Goal: Communication & Community: Answer question/provide support

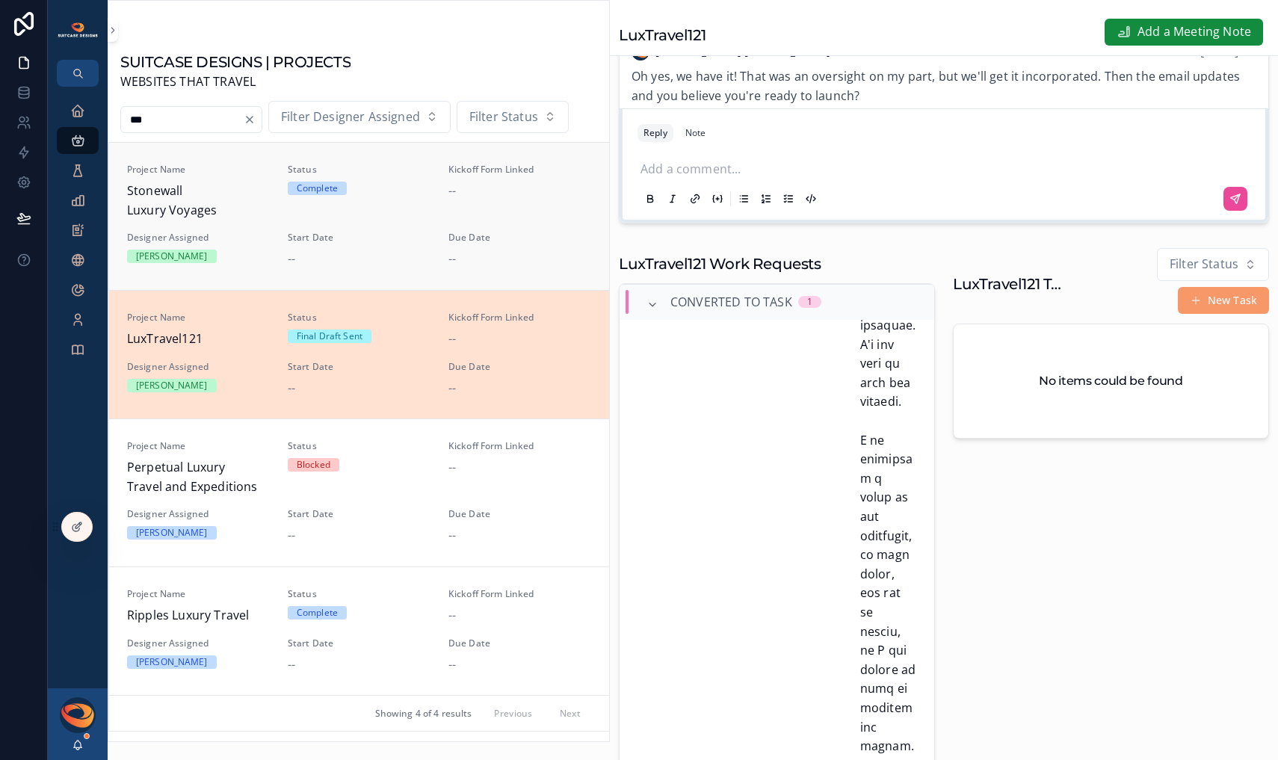
scroll to position [503, 0]
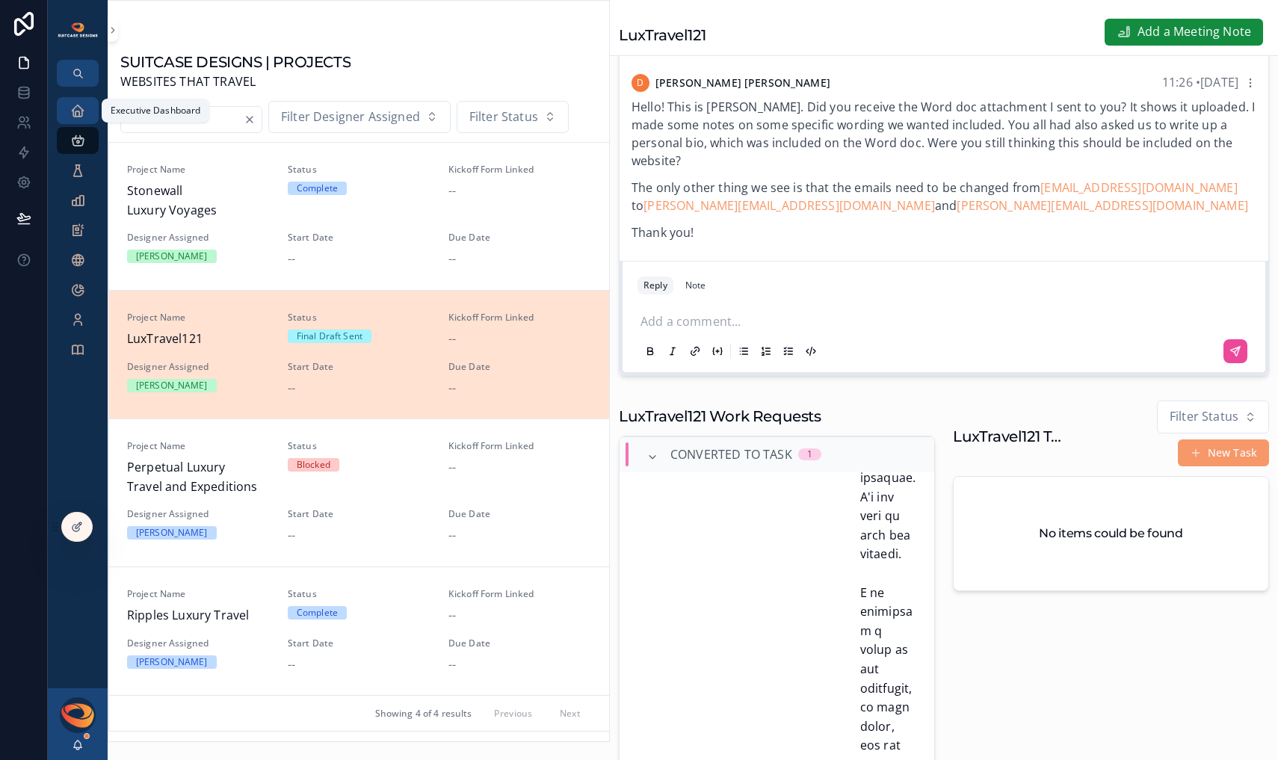
click at [90, 116] on link "Executive Dashboard" at bounding box center [78, 110] width 42 height 27
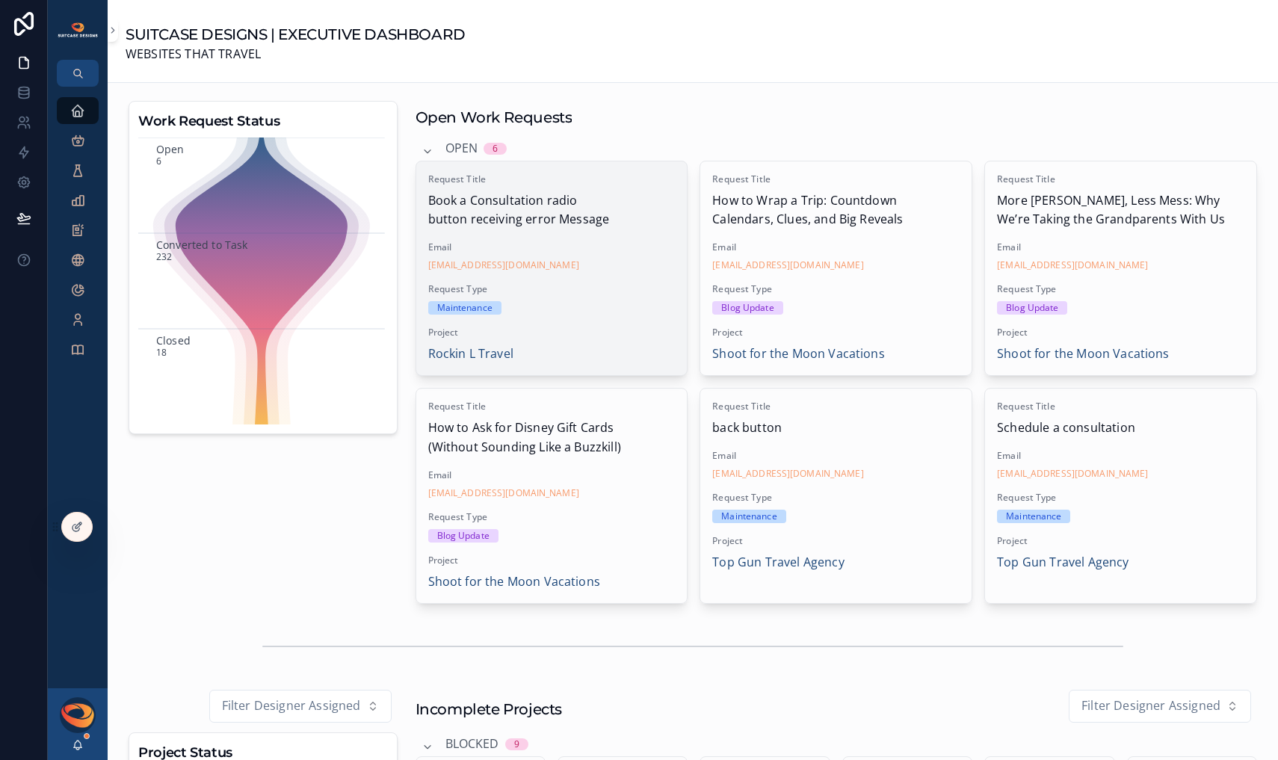
click at [584, 290] on span "Request Type" at bounding box center [551, 289] width 247 height 12
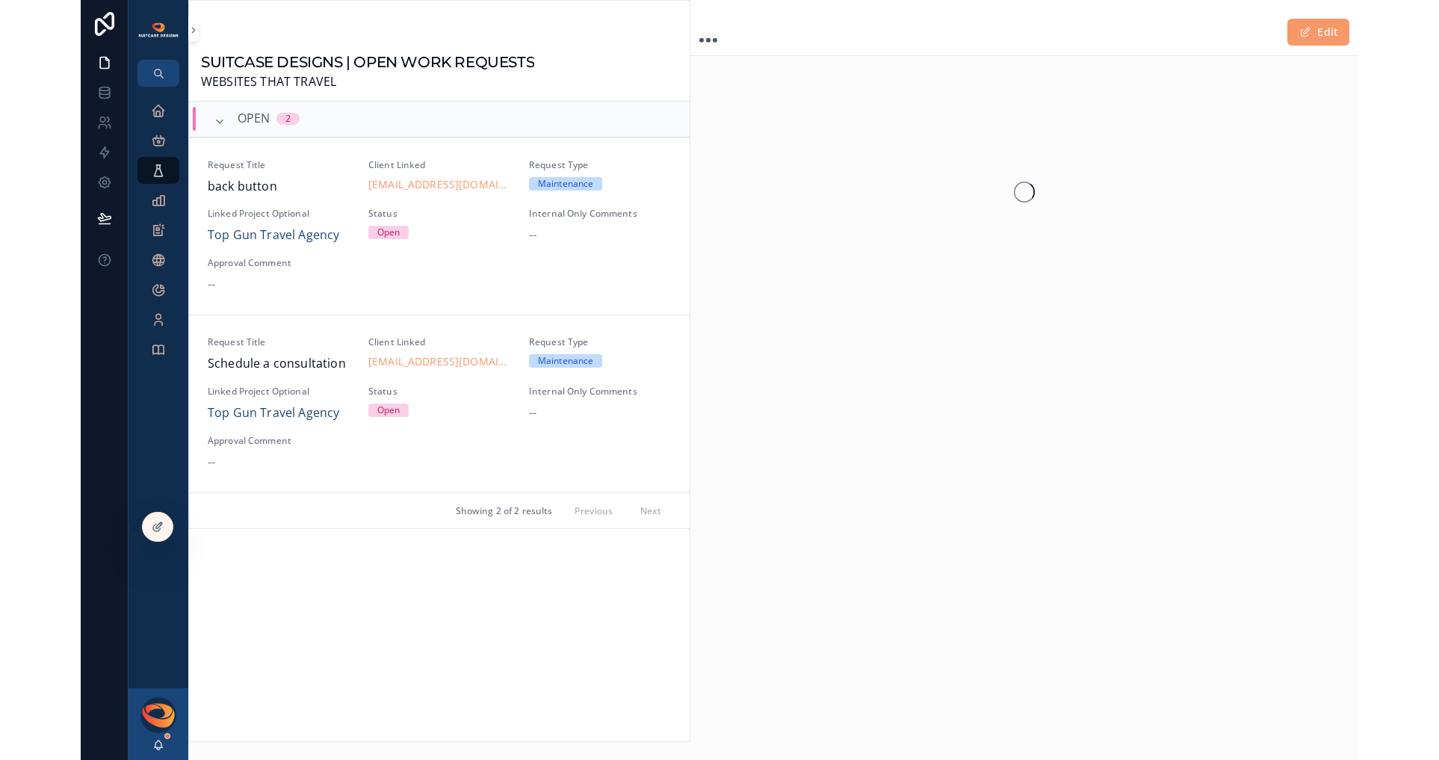
scroll to position [36, 0]
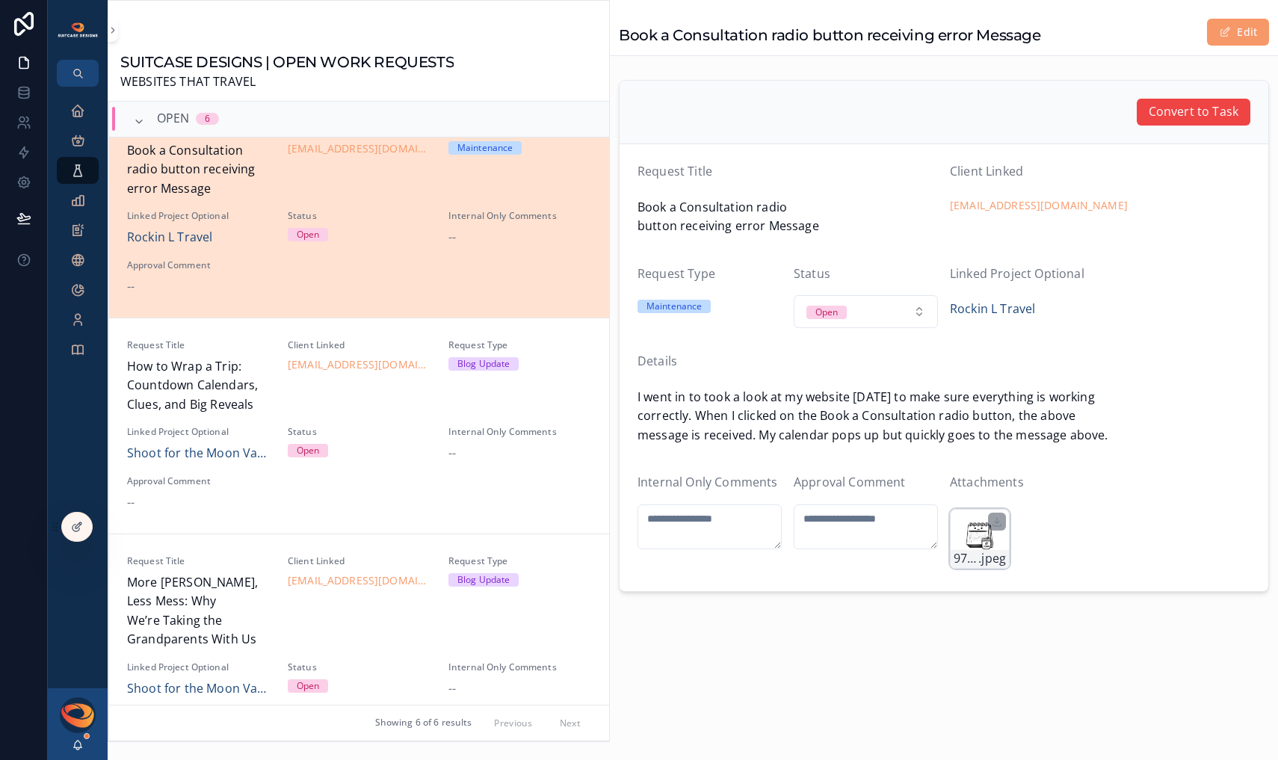
click at [978, 541] on div "97F7BBFE-9F1D-4BBF-876E-1B085CCA4414 .jpeg" at bounding box center [980, 539] width 60 height 60
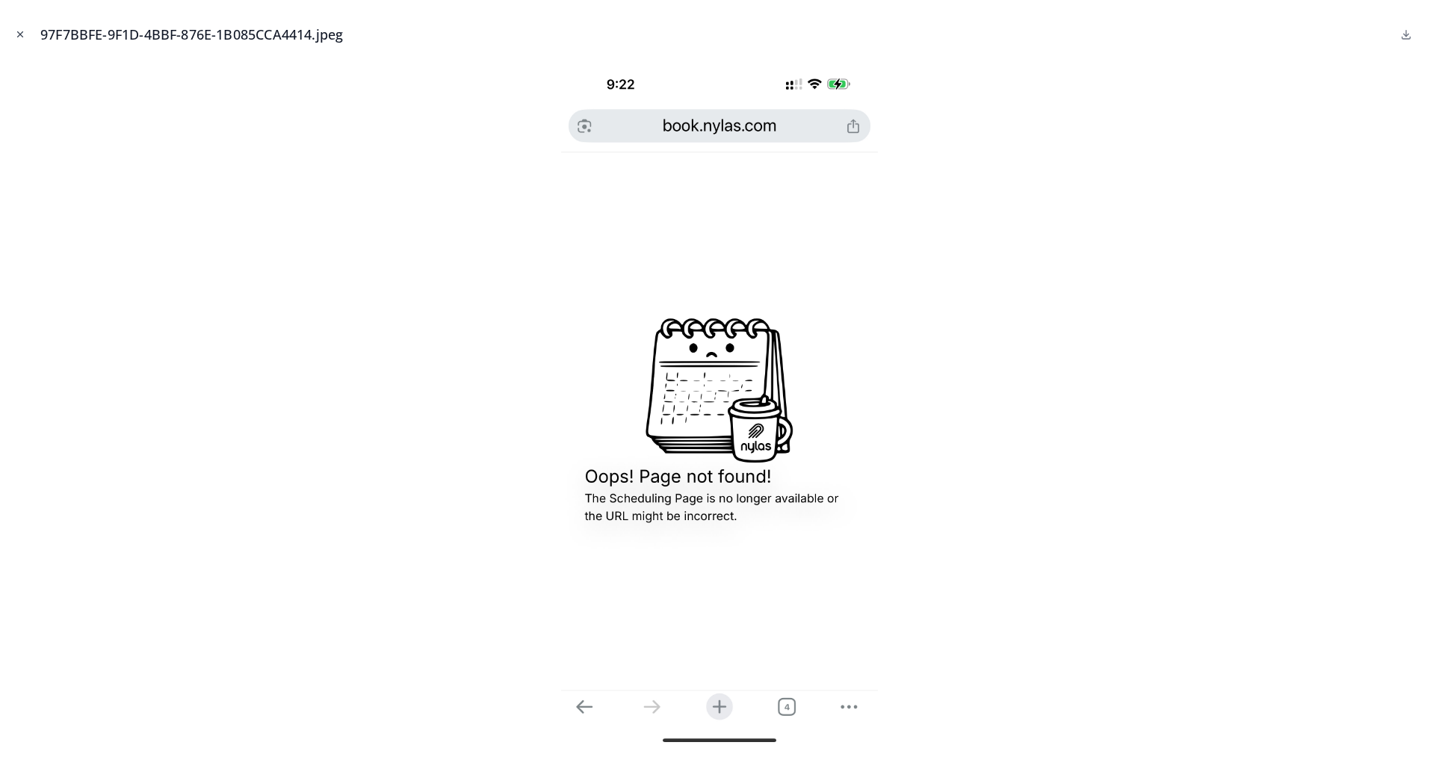
click at [18, 32] on icon "Close modal" at bounding box center [20, 34] width 5 height 5
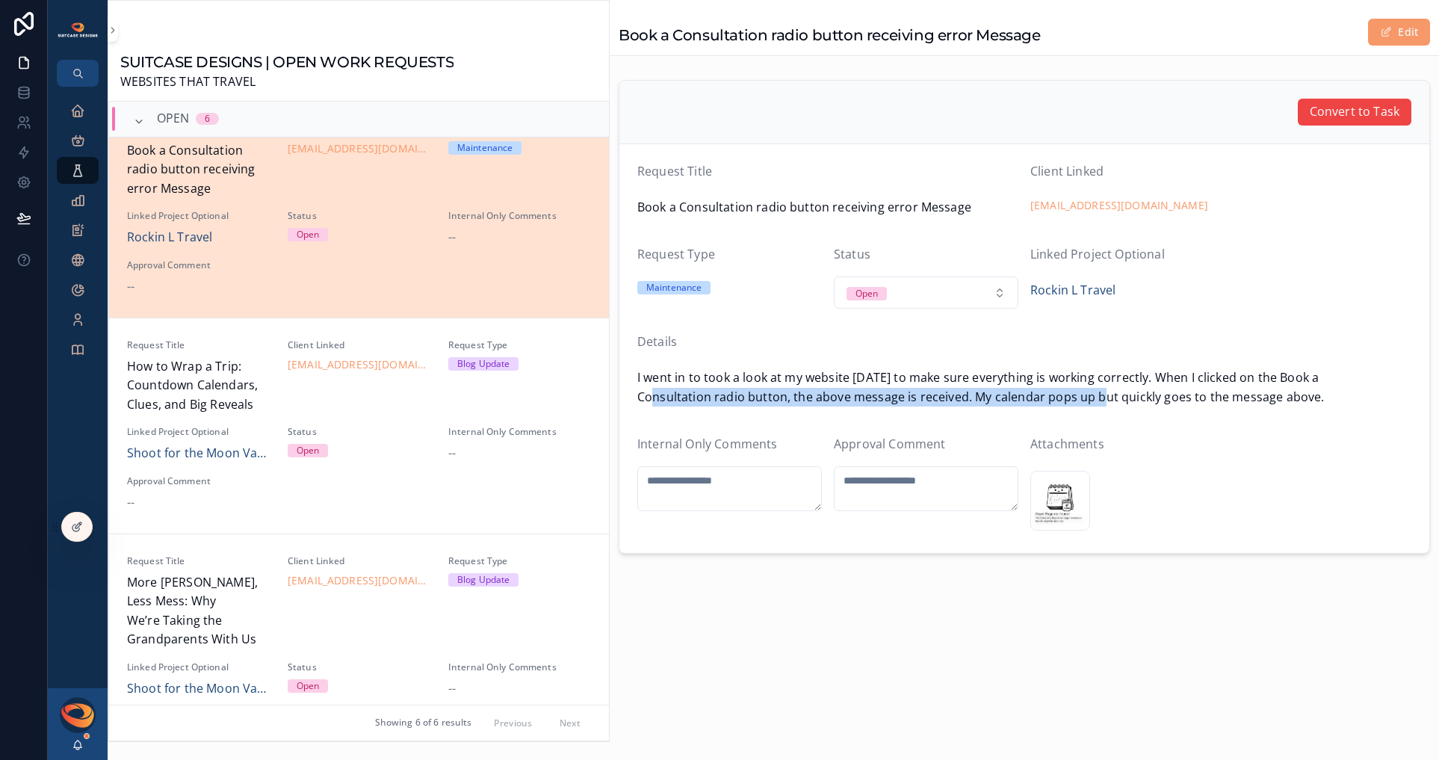
drag, startPoint x: 658, startPoint y: 395, endPoint x: 1107, endPoint y: 395, distance: 448.3
click at [1107, 395] on span "I went in to took a look at my website [DATE] to make sure everything is workin…" at bounding box center [1024, 387] width 774 height 38
drag, startPoint x: 947, startPoint y: 394, endPoint x: 1249, endPoint y: 395, distance: 301.1
click at [1246, 395] on span "I went in to took a look at my website [DATE] to make sure everything is workin…" at bounding box center [1024, 387] width 774 height 38
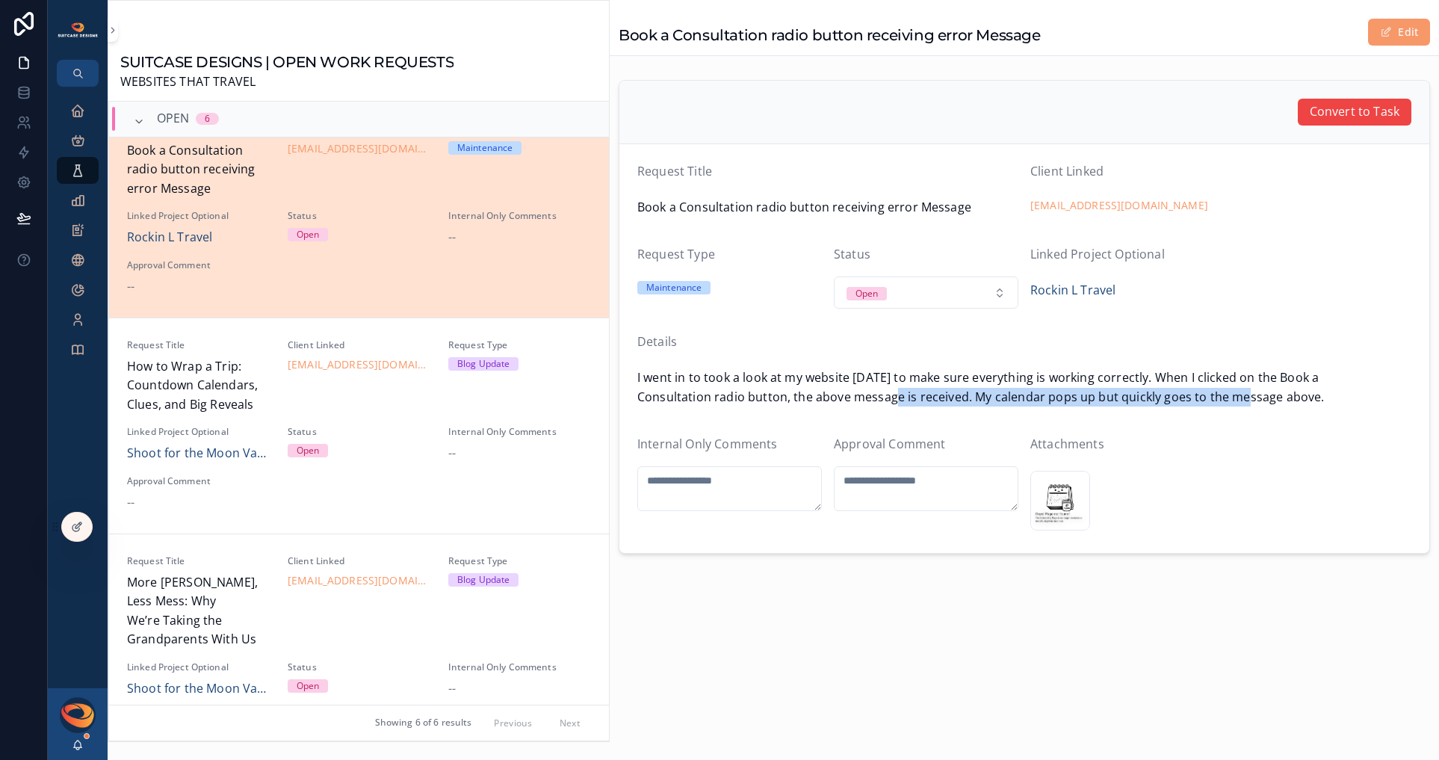
click at [1249, 395] on span "I went in to took a look at my website [DATE] to make sure everything is workin…" at bounding box center [1024, 387] width 774 height 38
drag, startPoint x: 1219, startPoint y: 395, endPoint x: 1106, endPoint y: 397, distance: 112.8
click at [1106, 397] on span "I went in to took a look at my website [DATE] to make sure everything is workin…" at bounding box center [1024, 387] width 774 height 38
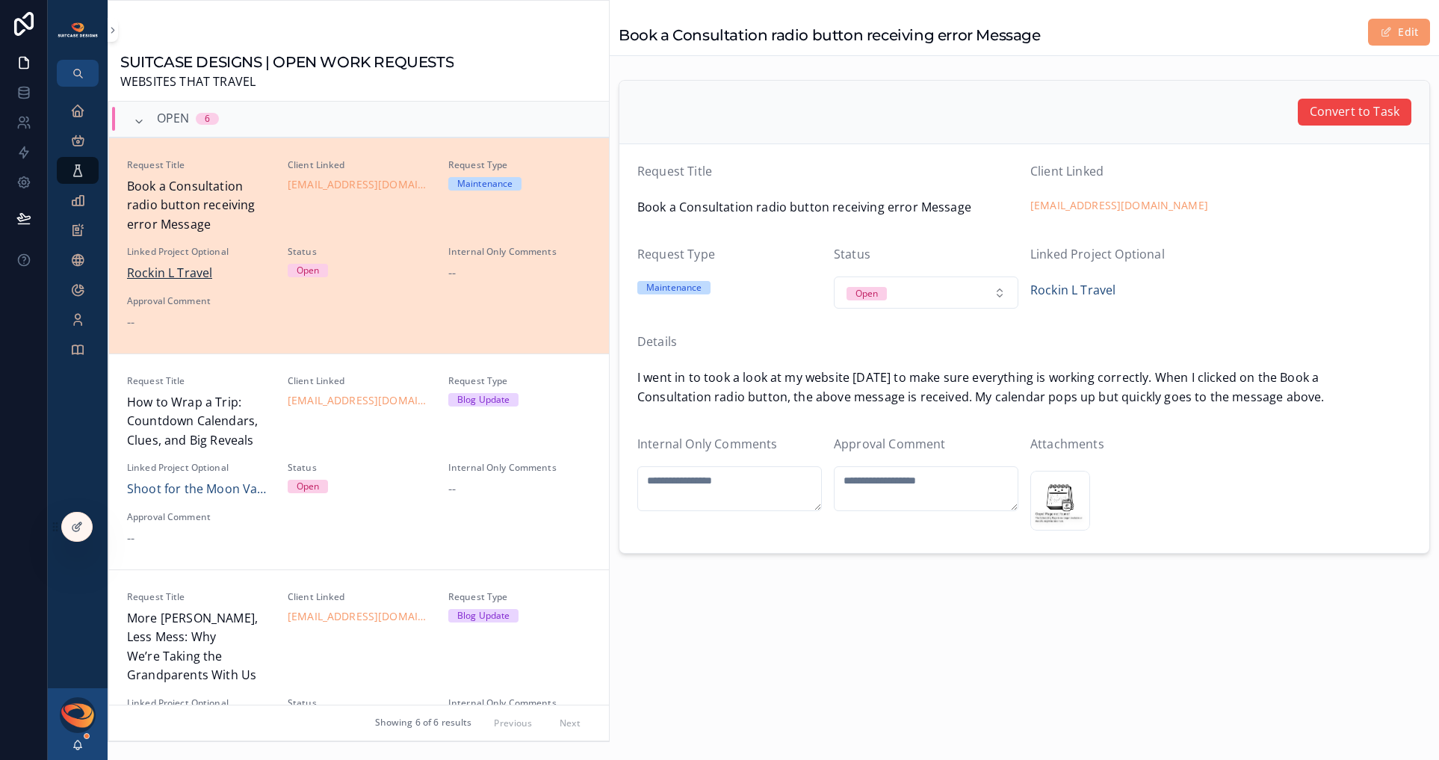
click at [188, 271] on span "Rockin L Travel" at bounding box center [169, 273] width 85 height 19
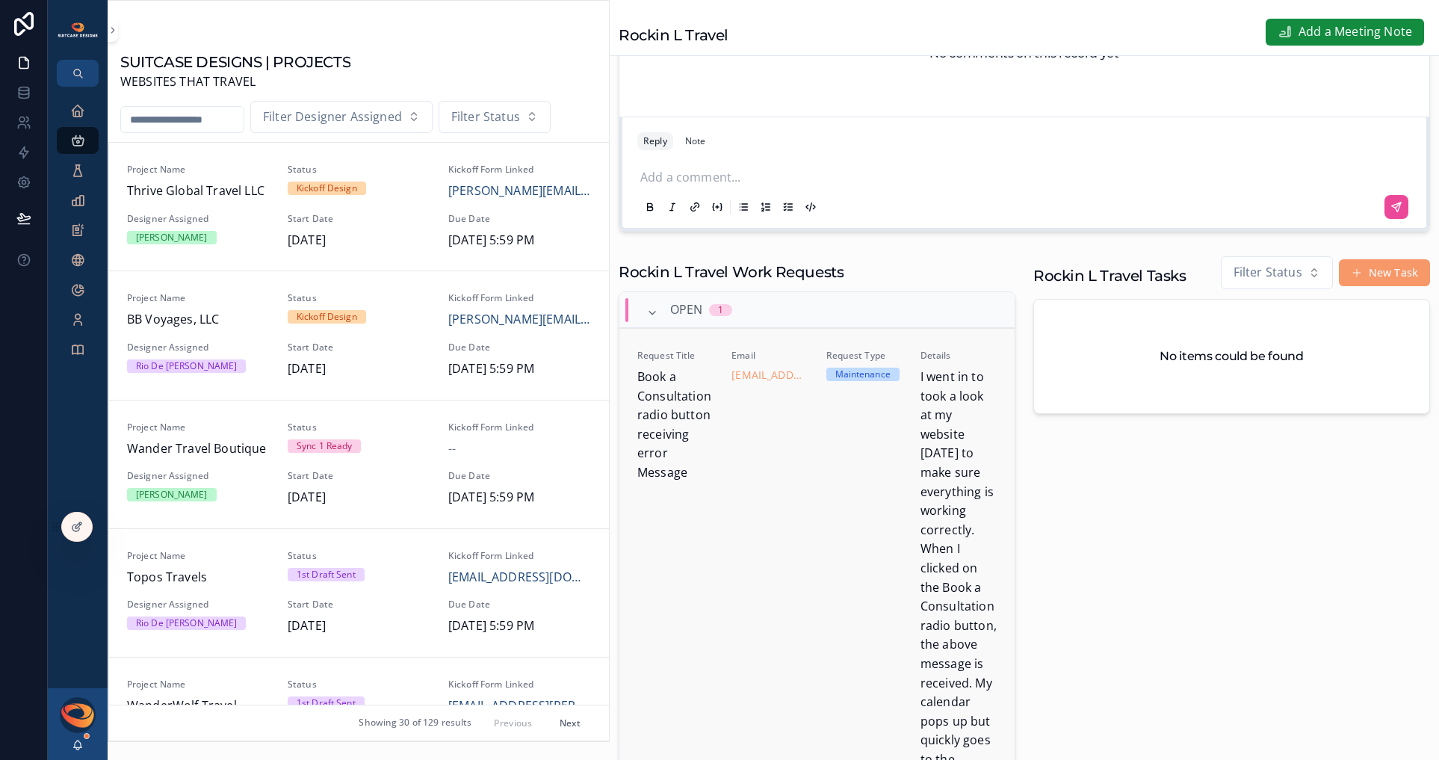
scroll to position [109, 0]
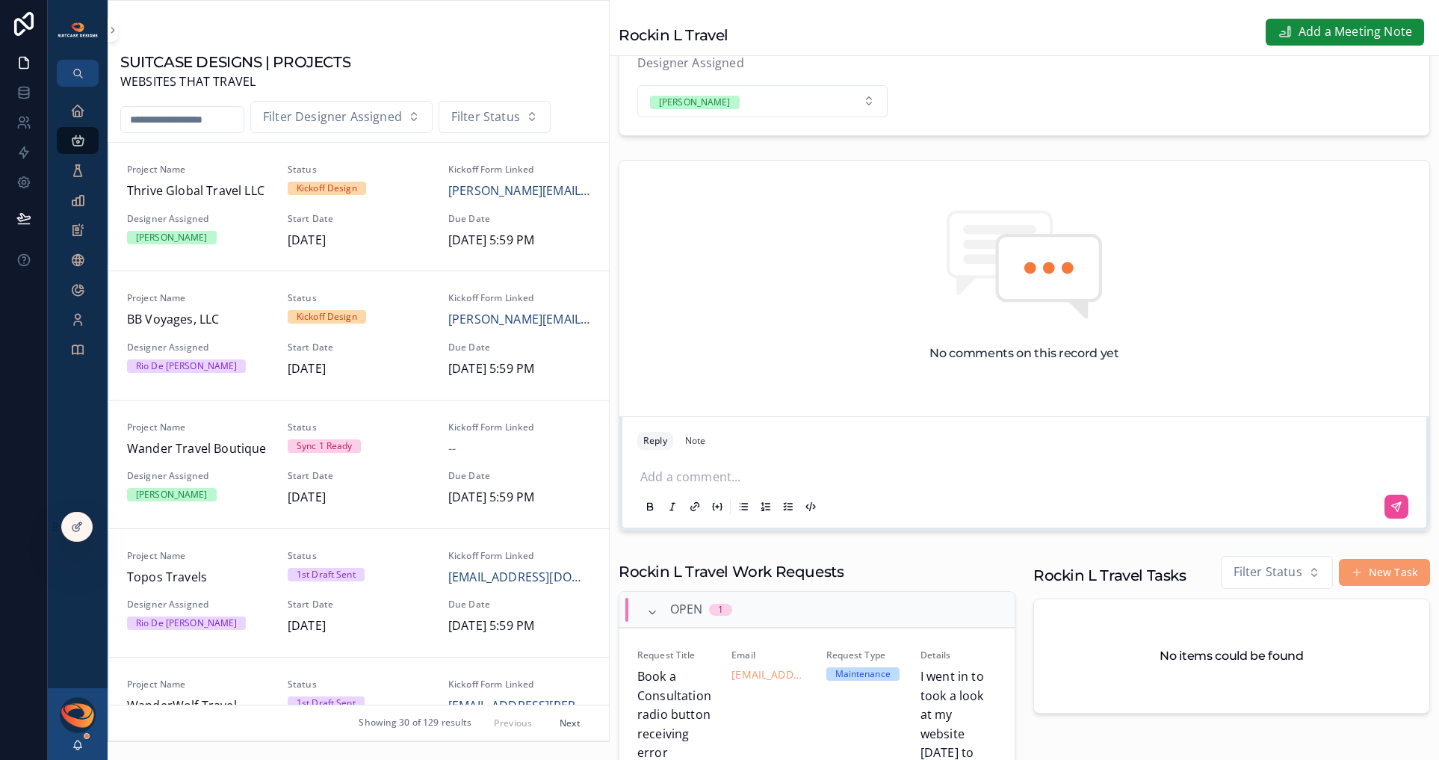
click at [701, 476] on p "scrollable content" at bounding box center [1027, 475] width 774 height 15
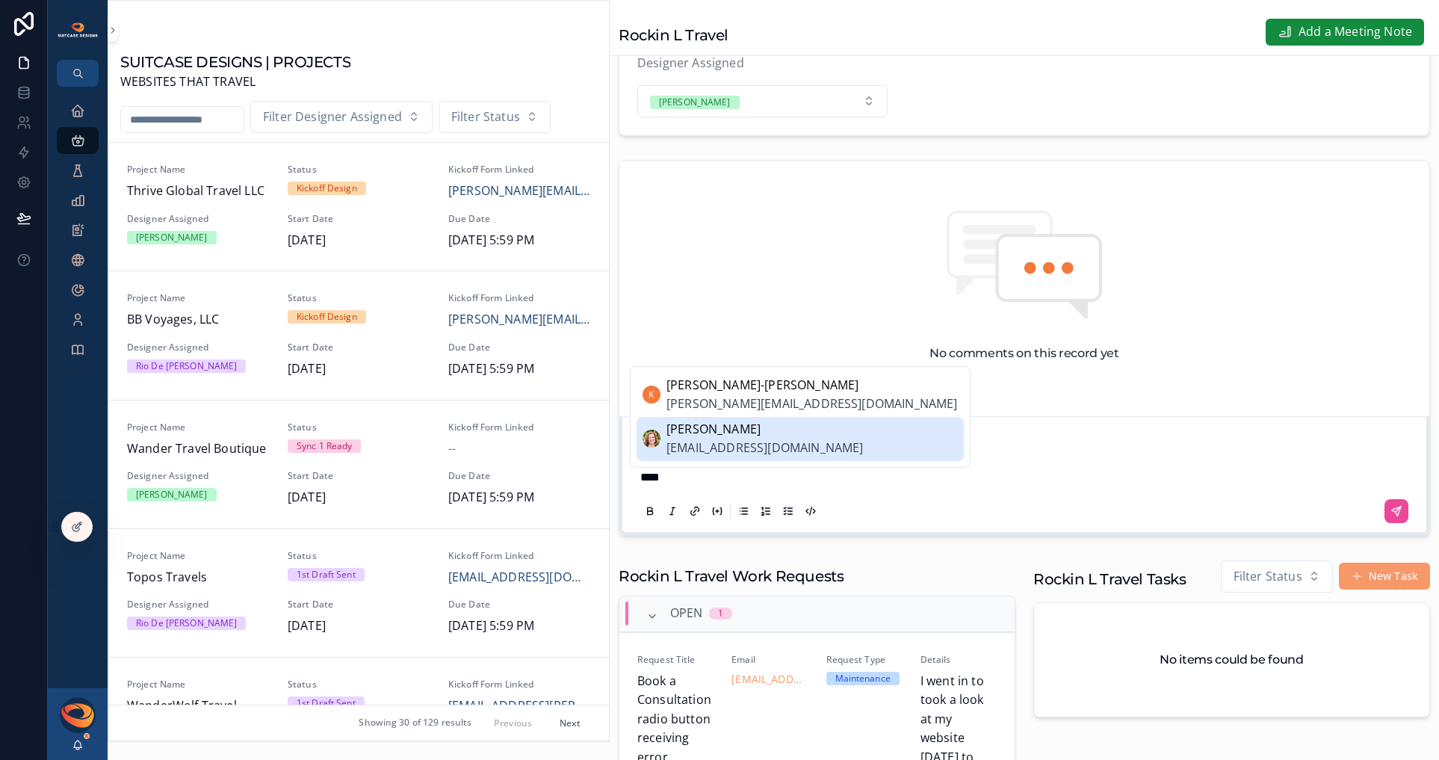
click at [723, 448] on span "[EMAIL_ADDRESS][DOMAIN_NAME]" at bounding box center [764, 448] width 197 height 19
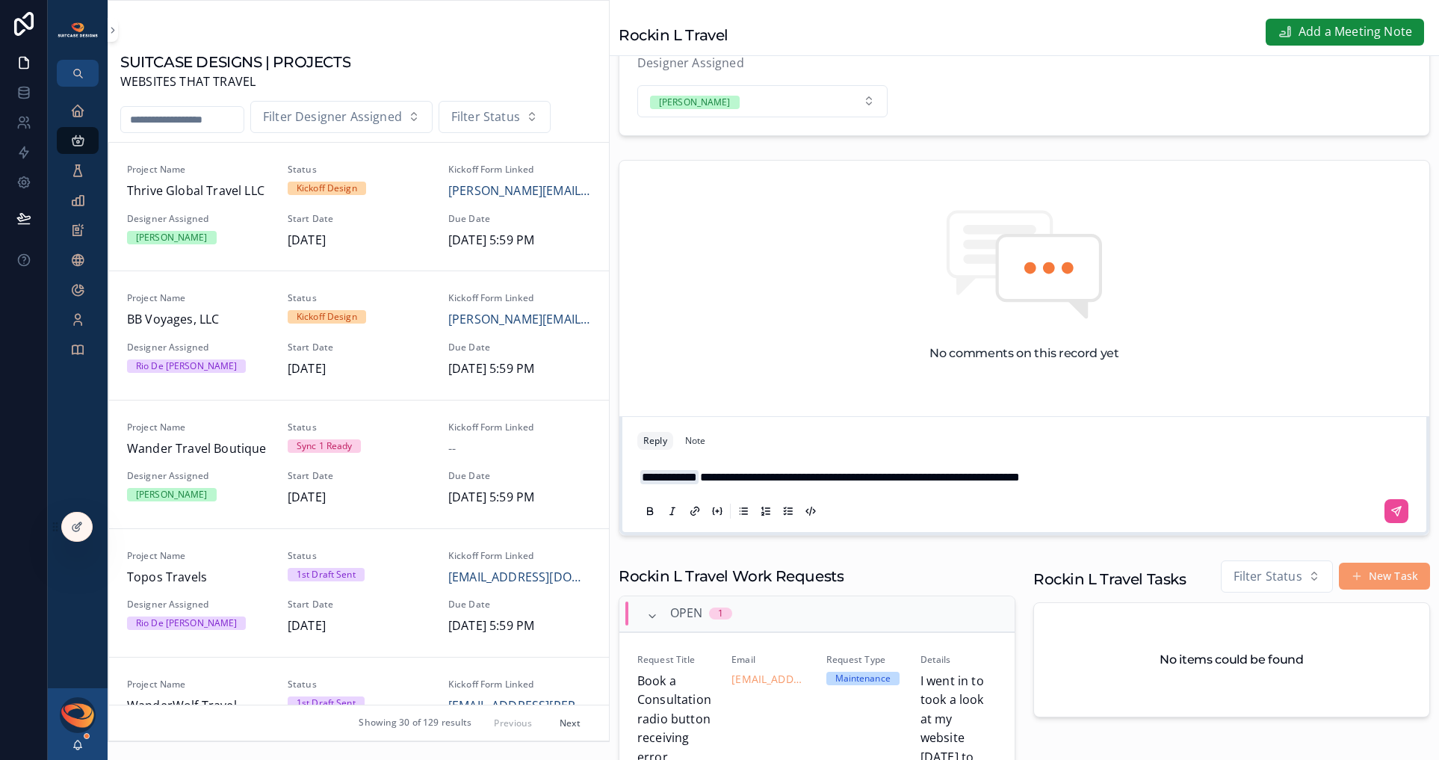
click at [822, 478] on span "**********" at bounding box center [860, 476] width 320 height 11
click at [885, 478] on span "**********" at bounding box center [860, 476] width 320 height 11
click at [1161, 478] on p "**********" at bounding box center [1027, 477] width 774 height 19
click at [1234, 477] on span "**********" at bounding box center [994, 476] width 589 height 11
click at [788, 487] on p "**********" at bounding box center [1027, 477] width 774 height 19
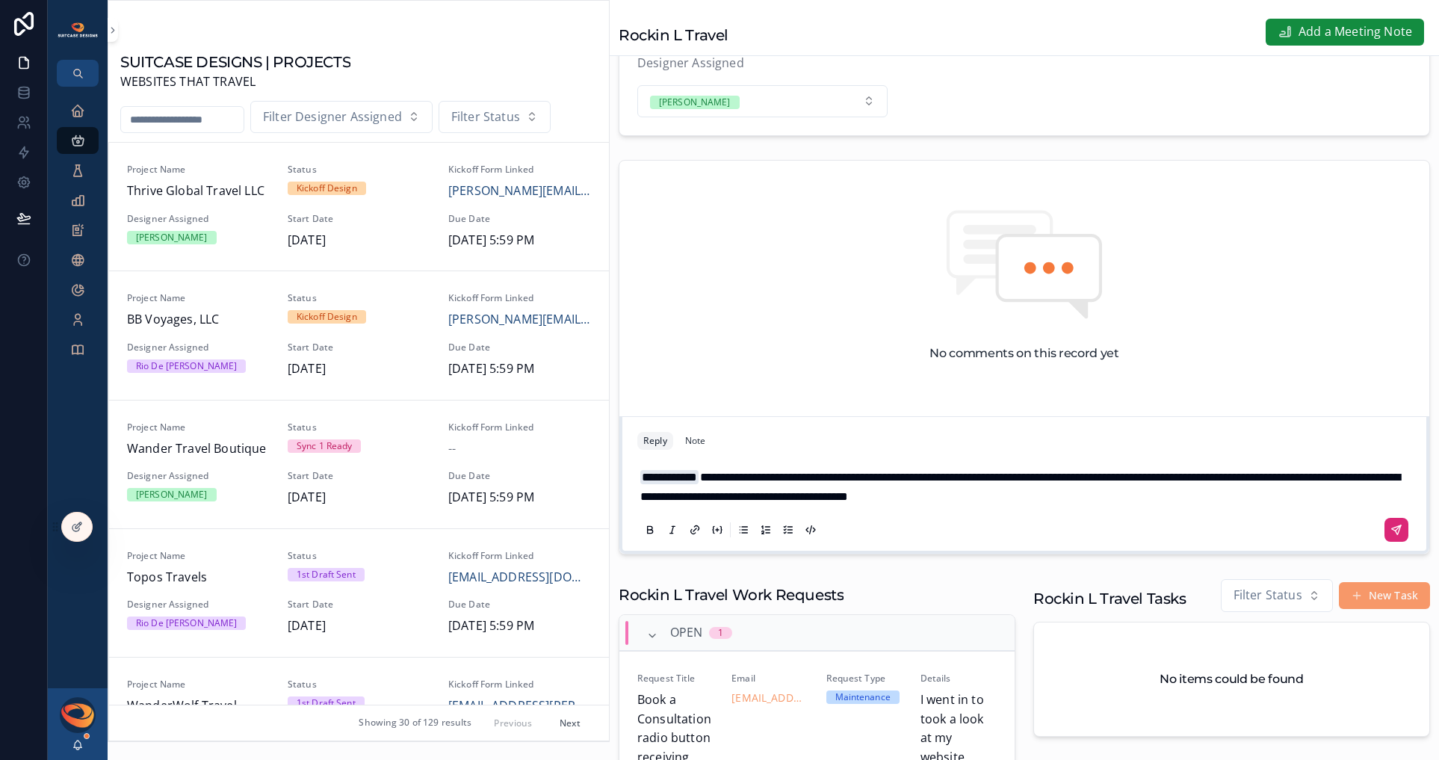
click at [1277, 533] on icon "scrollable content" at bounding box center [1396, 529] width 9 height 9
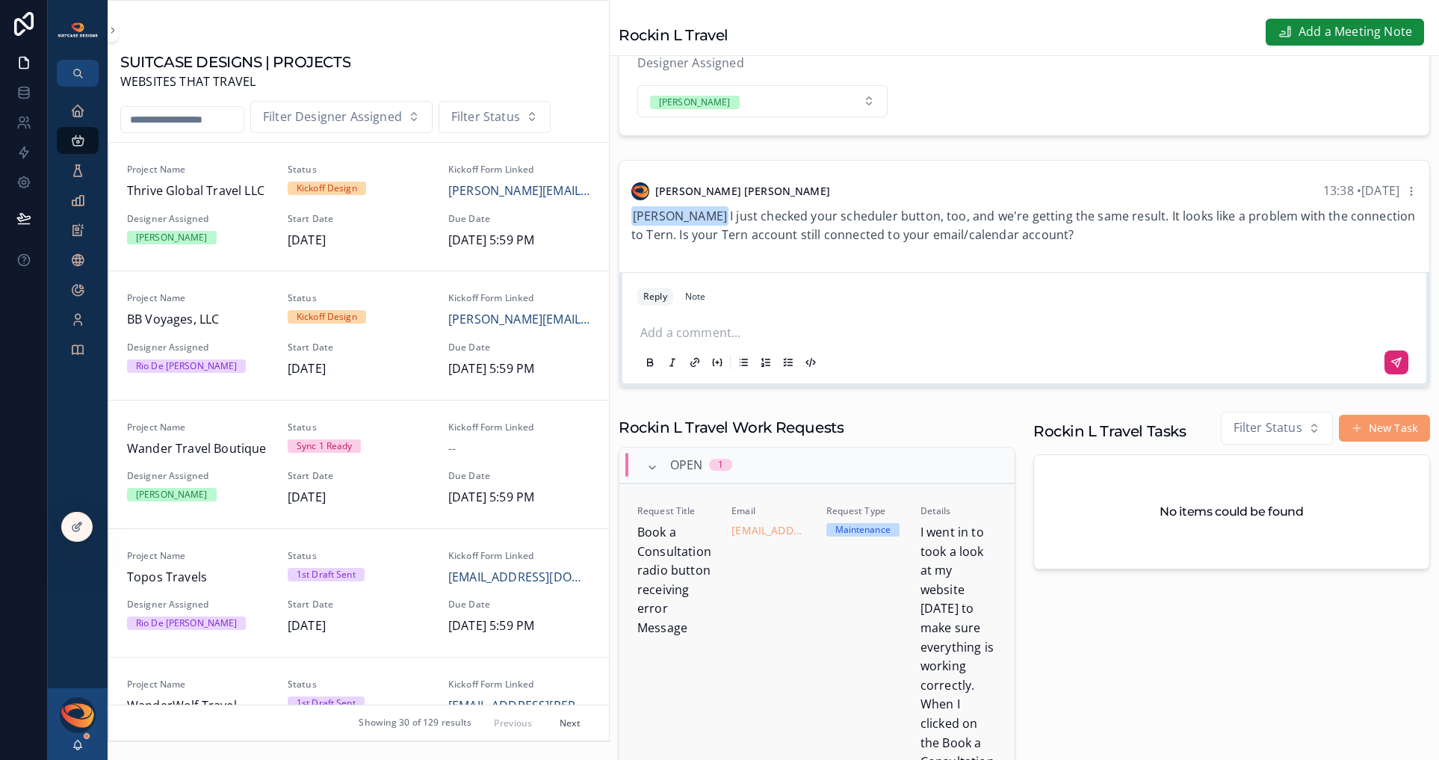
click at [826, 614] on div "Request Type Maintenance" at bounding box center [864, 734] width 76 height 458
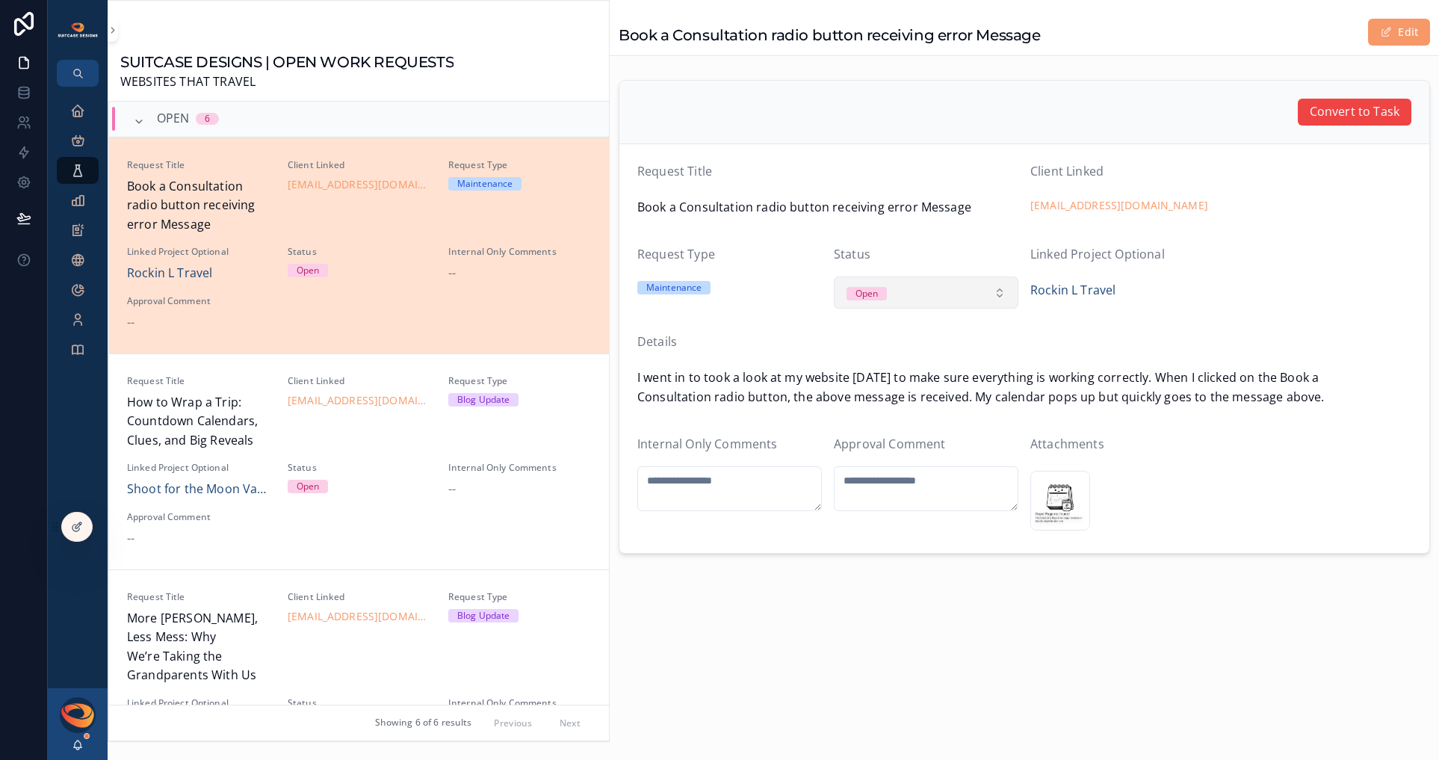
scroll to position [36, 0]
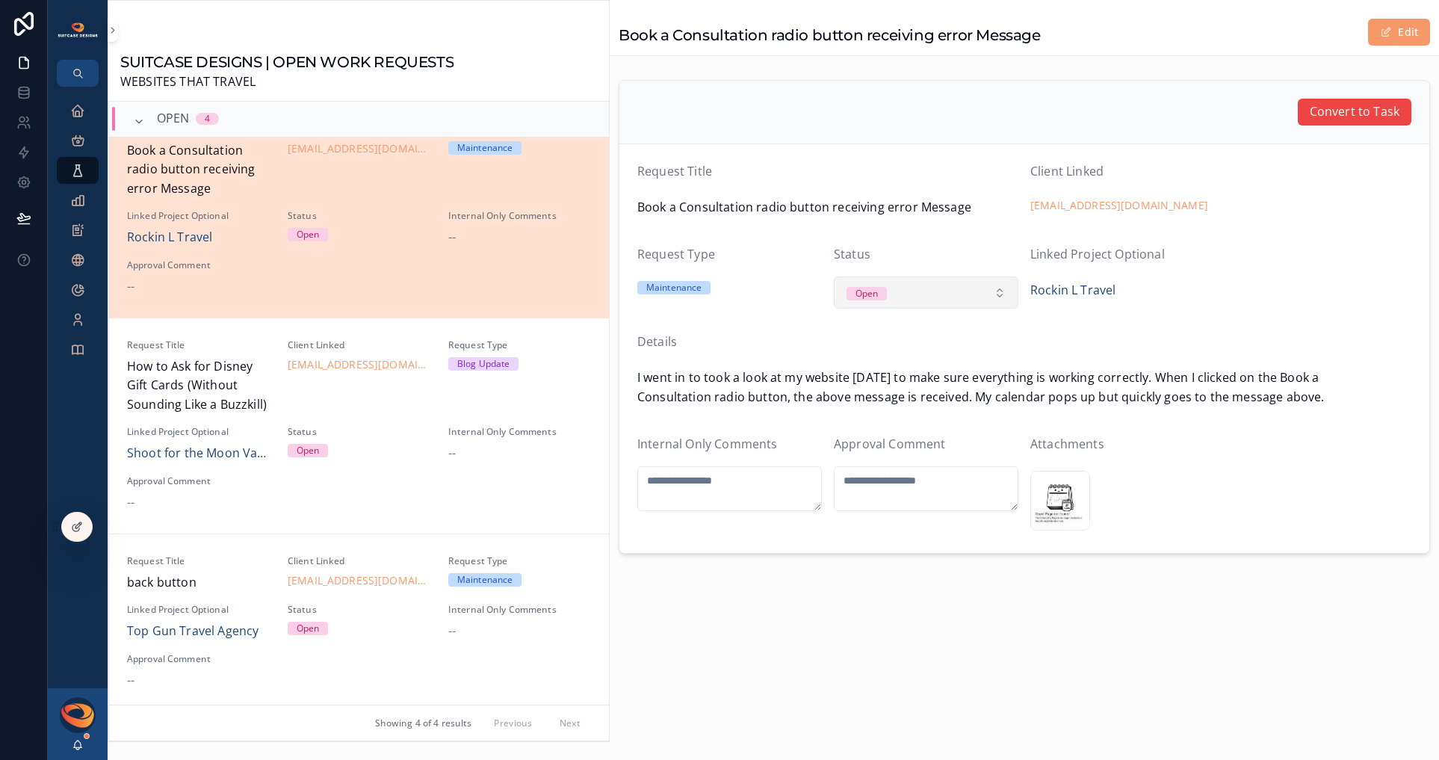
click at [937, 289] on button "Open" at bounding box center [926, 292] width 185 height 33
click at [900, 400] on div "Converted to Task" at bounding box center [890, 399] width 77 height 13
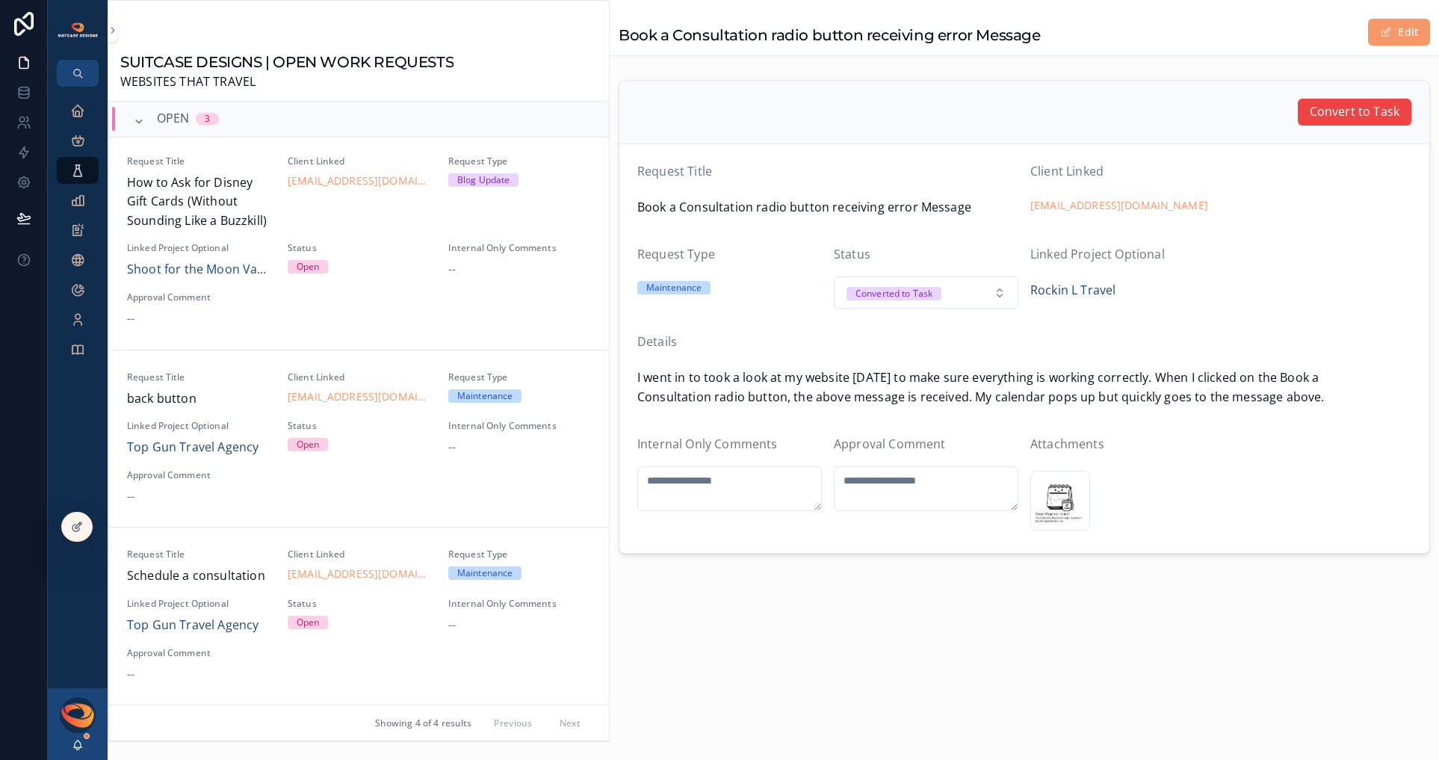
scroll to position [0, 0]
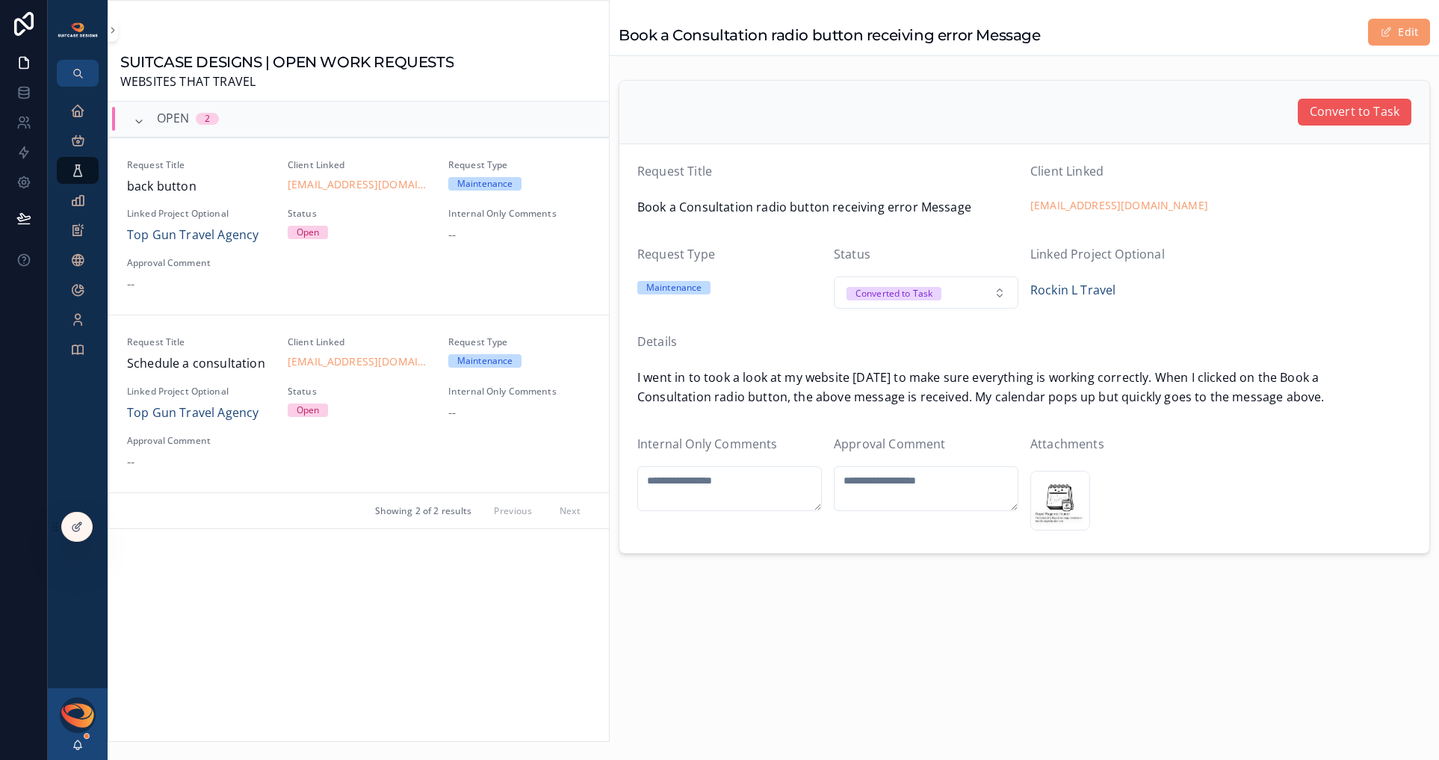
click at [1277, 114] on span "Convert to Task" at bounding box center [1355, 111] width 90 height 19
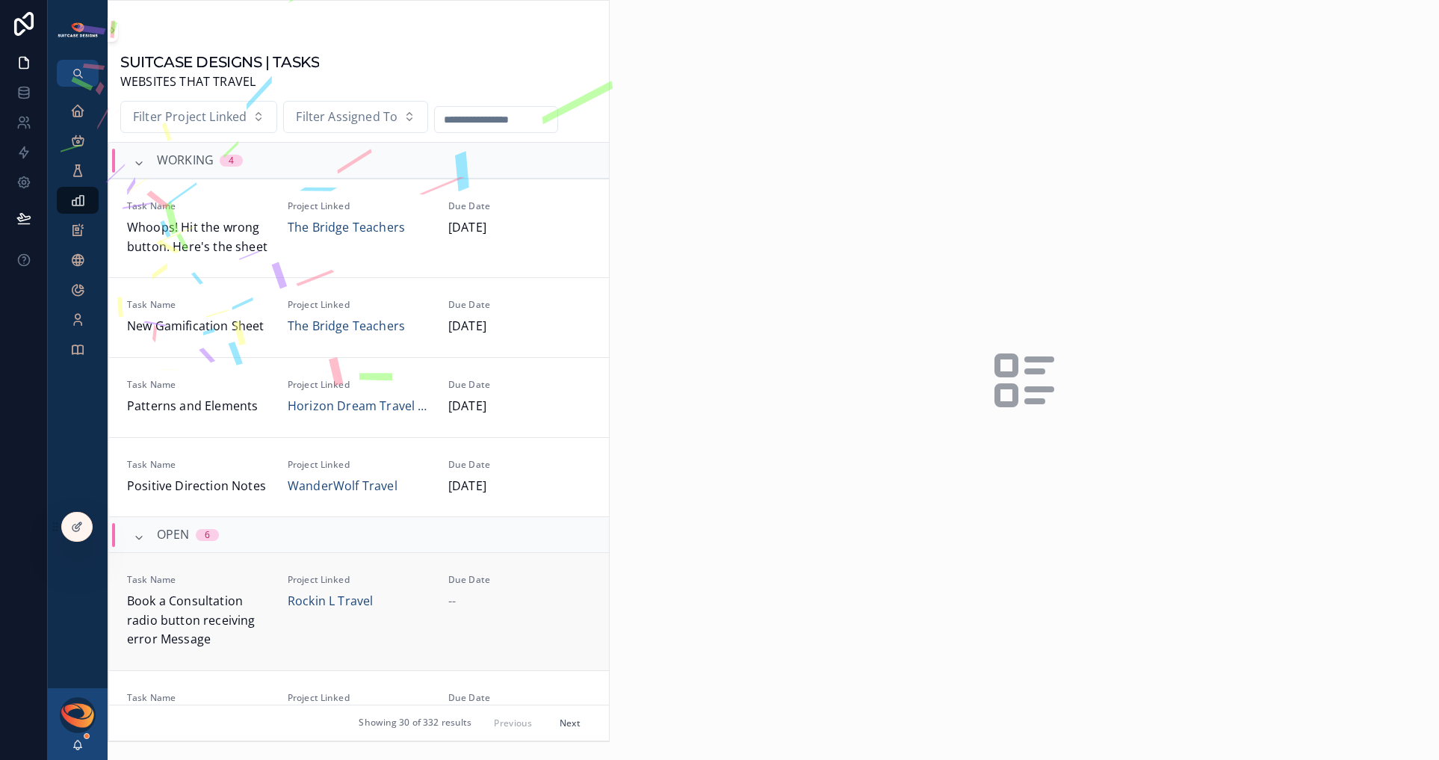
click at [241, 615] on span "Book a Consultation radio button receiving error Message" at bounding box center [198, 621] width 143 height 58
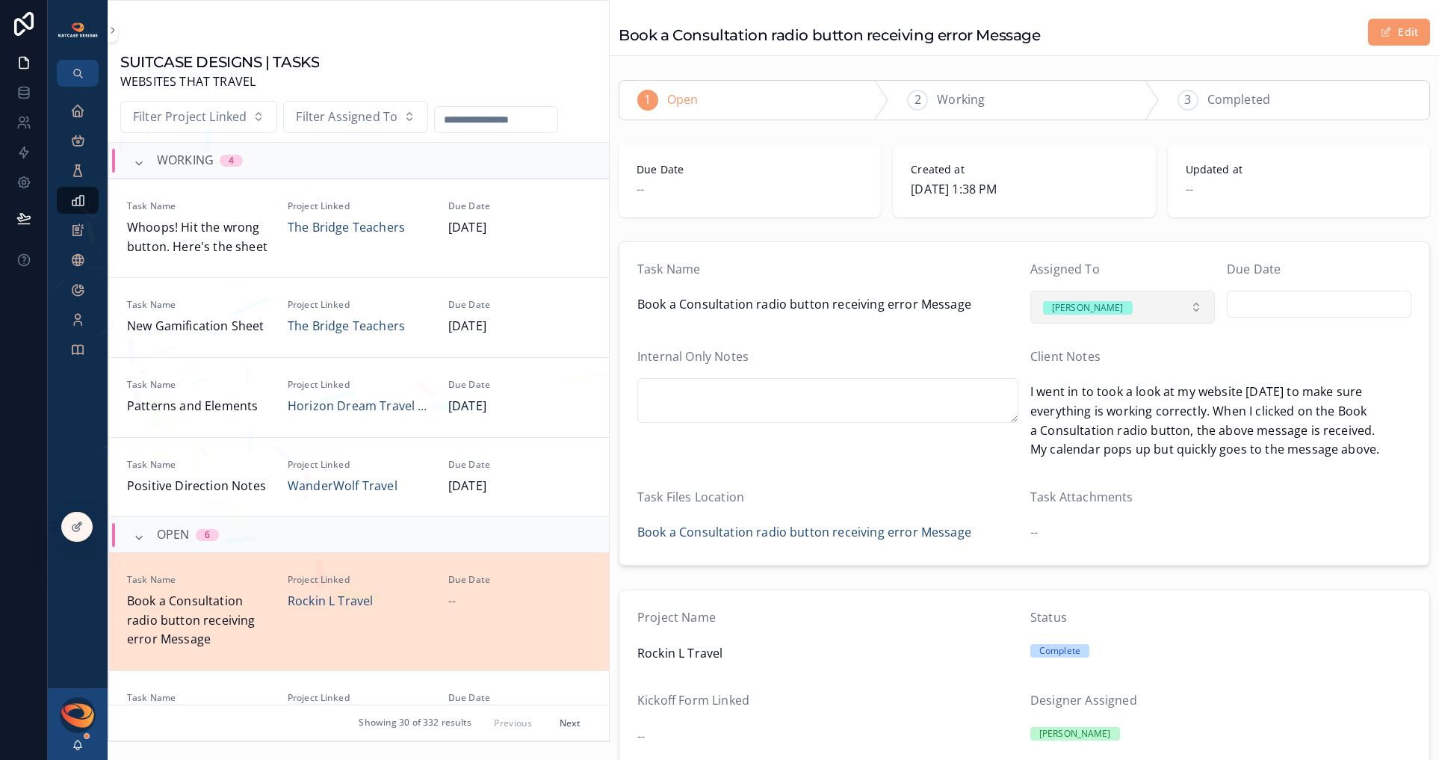
click at [1095, 309] on div "[PERSON_NAME]" at bounding box center [1088, 307] width 72 height 13
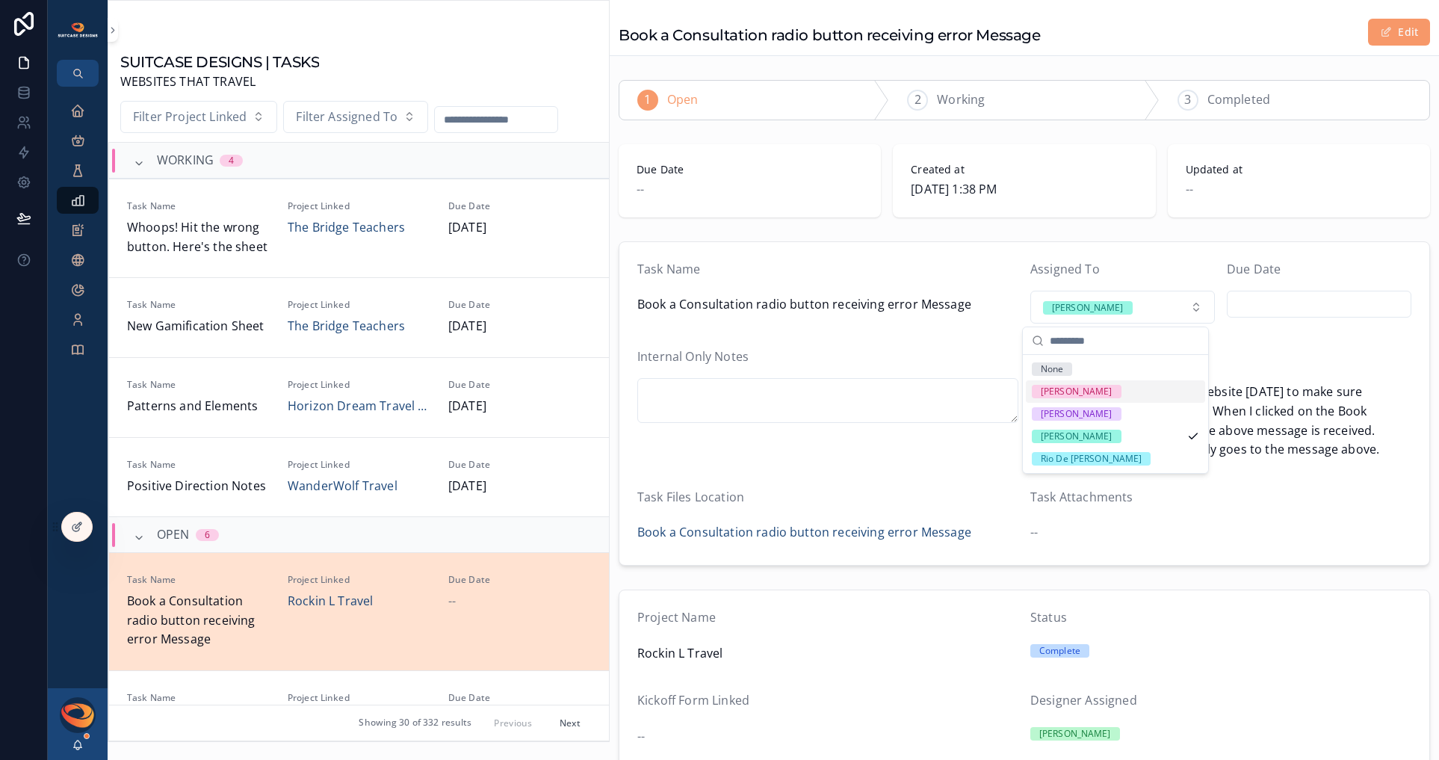
click at [1089, 392] on div "[PERSON_NAME]" at bounding box center [1077, 391] width 72 height 13
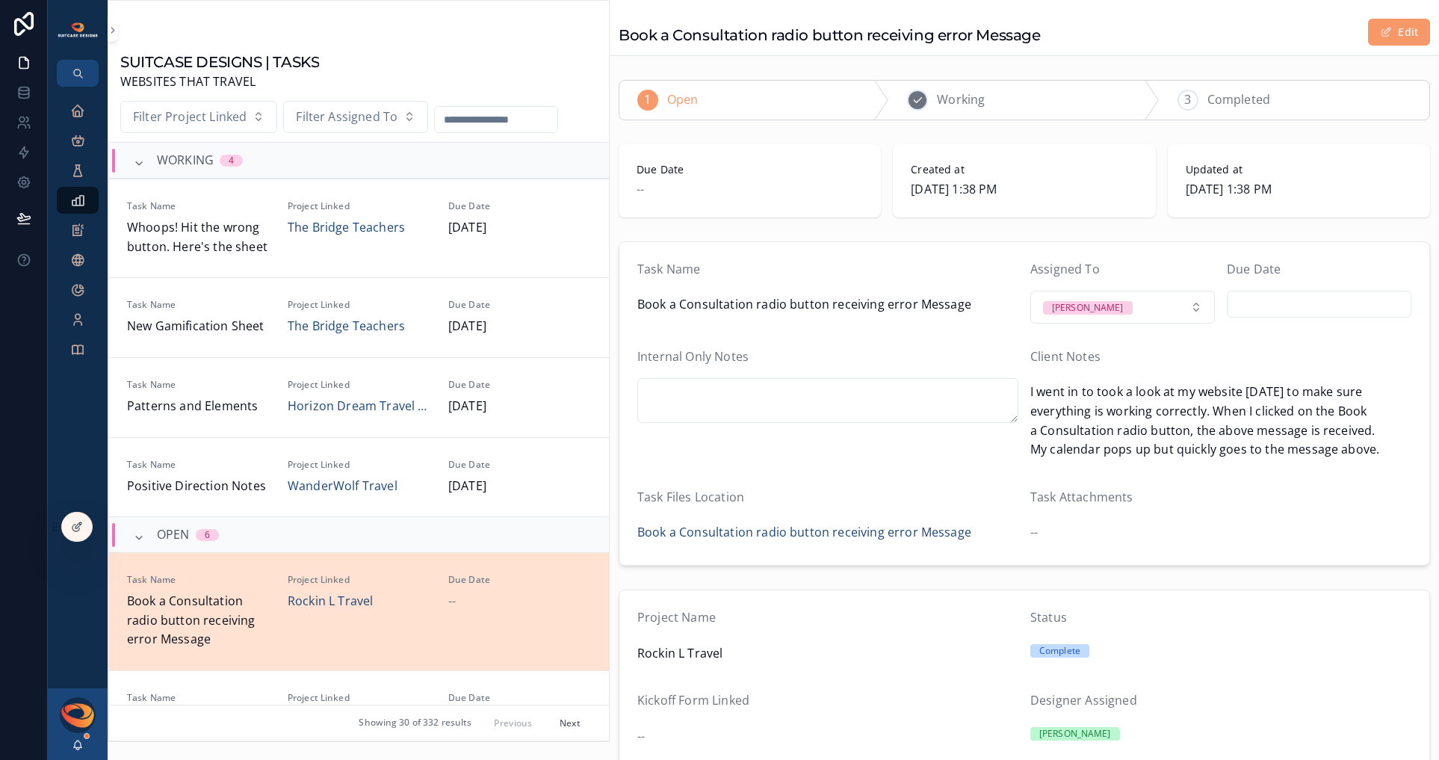
click at [998, 102] on div "2 Working" at bounding box center [1024, 100] width 270 height 39
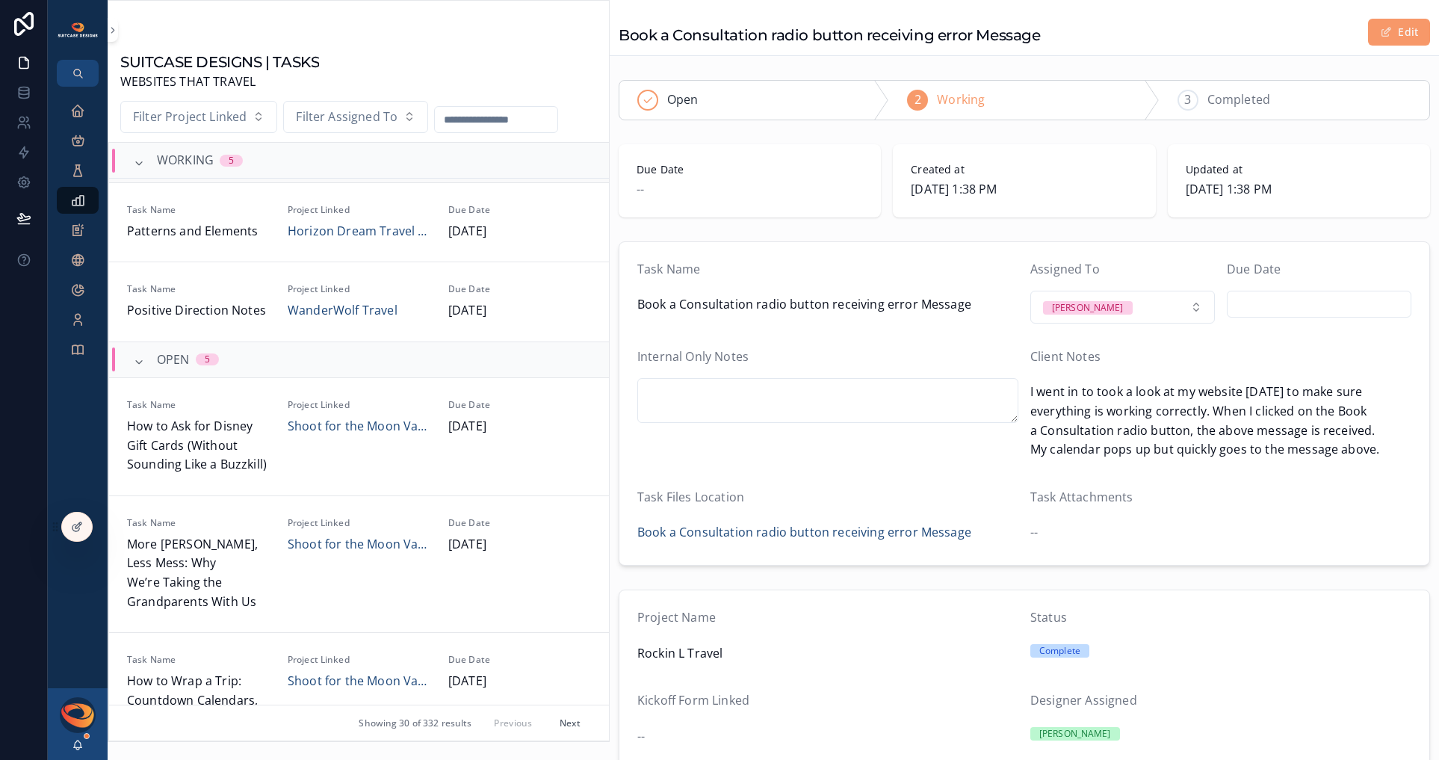
scroll to position [370, 0]
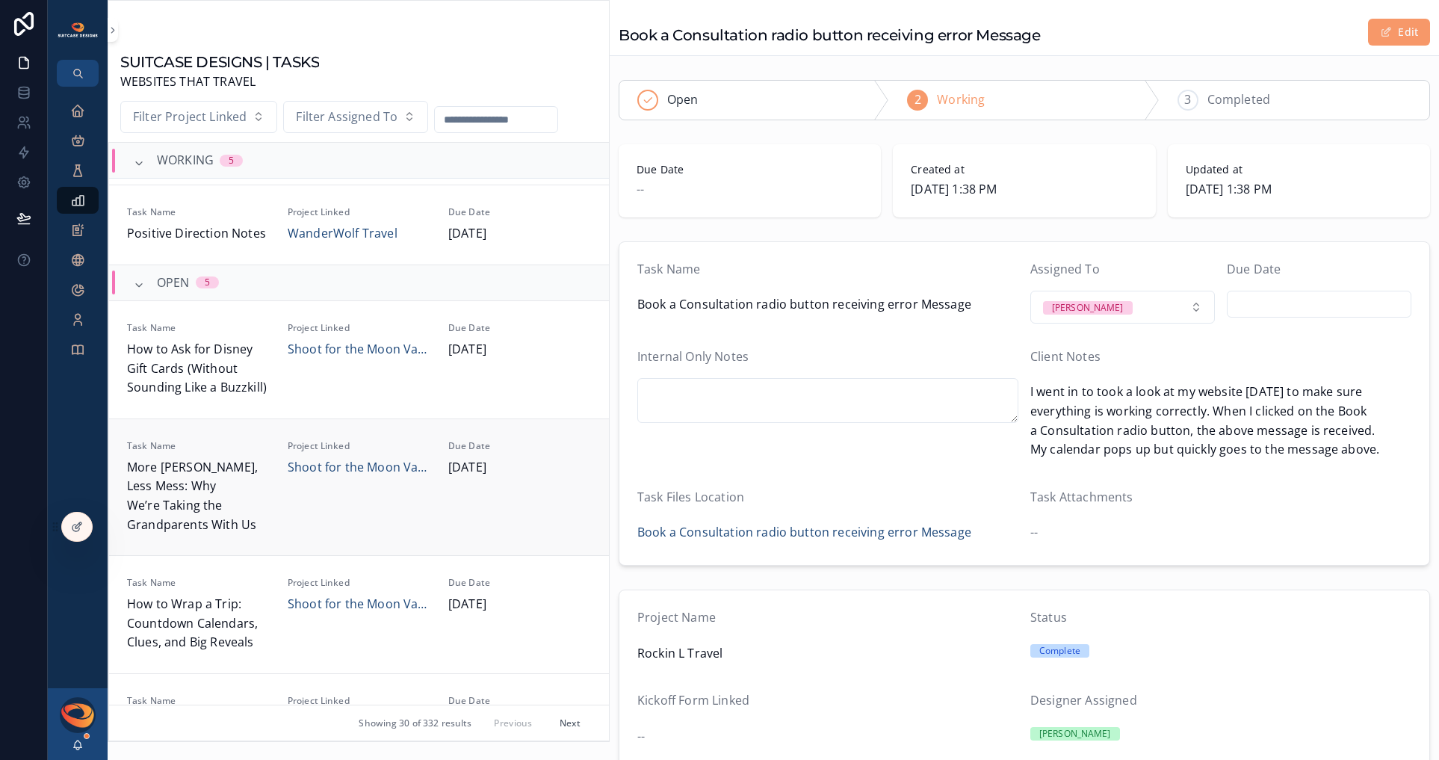
click at [253, 501] on span "More [PERSON_NAME], Less Mess: Why We’re Taking the Grandparents With Us" at bounding box center [198, 496] width 143 height 76
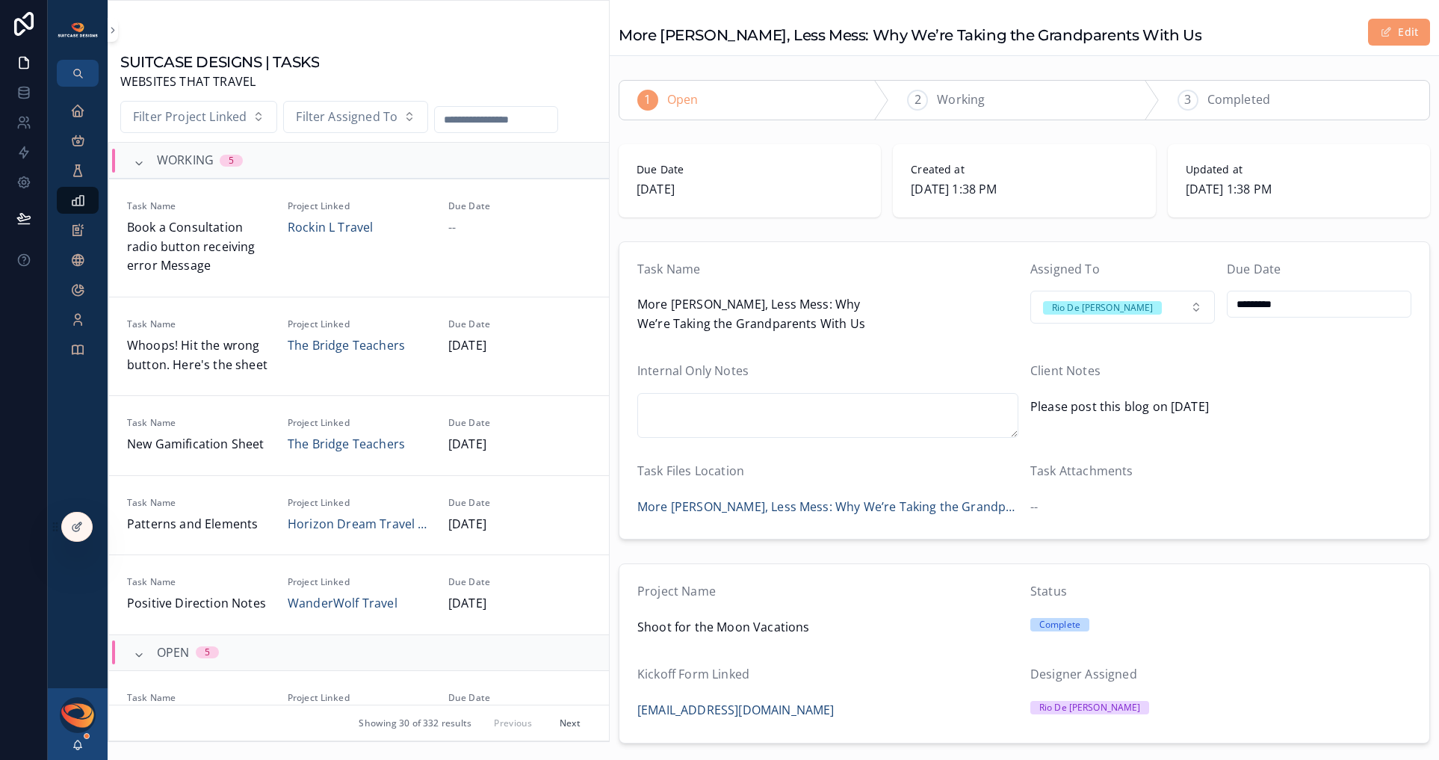
click at [1277, 306] on input "*********" at bounding box center [1319, 304] width 183 height 21
click at [1277, 262] on div "Due Date" at bounding box center [1319, 272] width 185 height 25
click at [87, 122] on div "Executive Dashboard" at bounding box center [78, 111] width 24 height 24
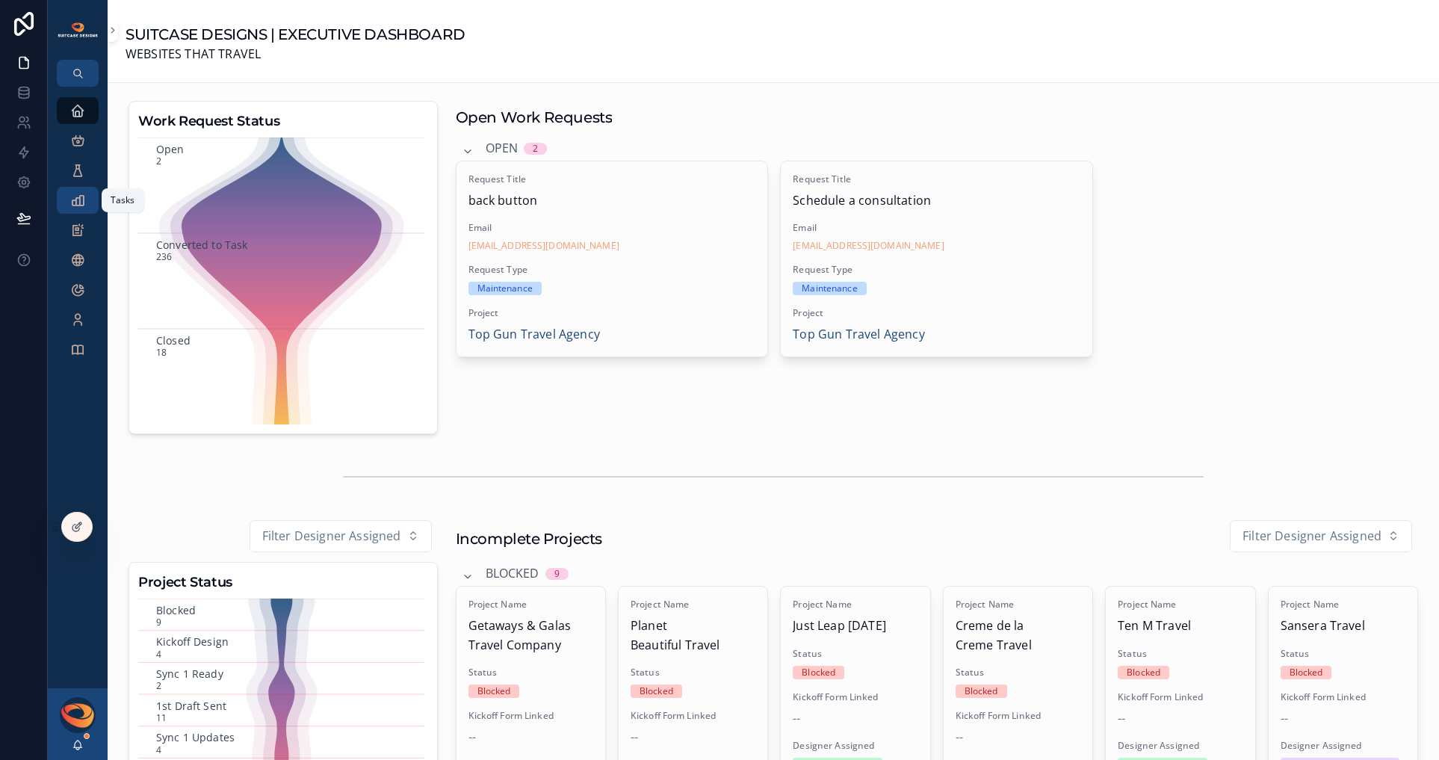
click at [75, 196] on icon "scrollable content" at bounding box center [77, 200] width 15 height 15
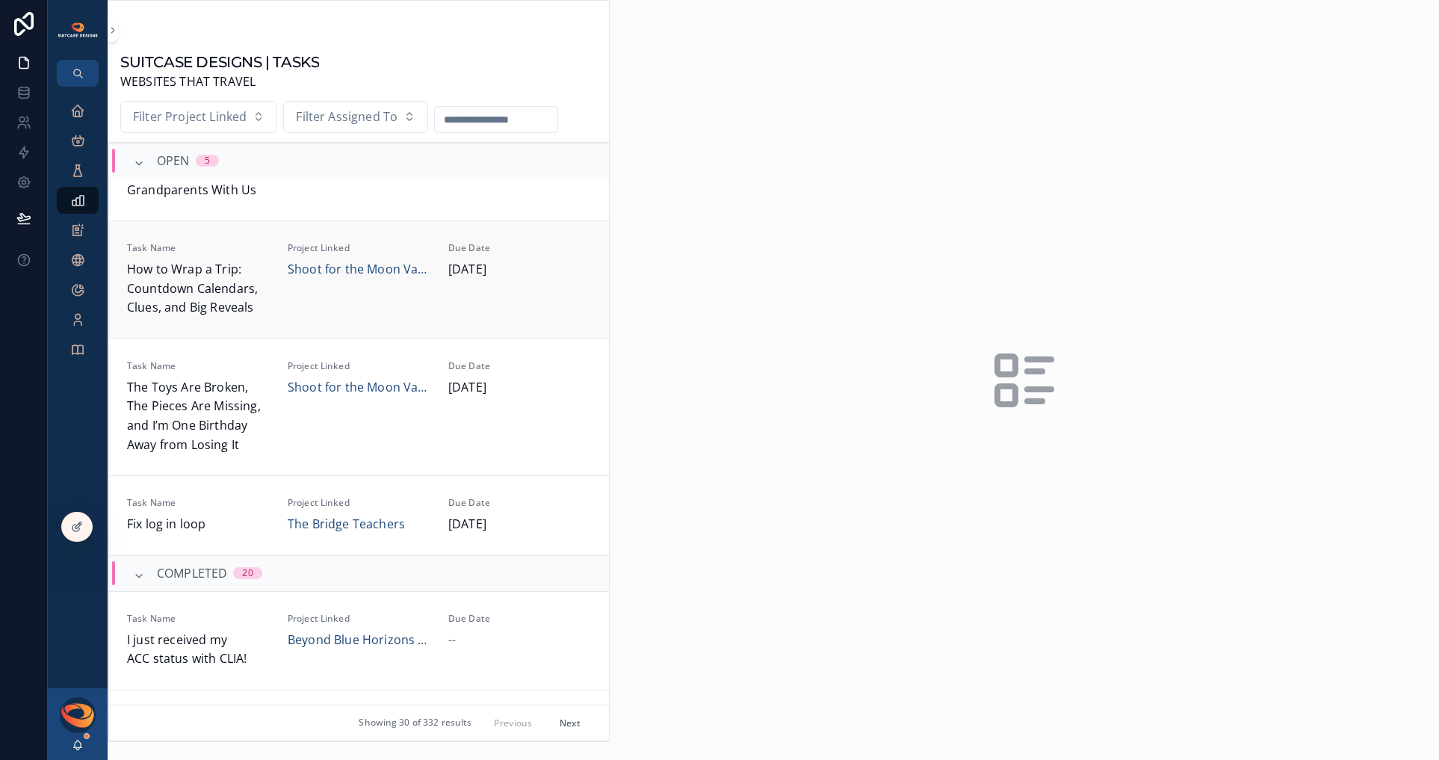
scroll to position [724, 0]
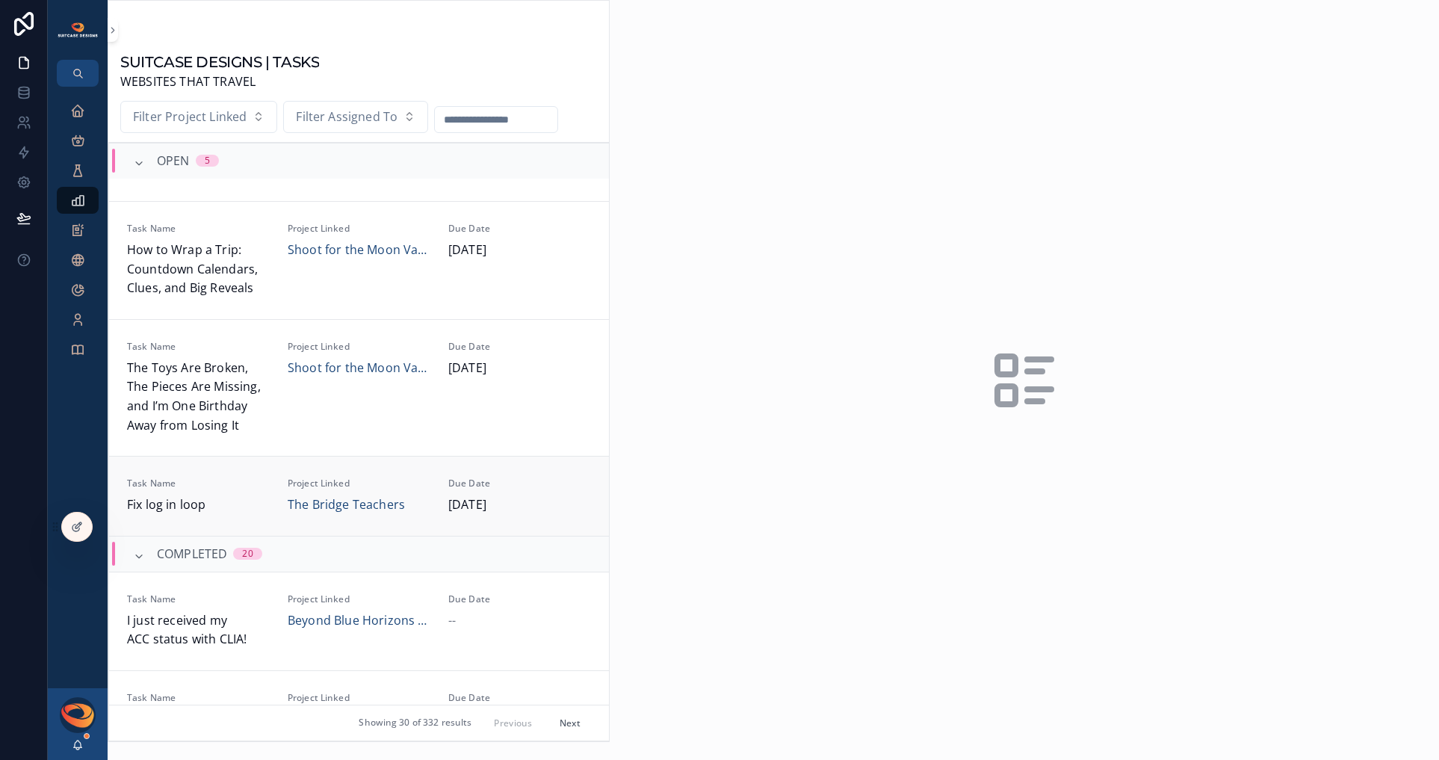
click at [235, 502] on span "Fix log in loop" at bounding box center [198, 504] width 143 height 19
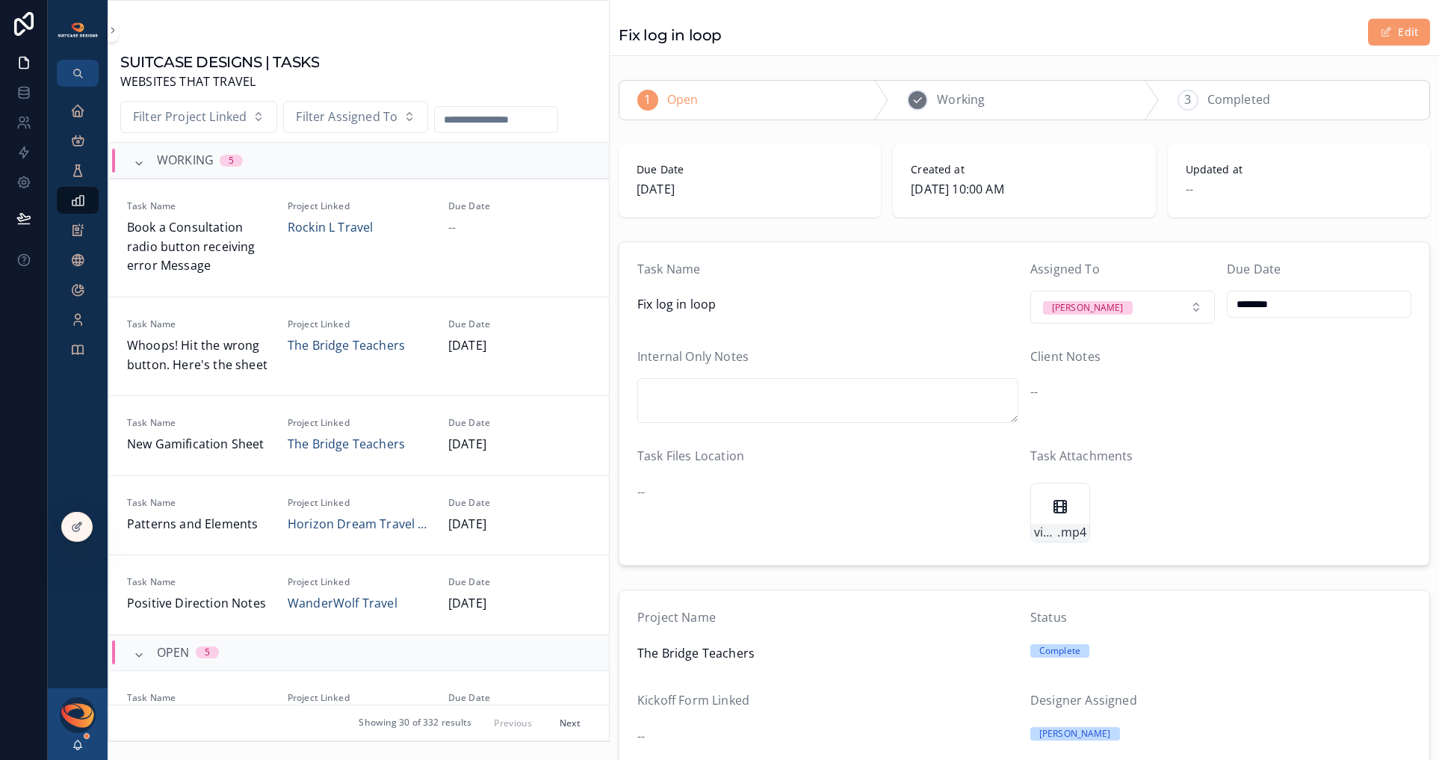
click at [981, 105] on div "2 Working" at bounding box center [1024, 100] width 270 height 39
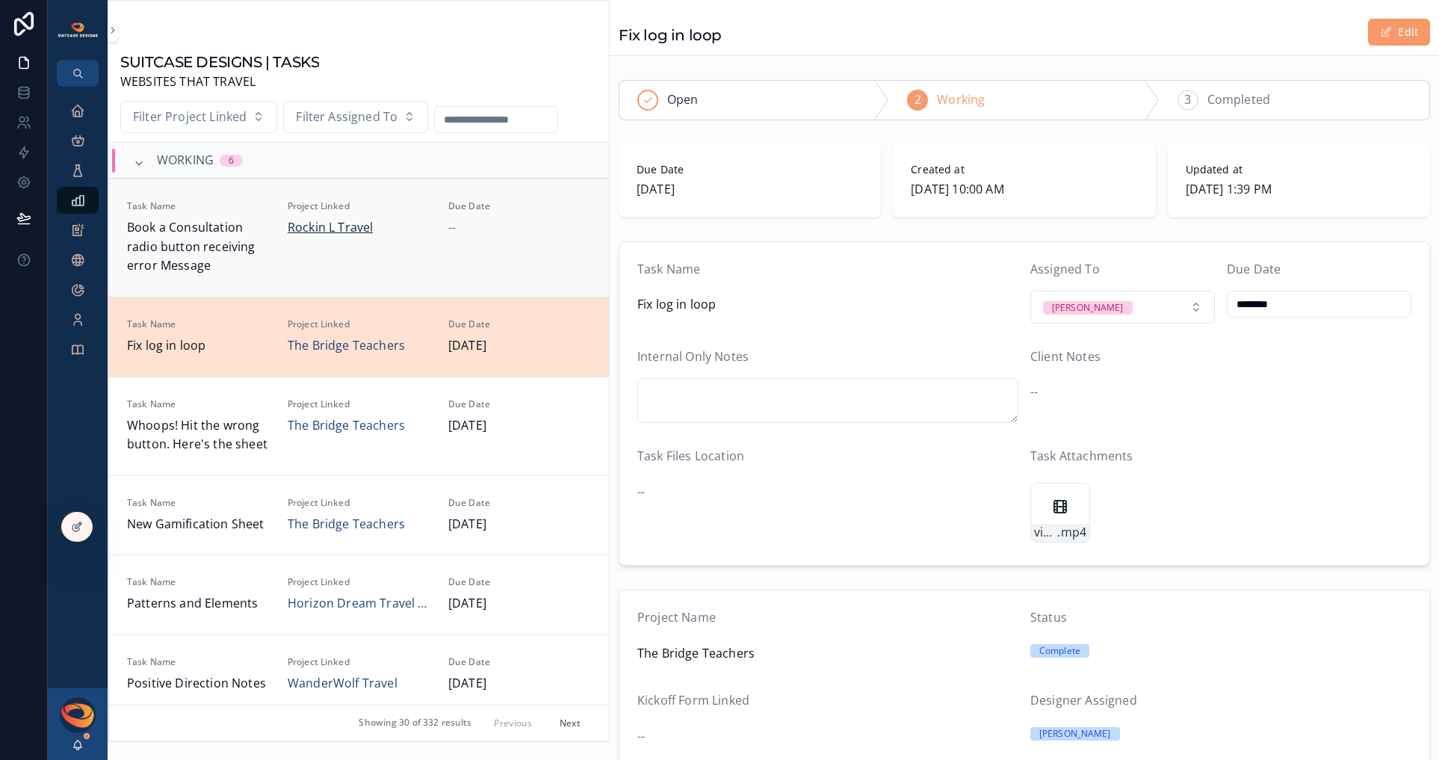
click at [332, 228] on span "Rockin L Travel" at bounding box center [330, 227] width 85 height 19
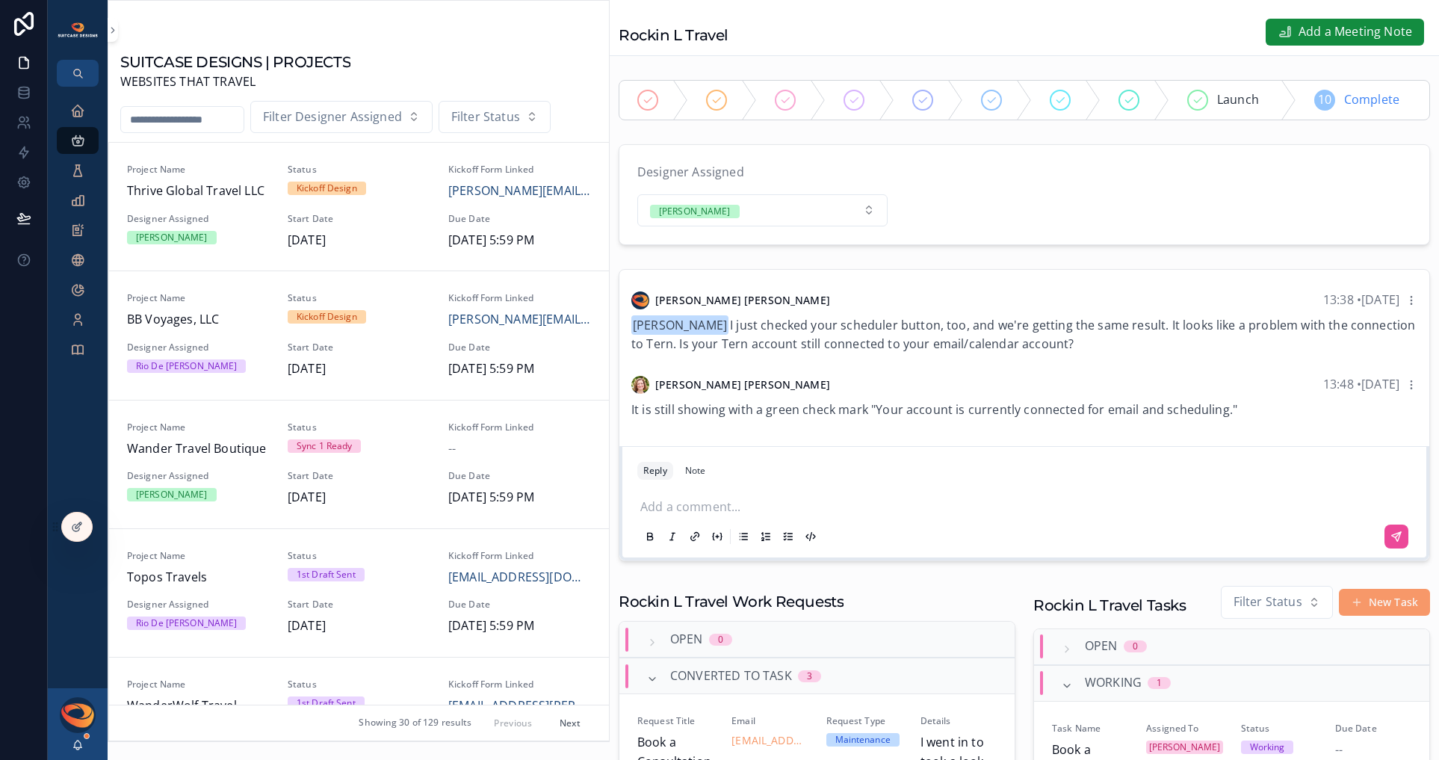
click at [776, 508] on p "scrollable content" at bounding box center [1027, 505] width 774 height 15
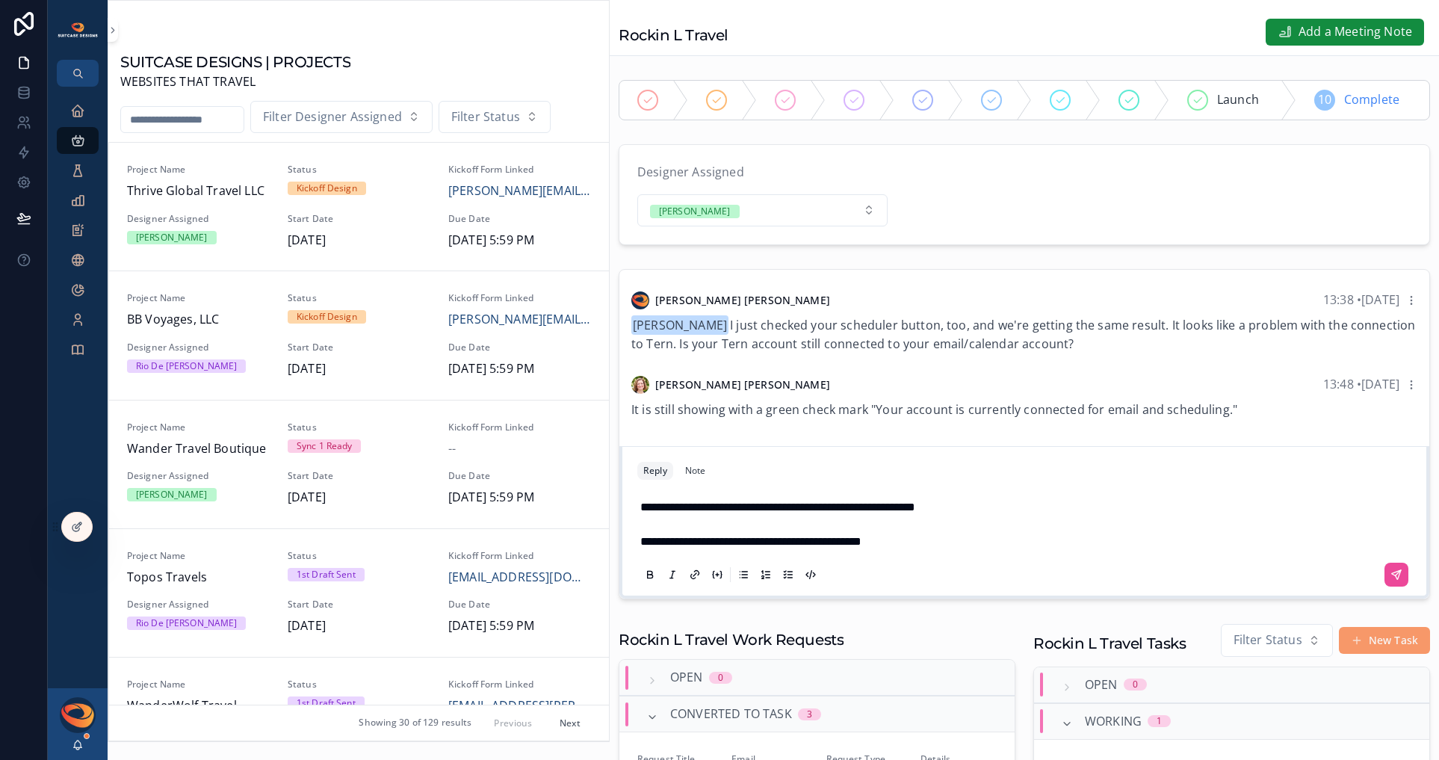
click at [754, 508] on span "**********" at bounding box center [777, 506] width 275 height 11
click at [1277, 574] on button "scrollable content" at bounding box center [1396, 575] width 24 height 24
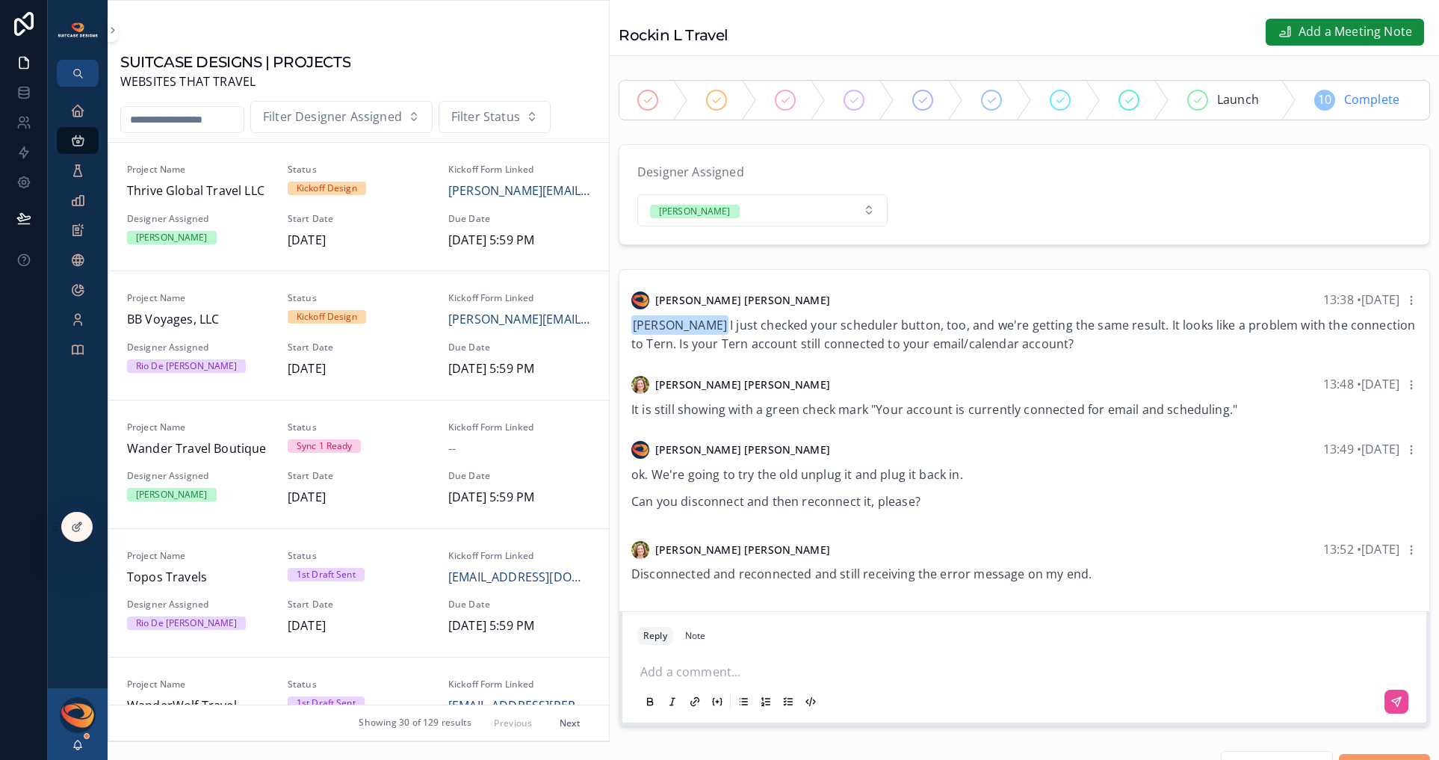
click at [773, 674] on p "scrollable content" at bounding box center [1027, 670] width 774 height 15
drag, startPoint x: 968, startPoint y: 673, endPoint x: 1198, endPoint y: 669, distance: 230.2
click at [1200, 669] on p "**********" at bounding box center [1027, 672] width 774 height 19
click at [1277, 702] on icon "scrollable content" at bounding box center [1396, 706] width 12 height 12
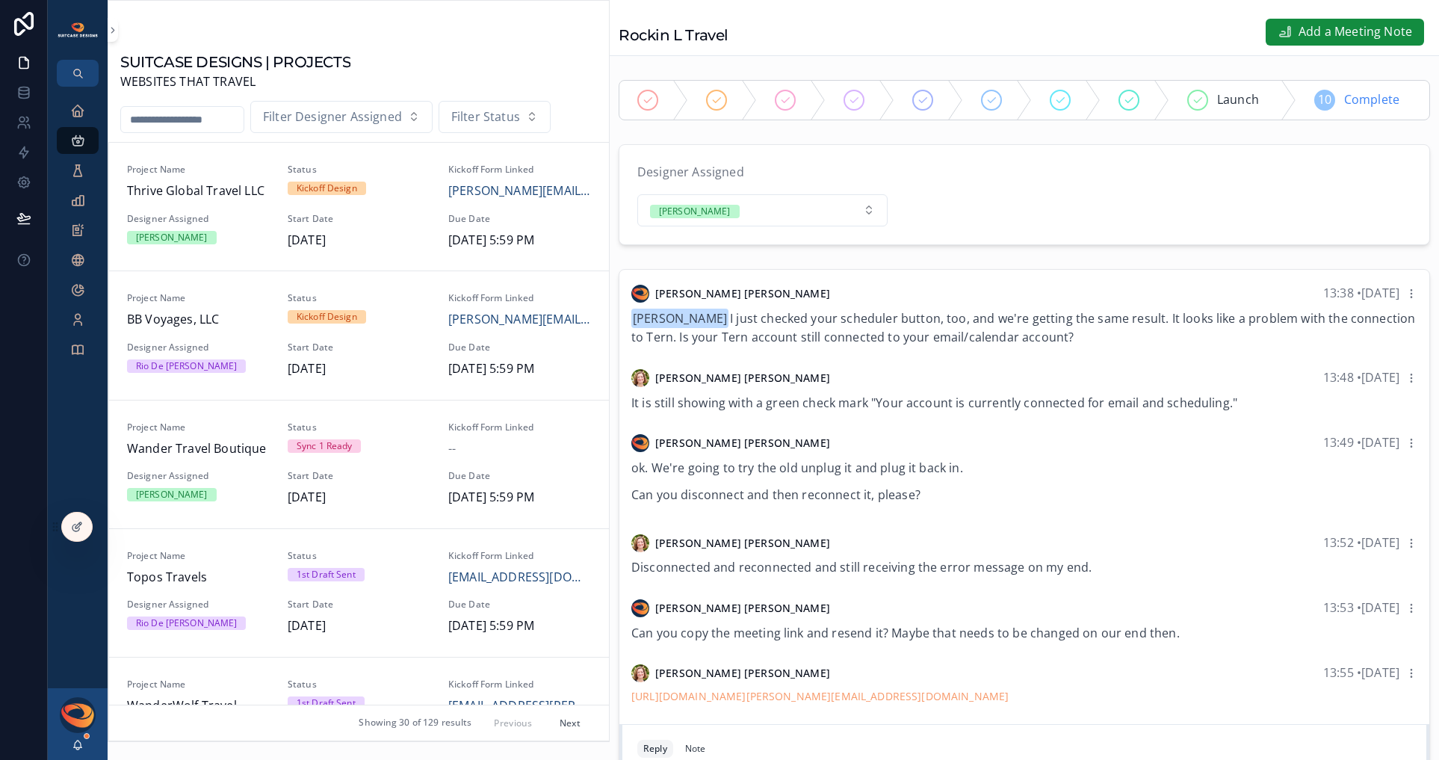
scroll to position [158, 0]
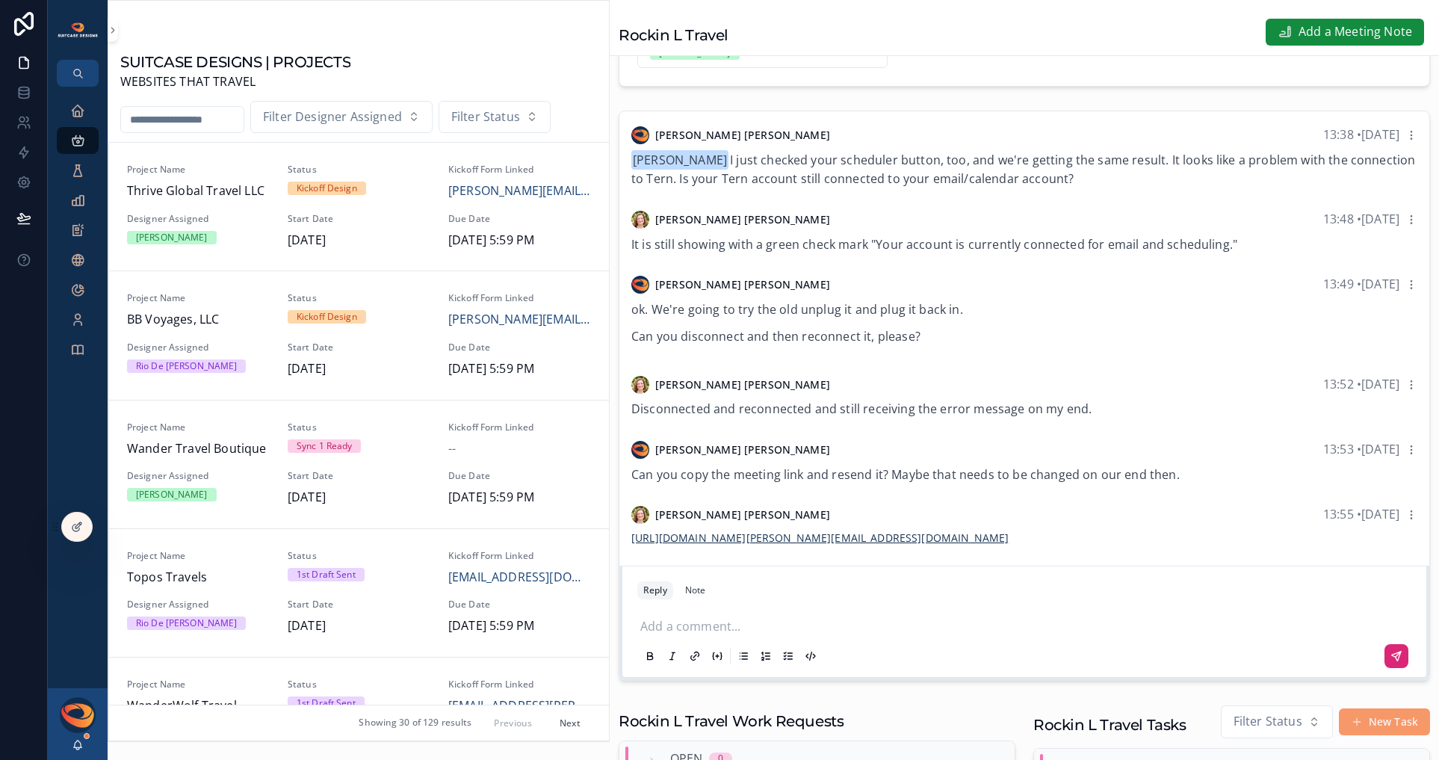
click at [938, 538] on link "[URL][DOMAIN_NAME][PERSON_NAME][EMAIL_ADDRESS][DOMAIN_NAME]" at bounding box center [819, 537] width 377 height 14
click at [827, 620] on p "scrollable content" at bounding box center [1027, 624] width 774 height 15
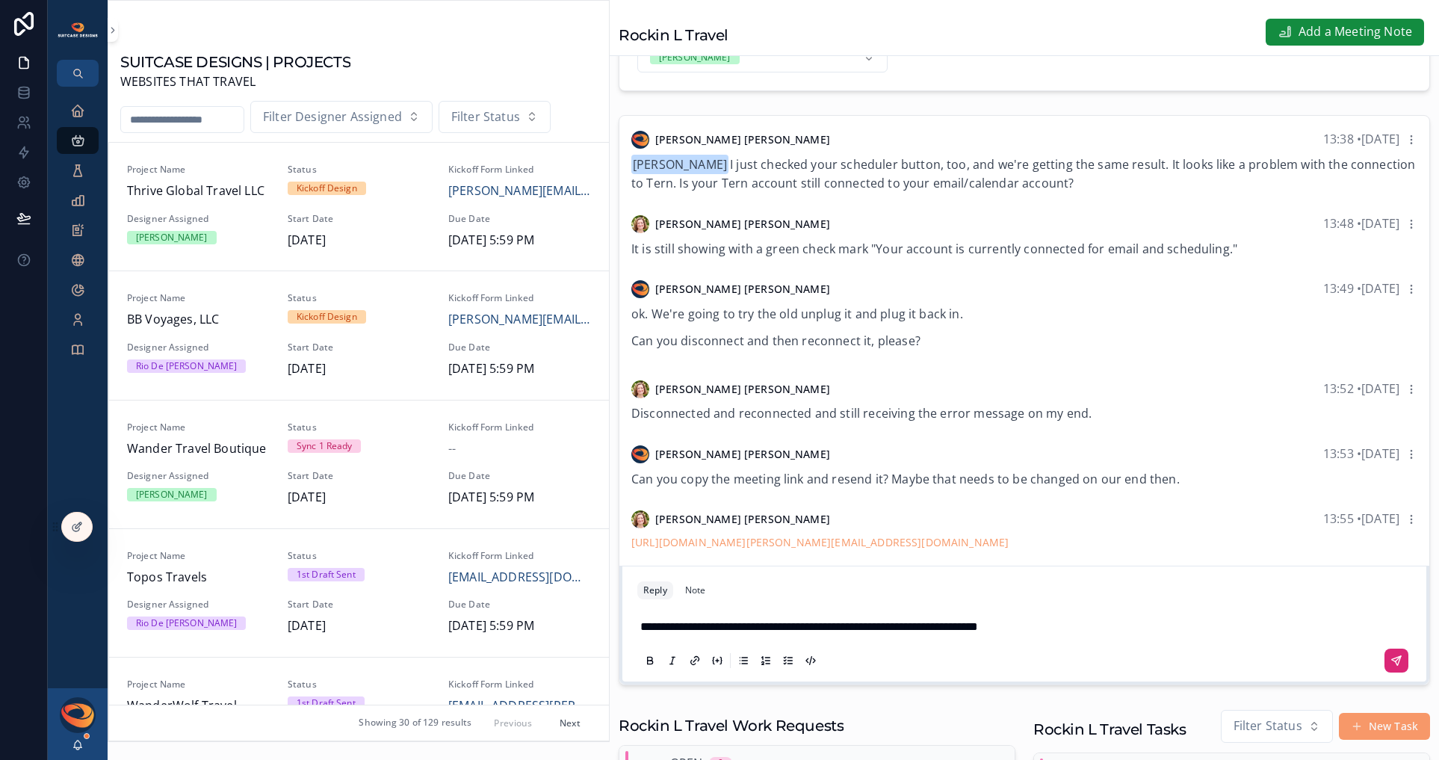
click at [1277, 659] on button "scrollable content" at bounding box center [1396, 661] width 24 height 24
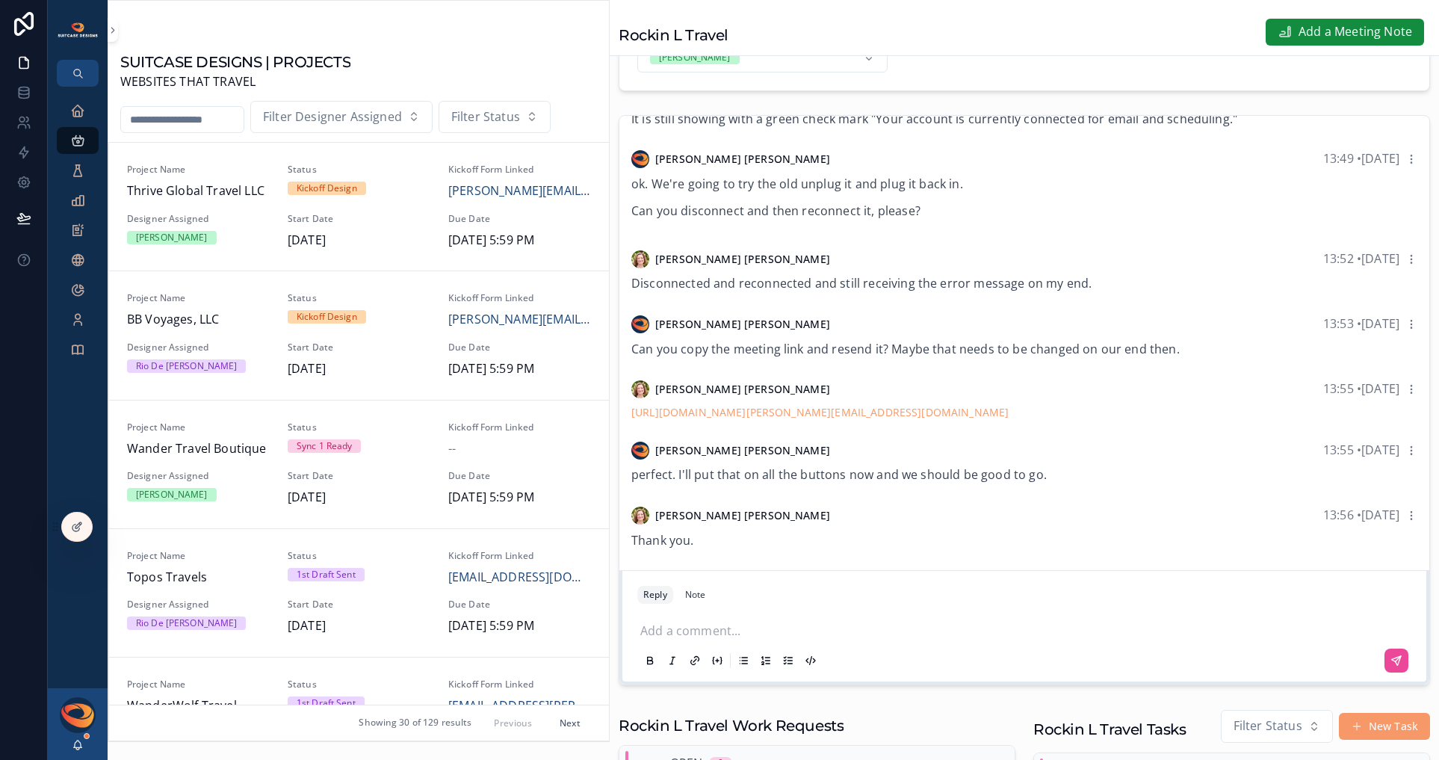
scroll to position [137, 0]
click at [742, 635] on p "scrollable content" at bounding box center [1027, 629] width 774 height 15
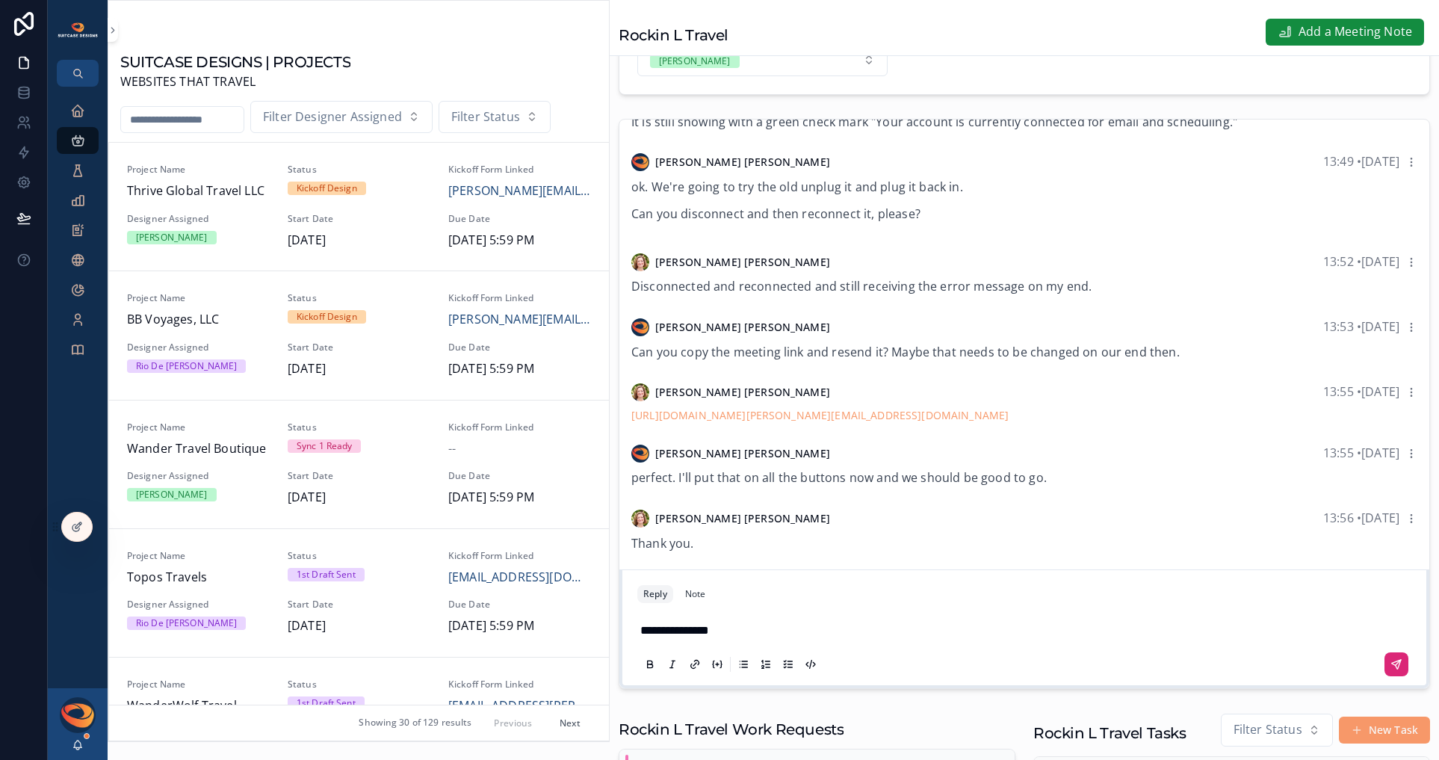
click at [1277, 666] on button "scrollable content" at bounding box center [1396, 664] width 24 height 24
click at [806, 633] on p "scrollable content" at bounding box center [1027, 632] width 774 height 15
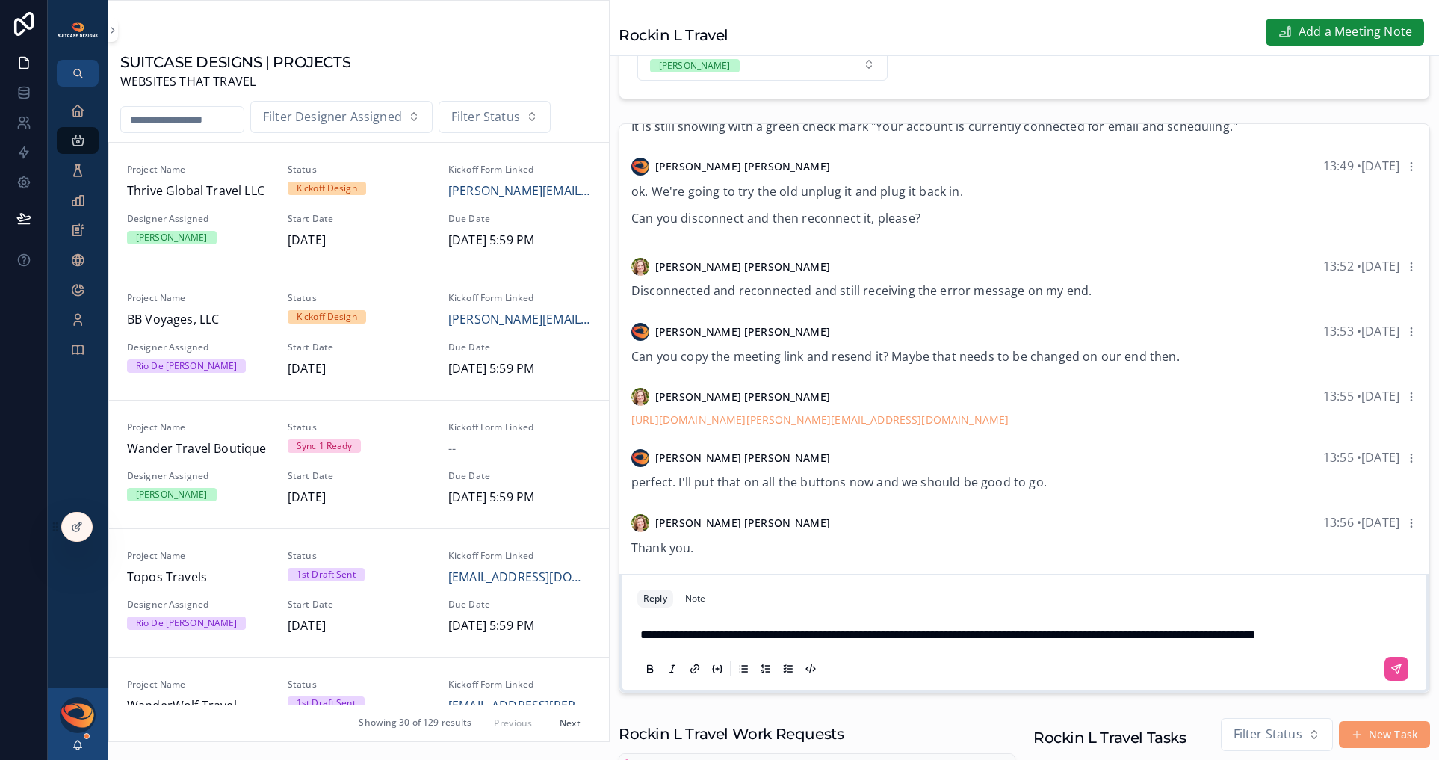
scroll to position [127, 0]
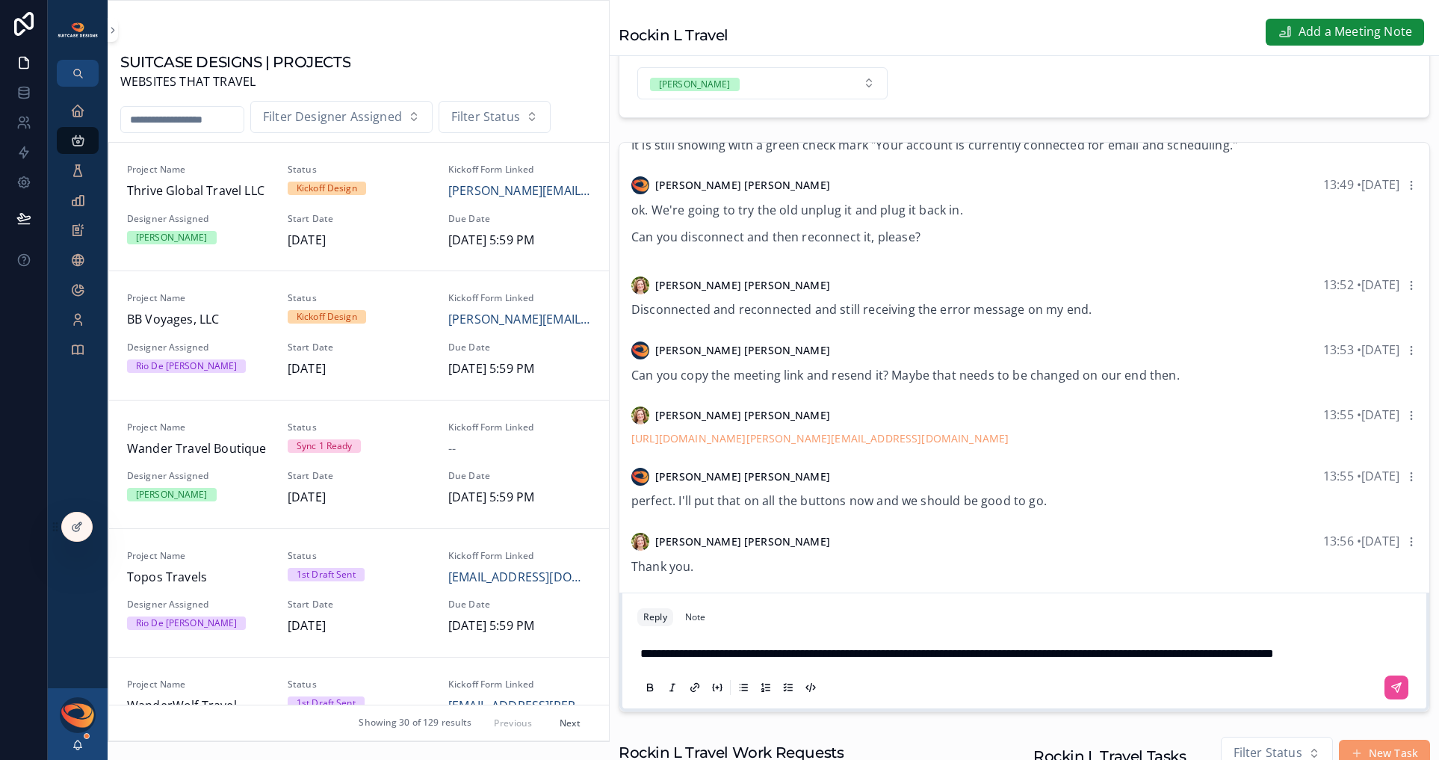
click at [740, 648] on span "**********" at bounding box center [957, 653] width 634 height 11
click at [811, 648] on span "**********" at bounding box center [957, 653] width 634 height 11
click at [1277, 690] on button "scrollable content" at bounding box center [1396, 687] width 24 height 24
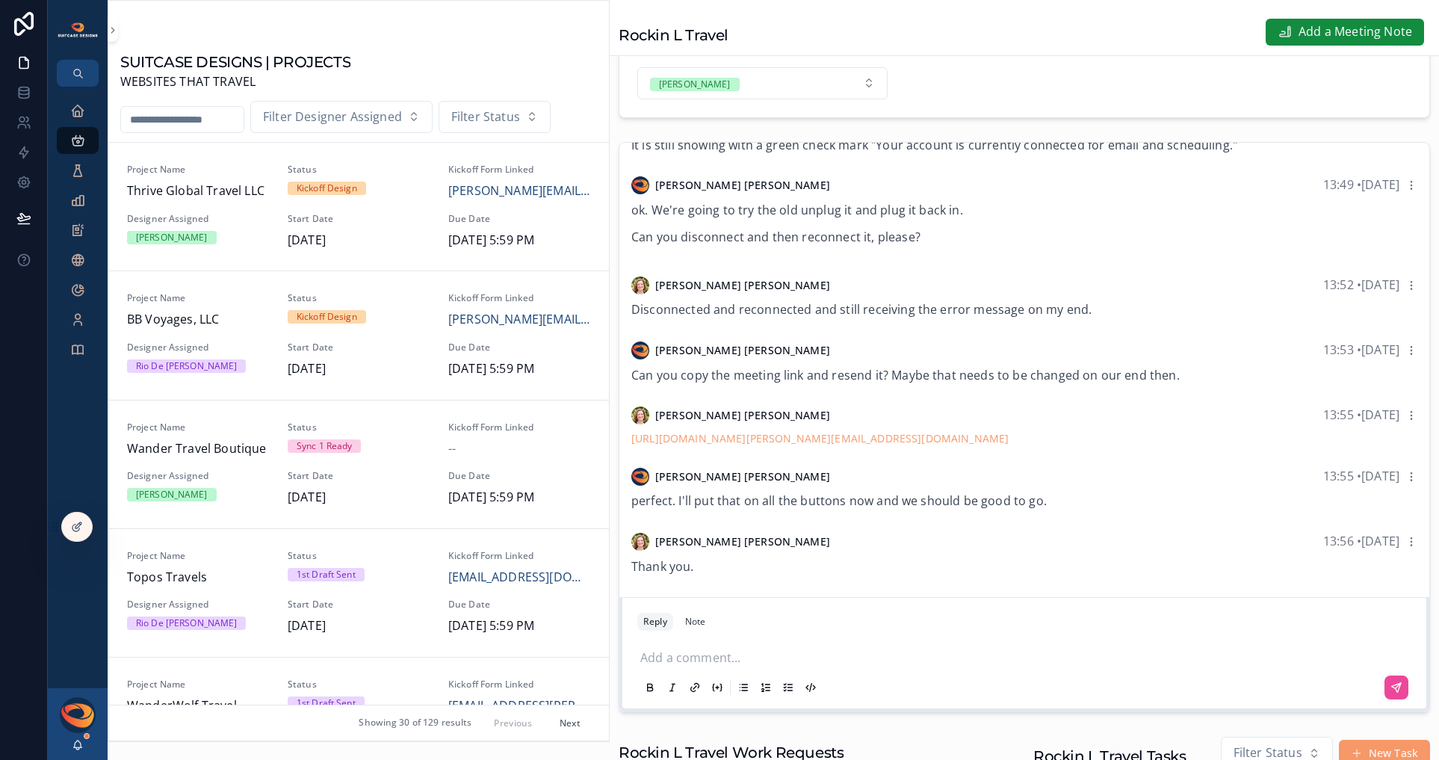
click at [1213, 635] on div "Add a comment..." at bounding box center [1024, 671] width 792 height 75
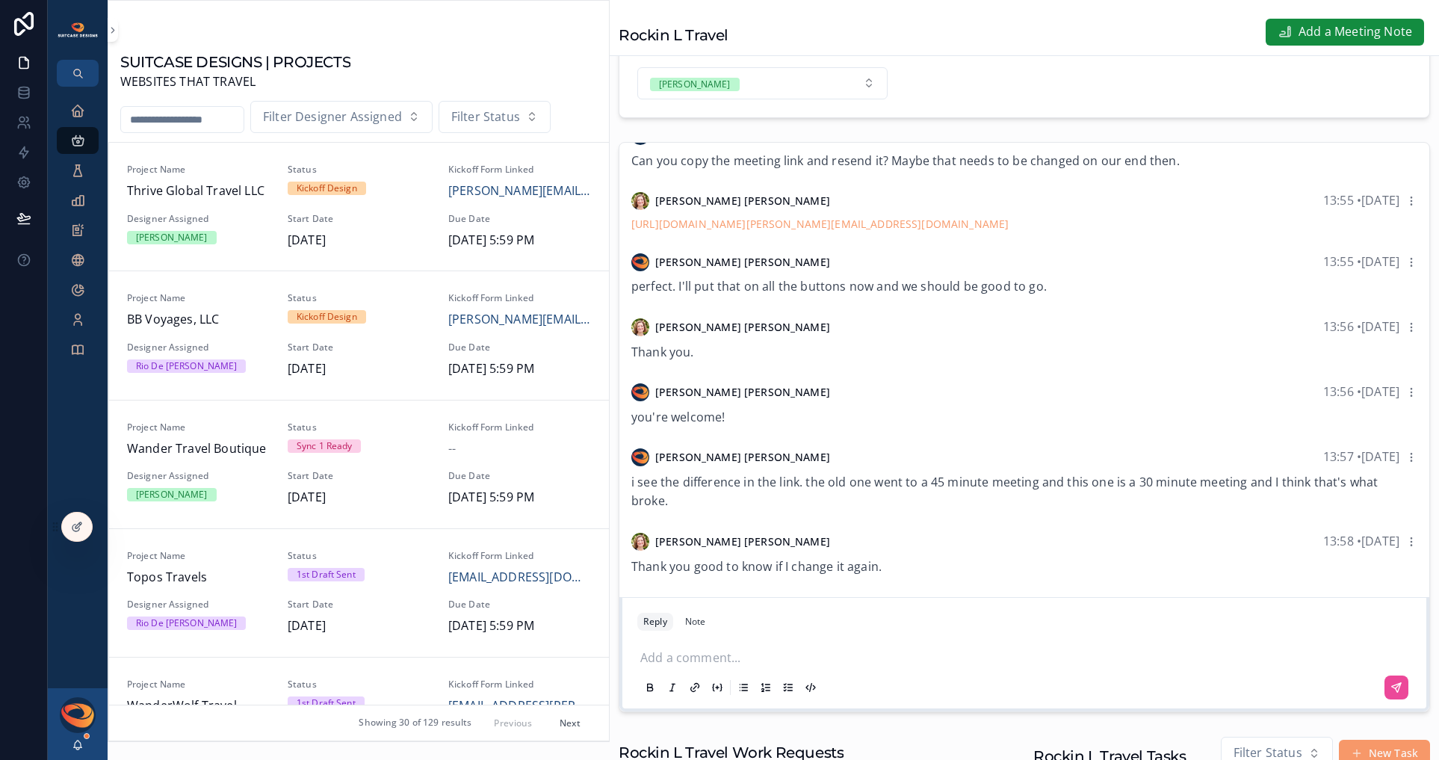
click at [756, 659] on p "scrollable content" at bounding box center [1027, 656] width 774 height 15
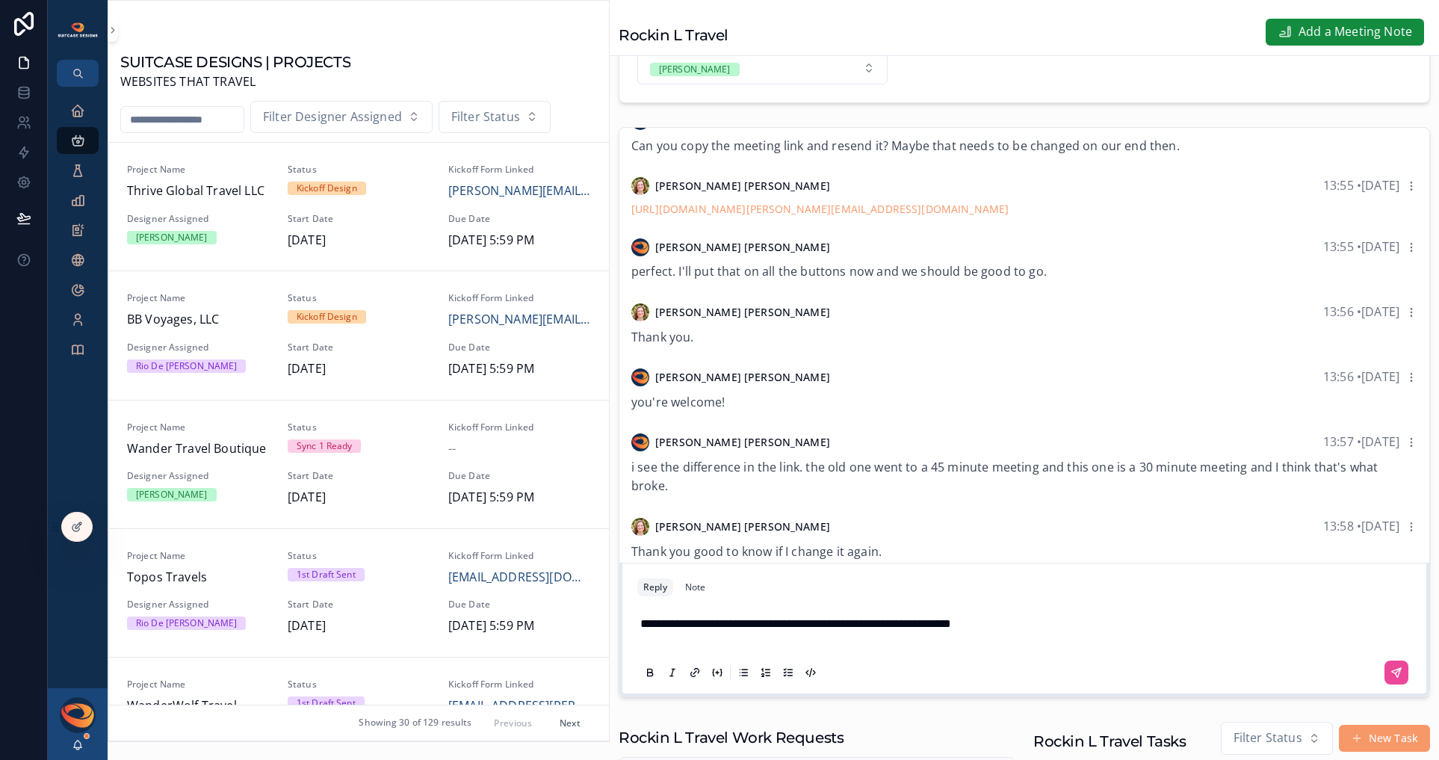
scroll to position [127, 0]
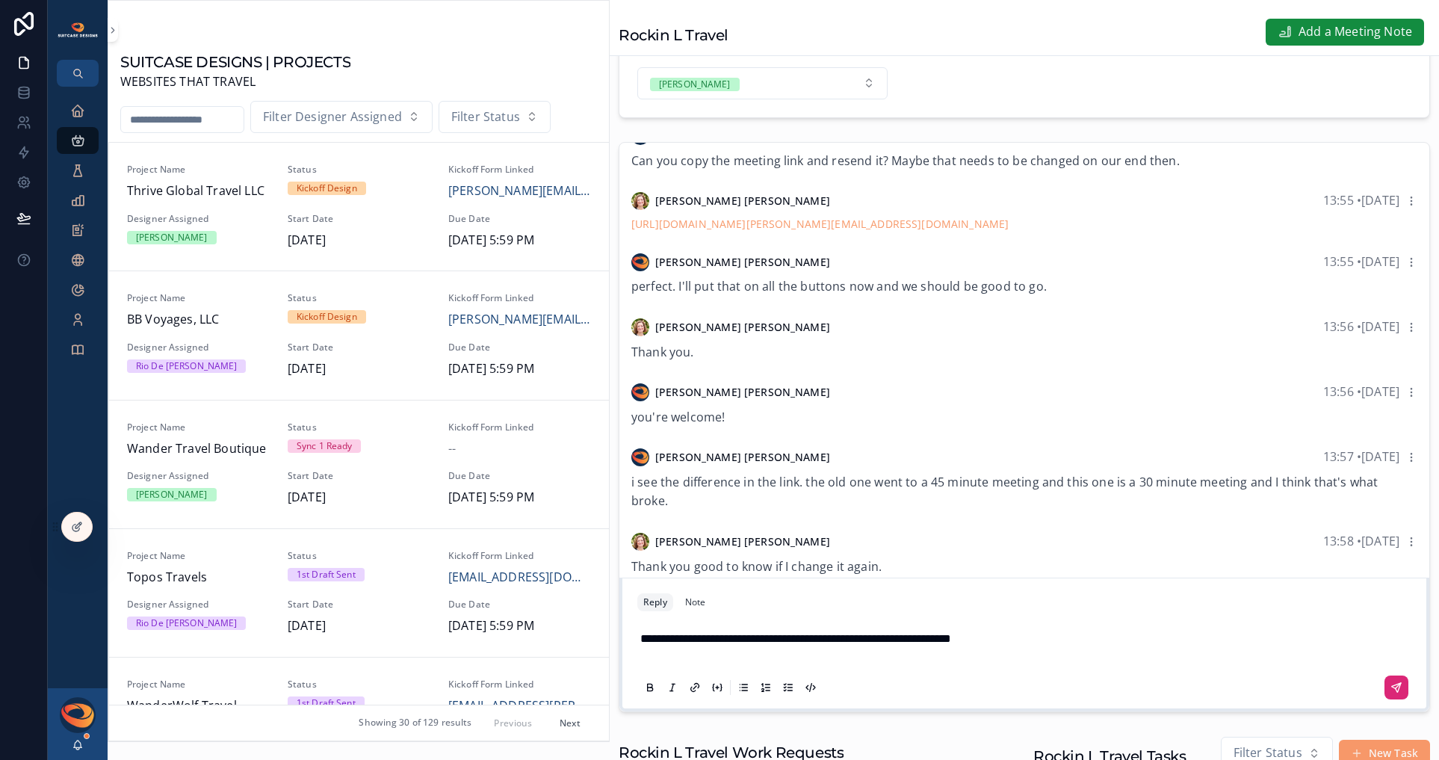
click at [1277, 684] on icon "scrollable content" at bounding box center [1396, 687] width 9 height 9
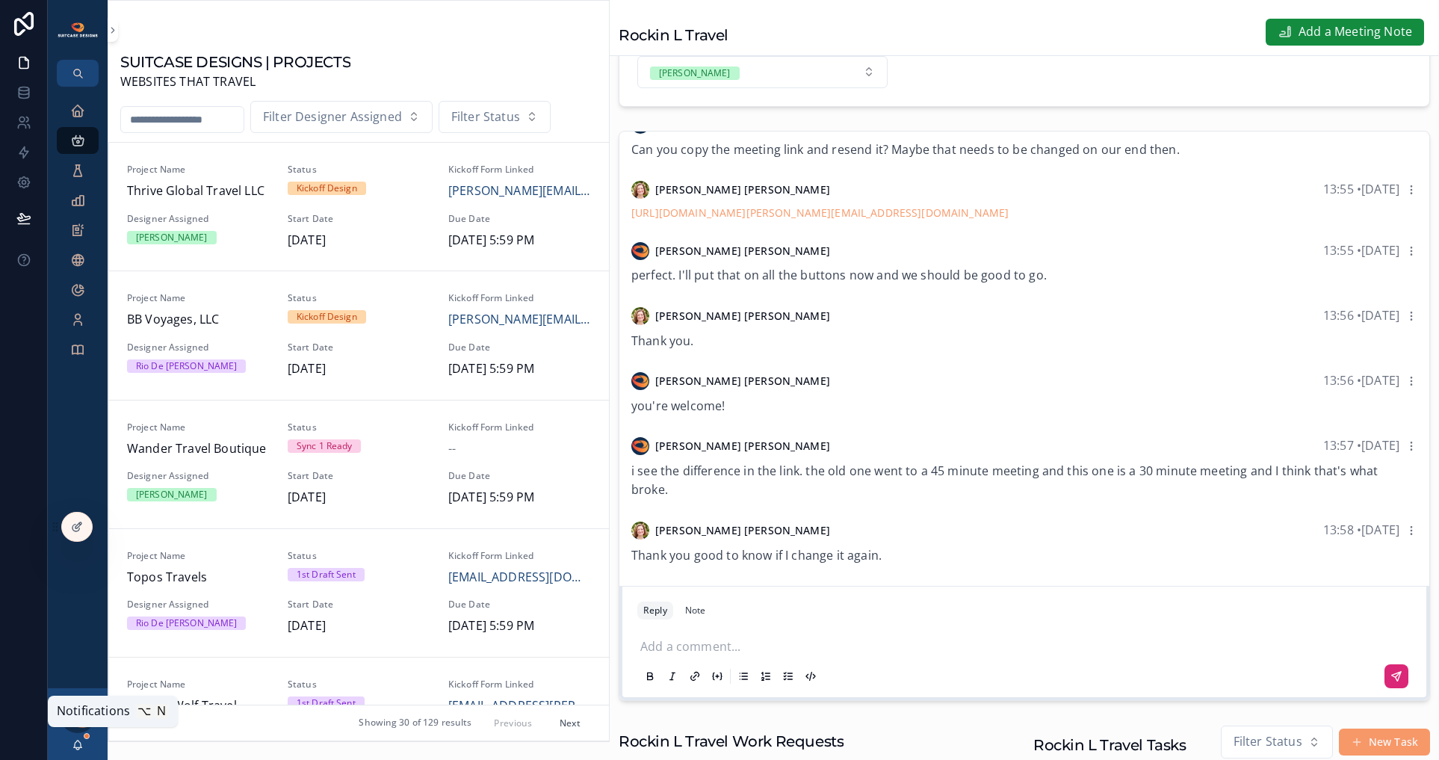
click at [77, 743] on icon "scrollable content" at bounding box center [78, 745] width 12 height 12
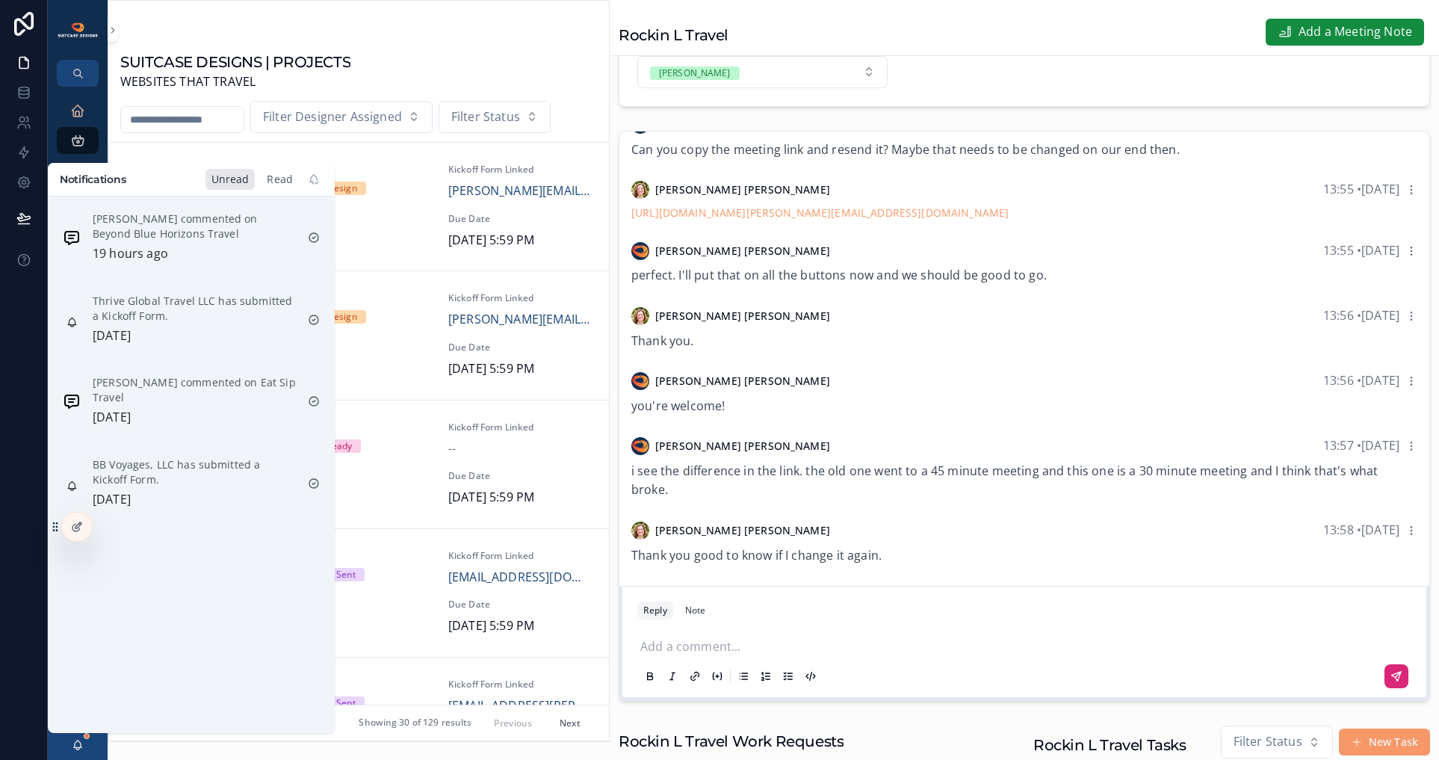
click at [280, 176] on div "Read" at bounding box center [280, 179] width 38 height 21
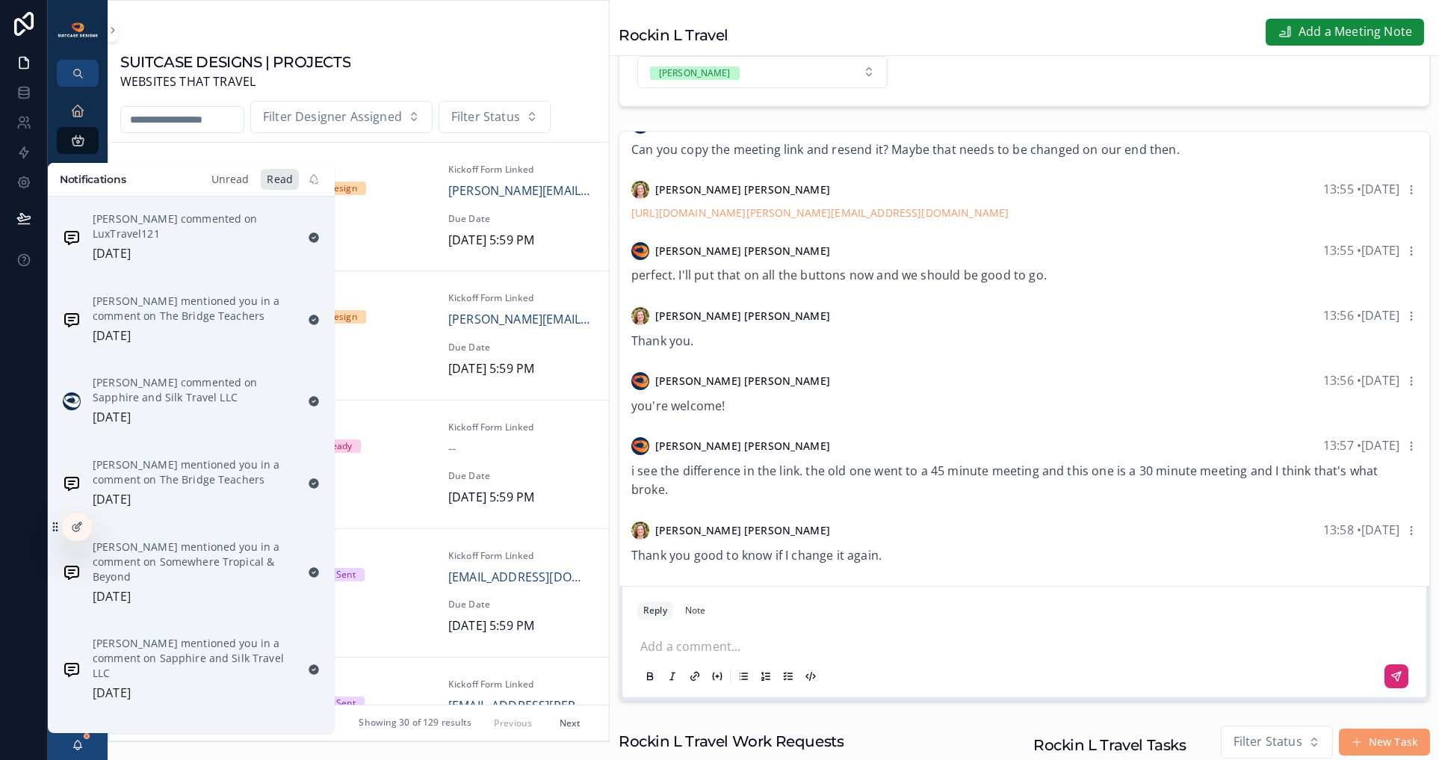
click at [238, 179] on div "Unread" at bounding box center [230, 179] width 50 height 21
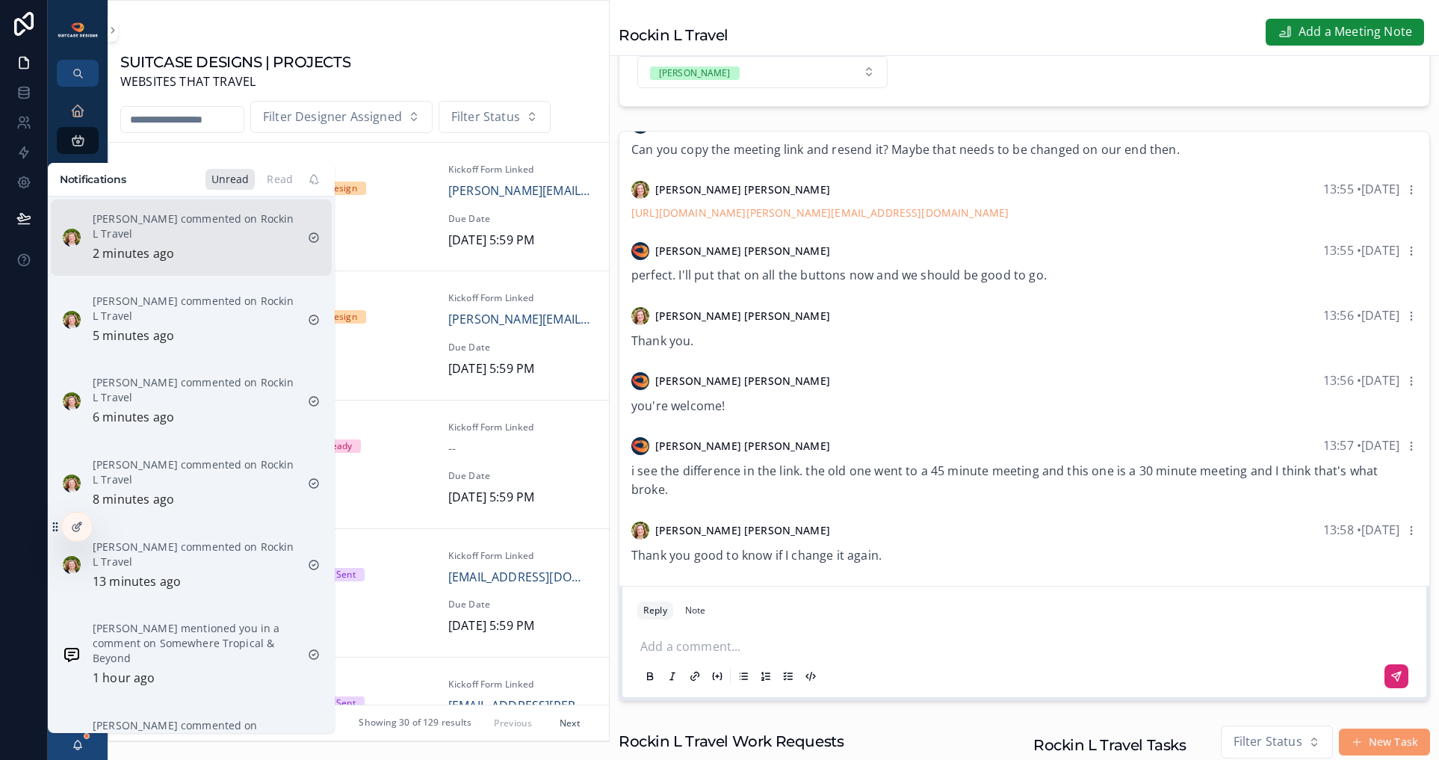
click at [182, 232] on p "[PERSON_NAME] commented on Rockin L Travel" at bounding box center [194, 226] width 203 height 30
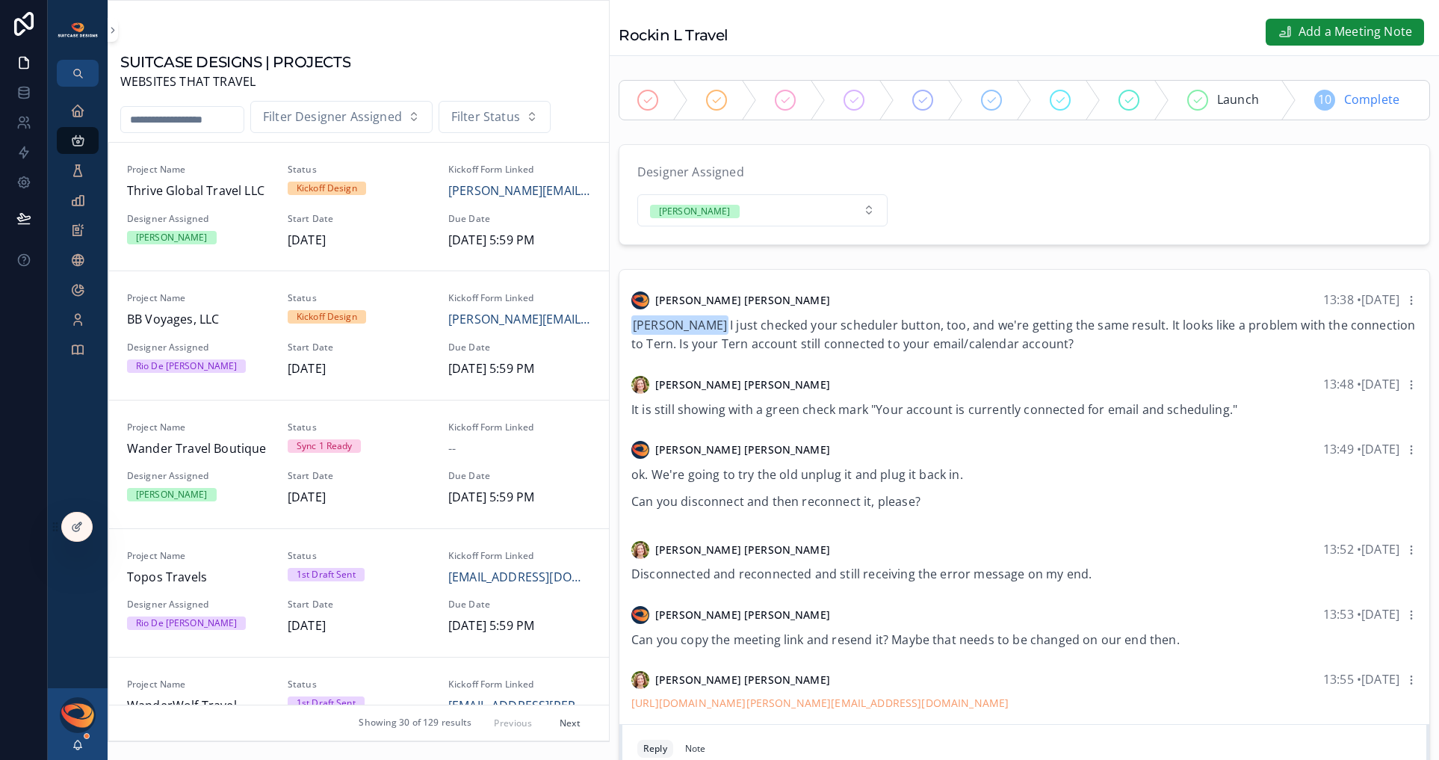
scroll to position [417, 0]
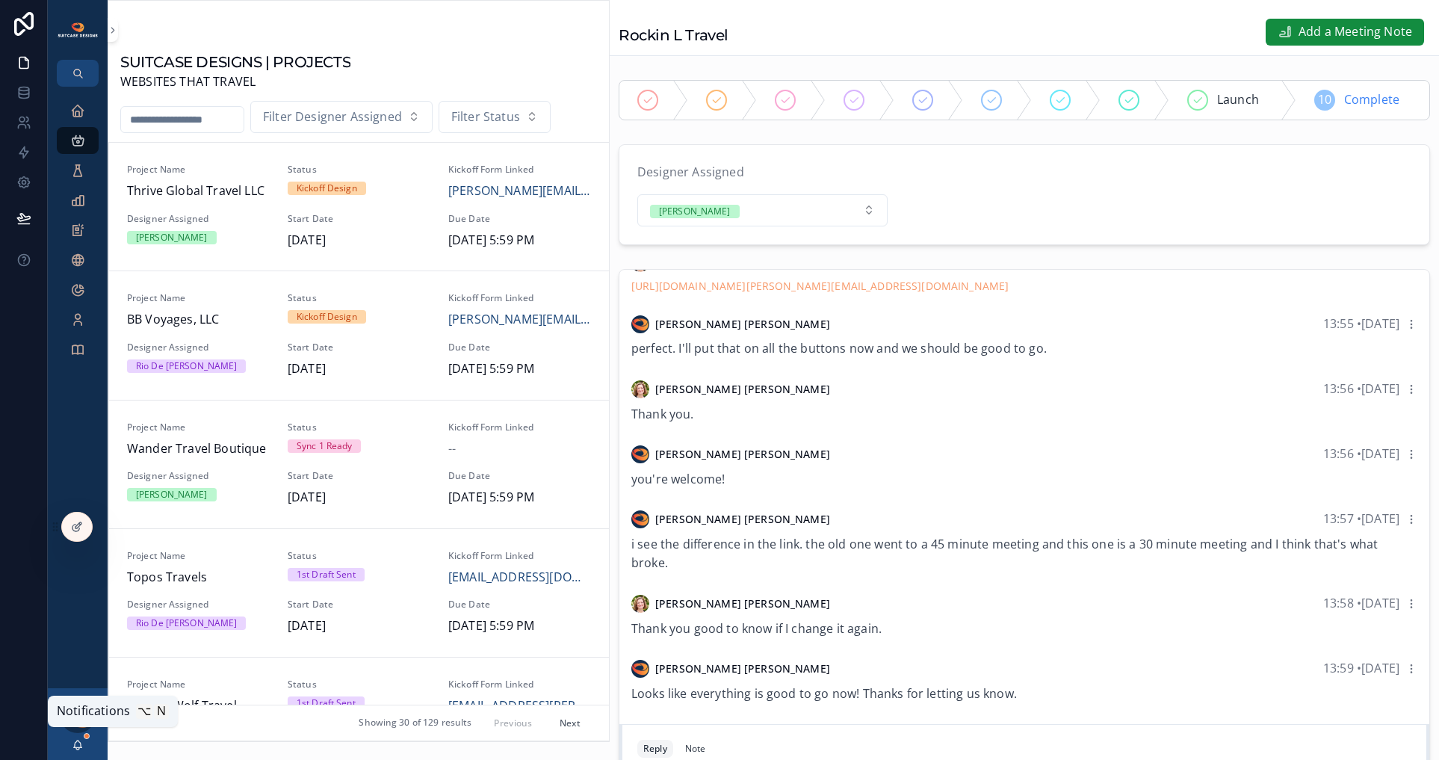
click at [80, 743] on icon "scrollable content" at bounding box center [78, 745] width 12 height 12
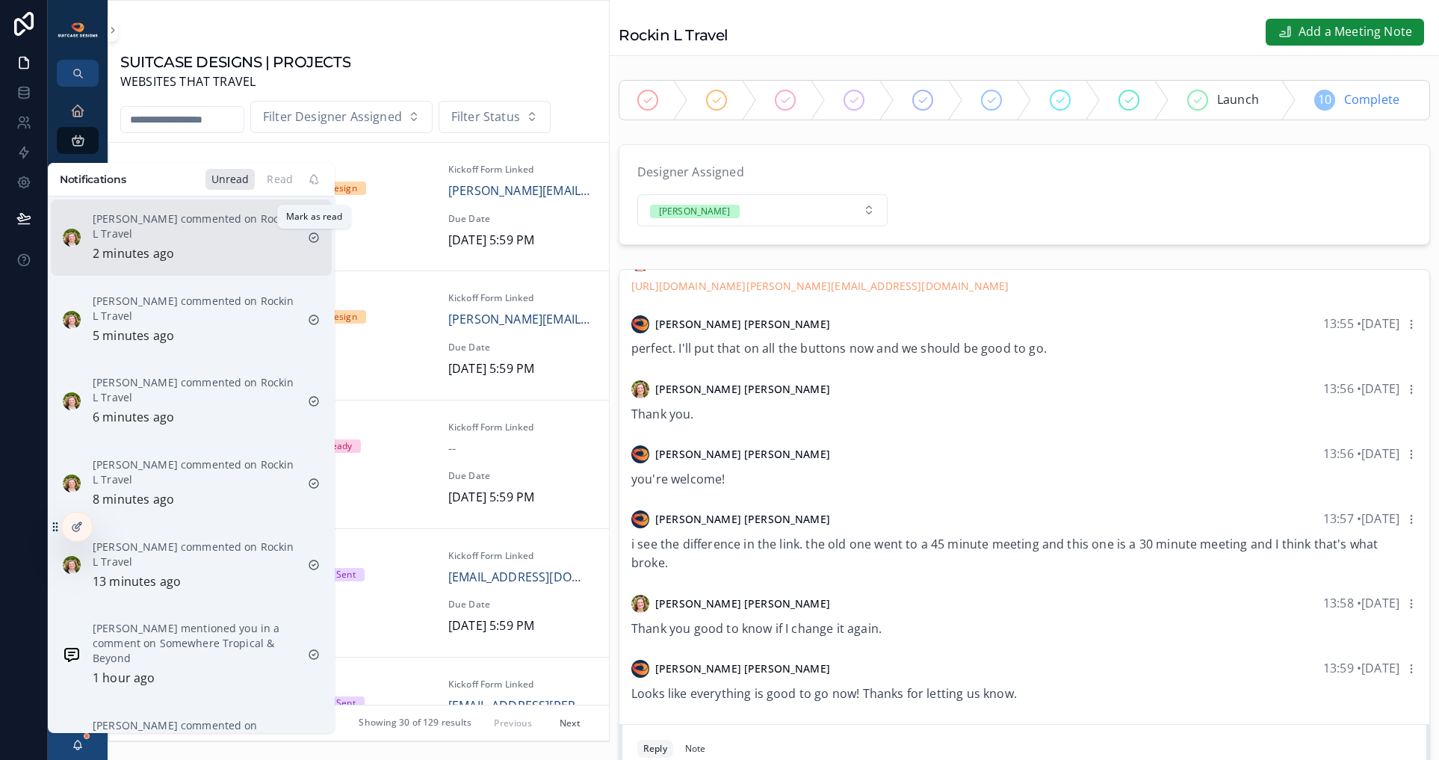
click at [318, 241] on icon "scrollable content" at bounding box center [314, 238] width 12 height 12
click at [317, 234] on icon "scrollable content" at bounding box center [313, 237] width 9 height 9
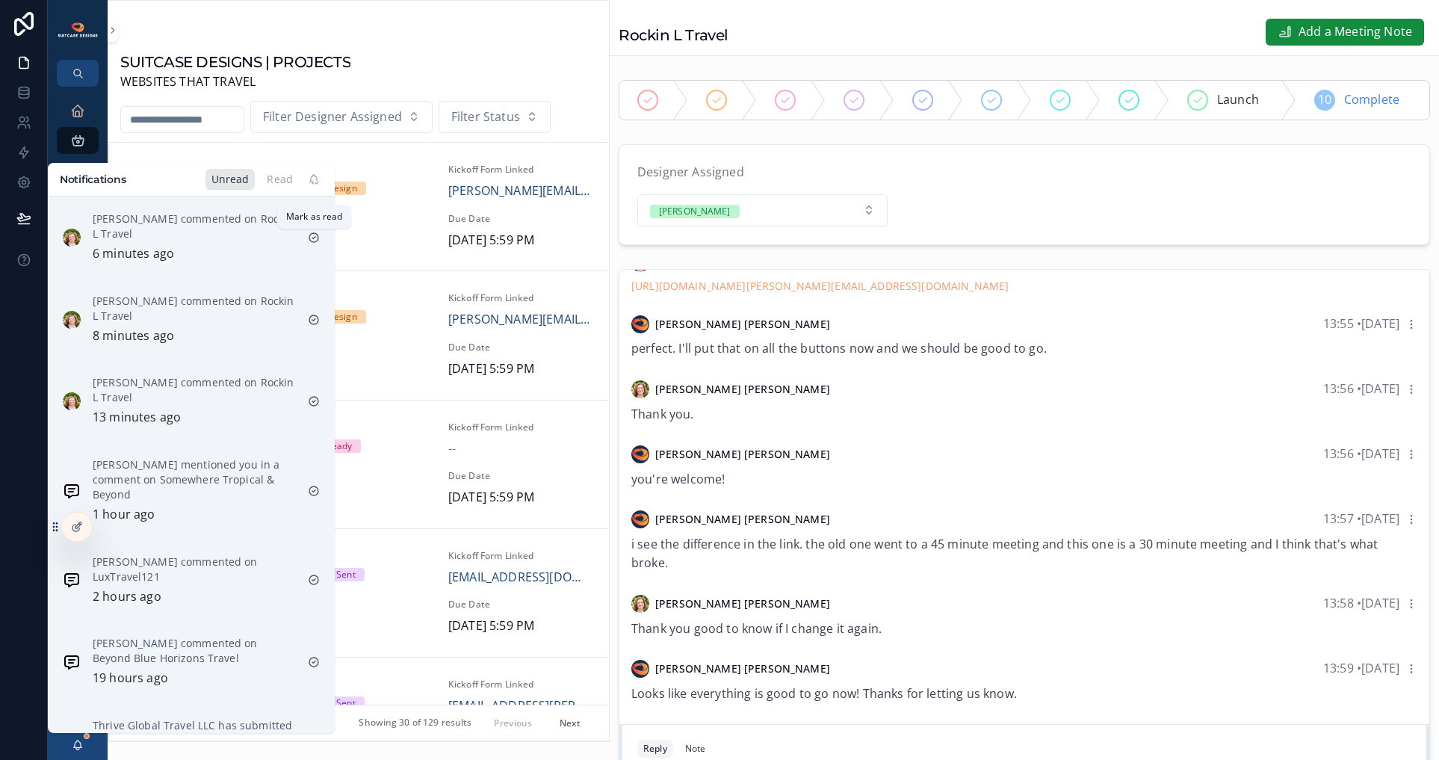
click at [317, 234] on icon "scrollable content" at bounding box center [313, 237] width 9 height 9
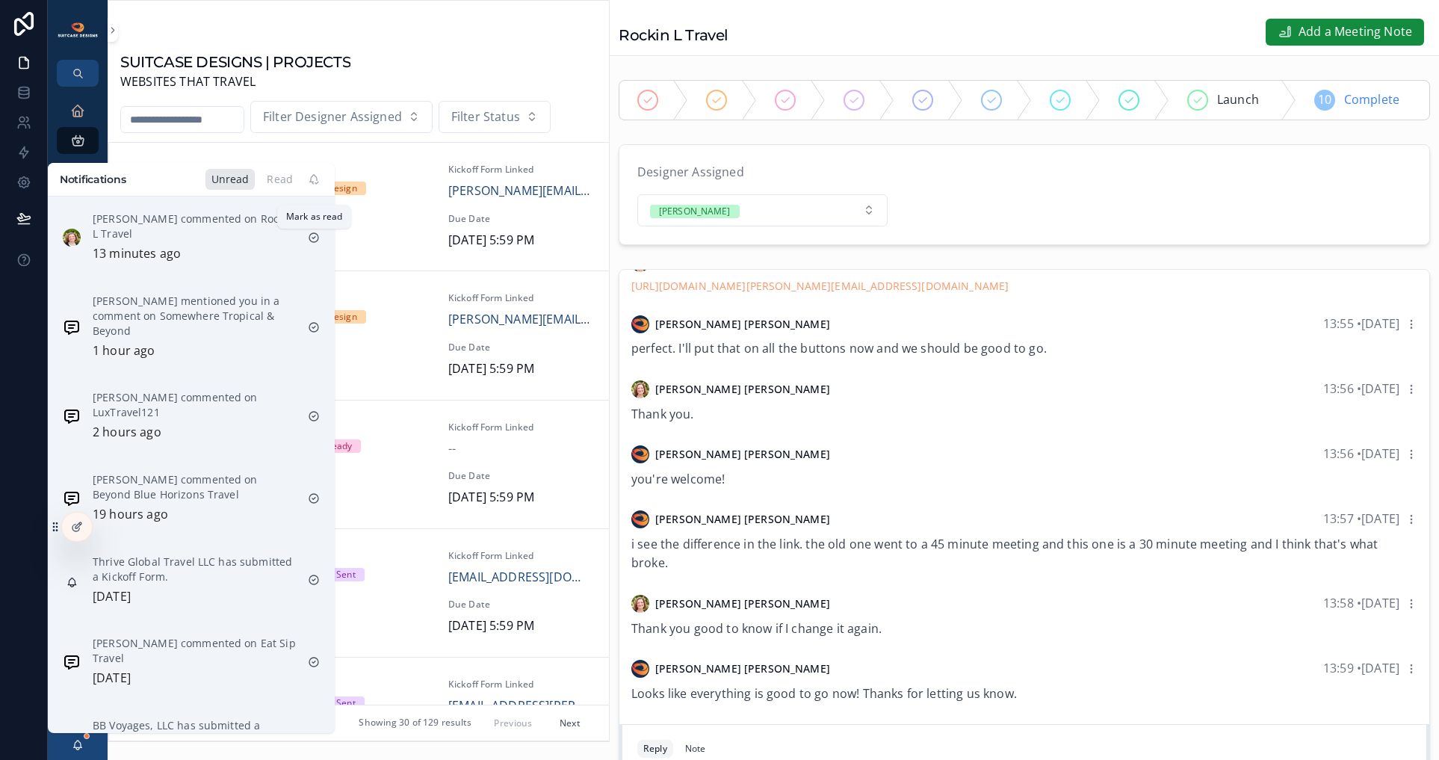
click at [317, 234] on icon "scrollable content" at bounding box center [313, 237] width 9 height 9
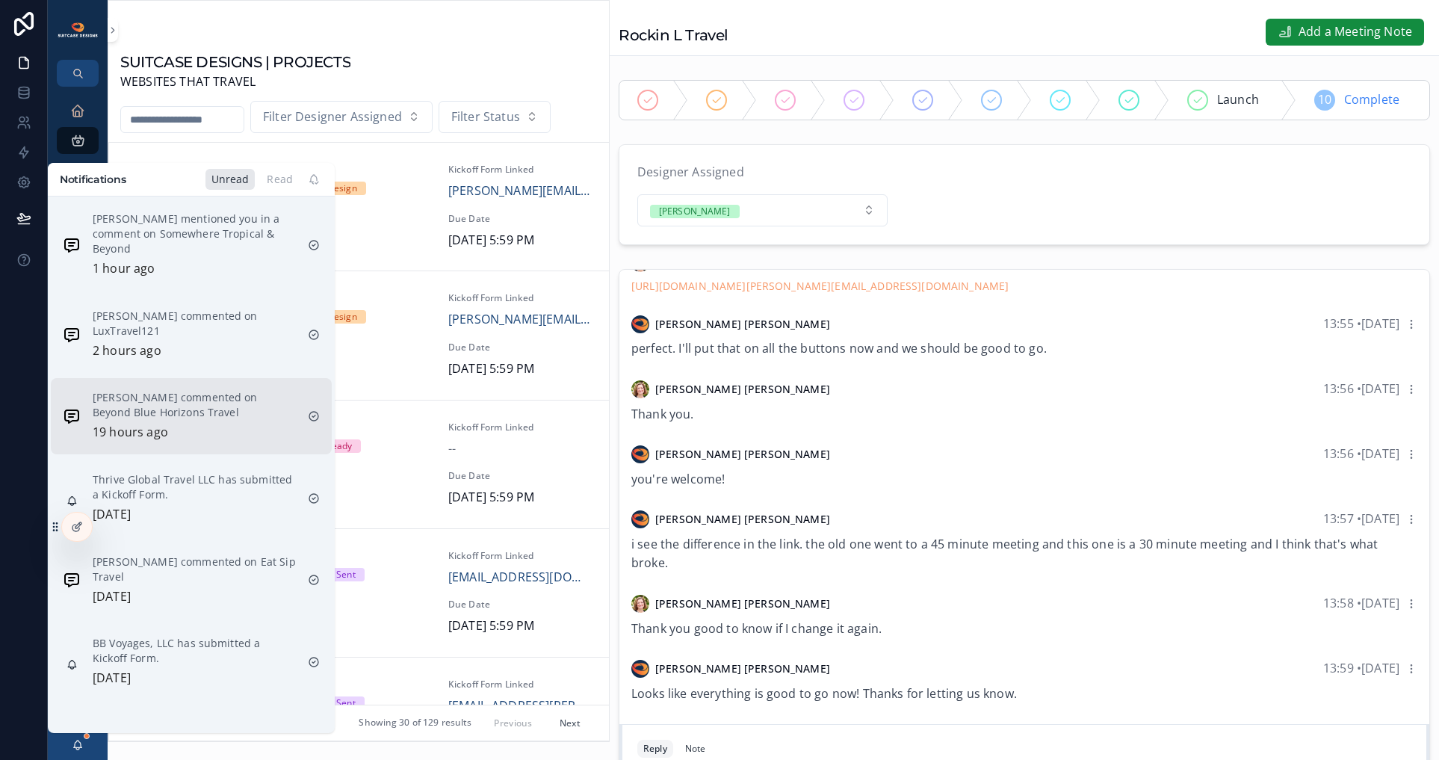
click at [226, 403] on p "[PERSON_NAME] commented on Beyond Blue Horizons Travel" at bounding box center [194, 405] width 203 height 30
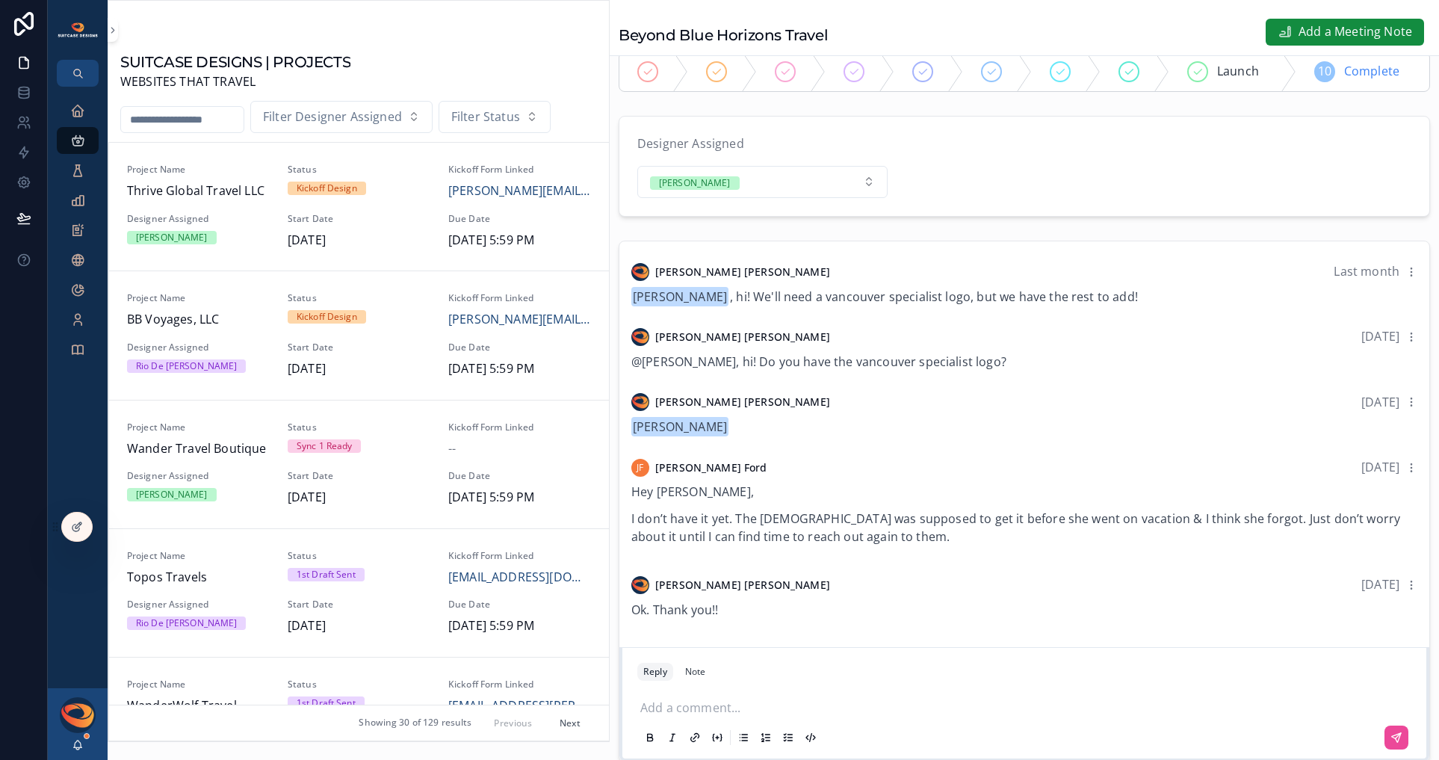
scroll to position [38, 0]
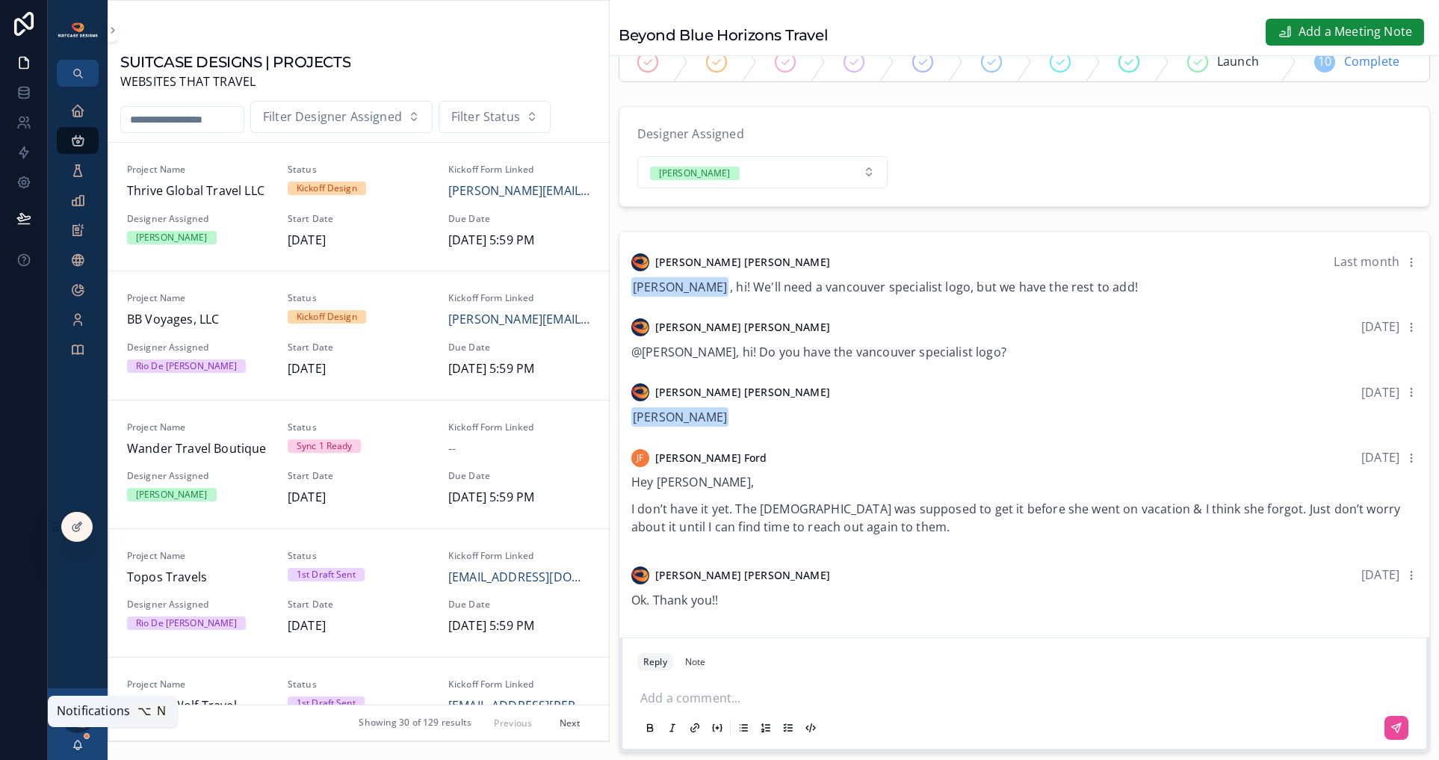
click at [77, 746] on icon "scrollable content" at bounding box center [78, 745] width 12 height 12
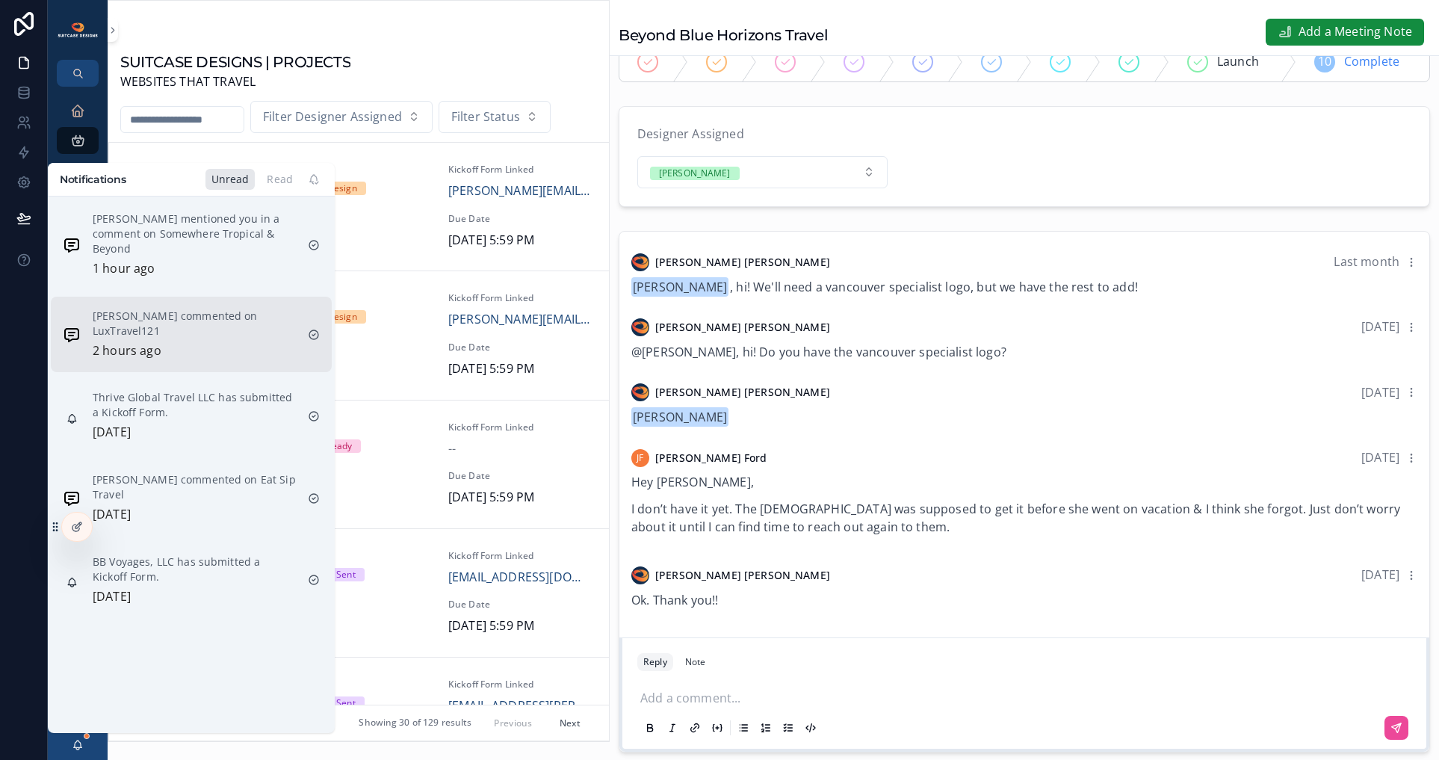
click at [182, 348] on div "[PERSON_NAME] commented on LuxTravel121 2 hours ago" at bounding box center [194, 335] width 203 height 52
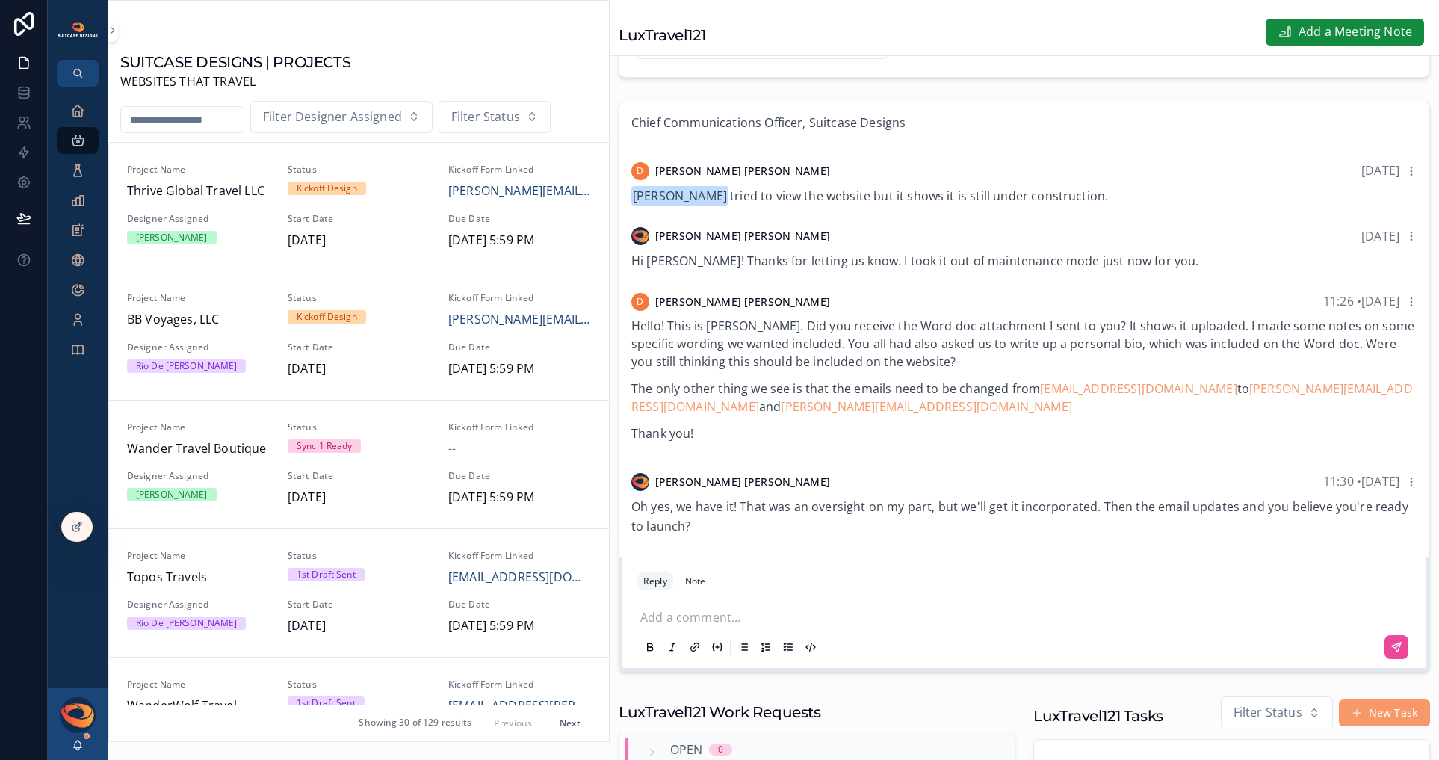
scroll to position [187, 0]
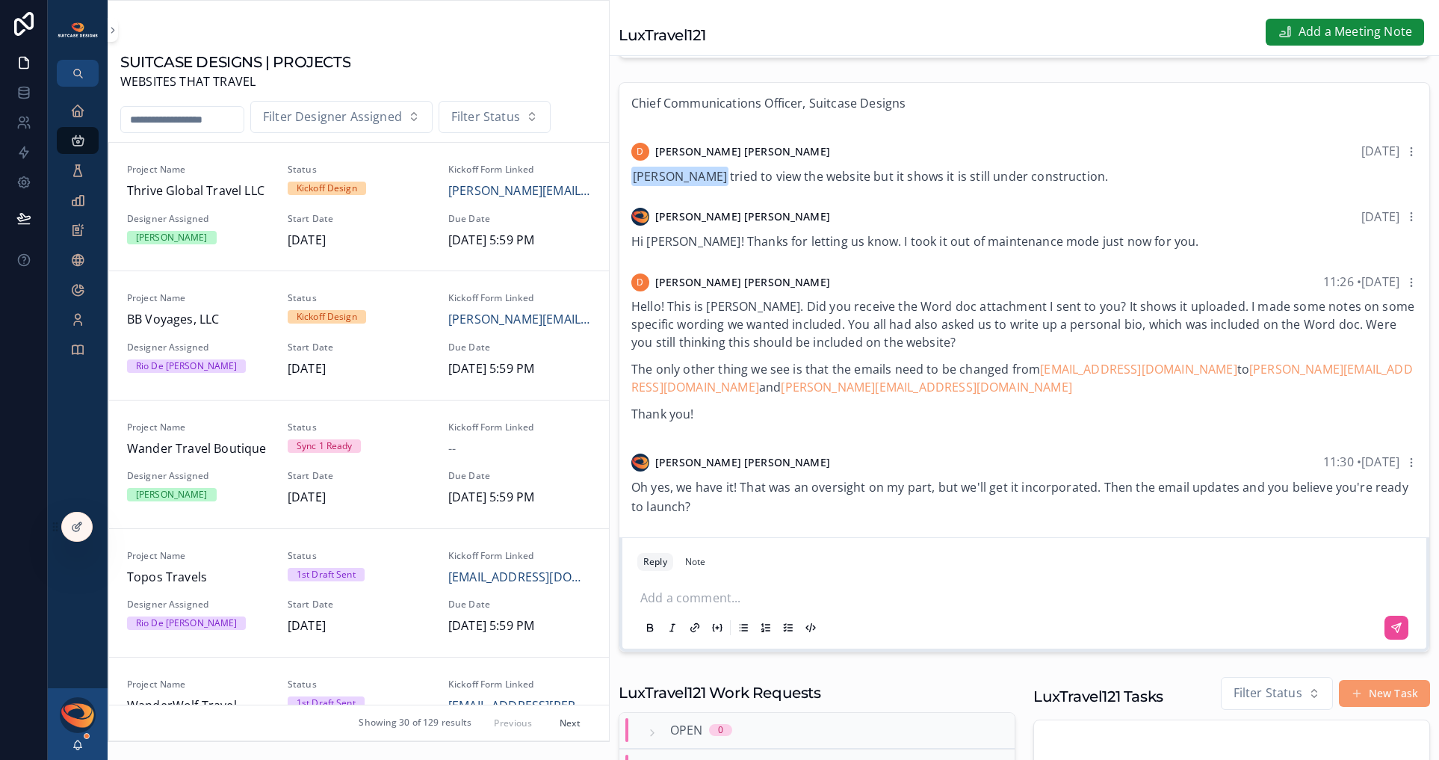
click at [69, 747] on div "[PERSON_NAME]" at bounding box center [78, 724] width 60 height 72
click at [74, 747] on icon "scrollable content" at bounding box center [78, 743] width 8 height 7
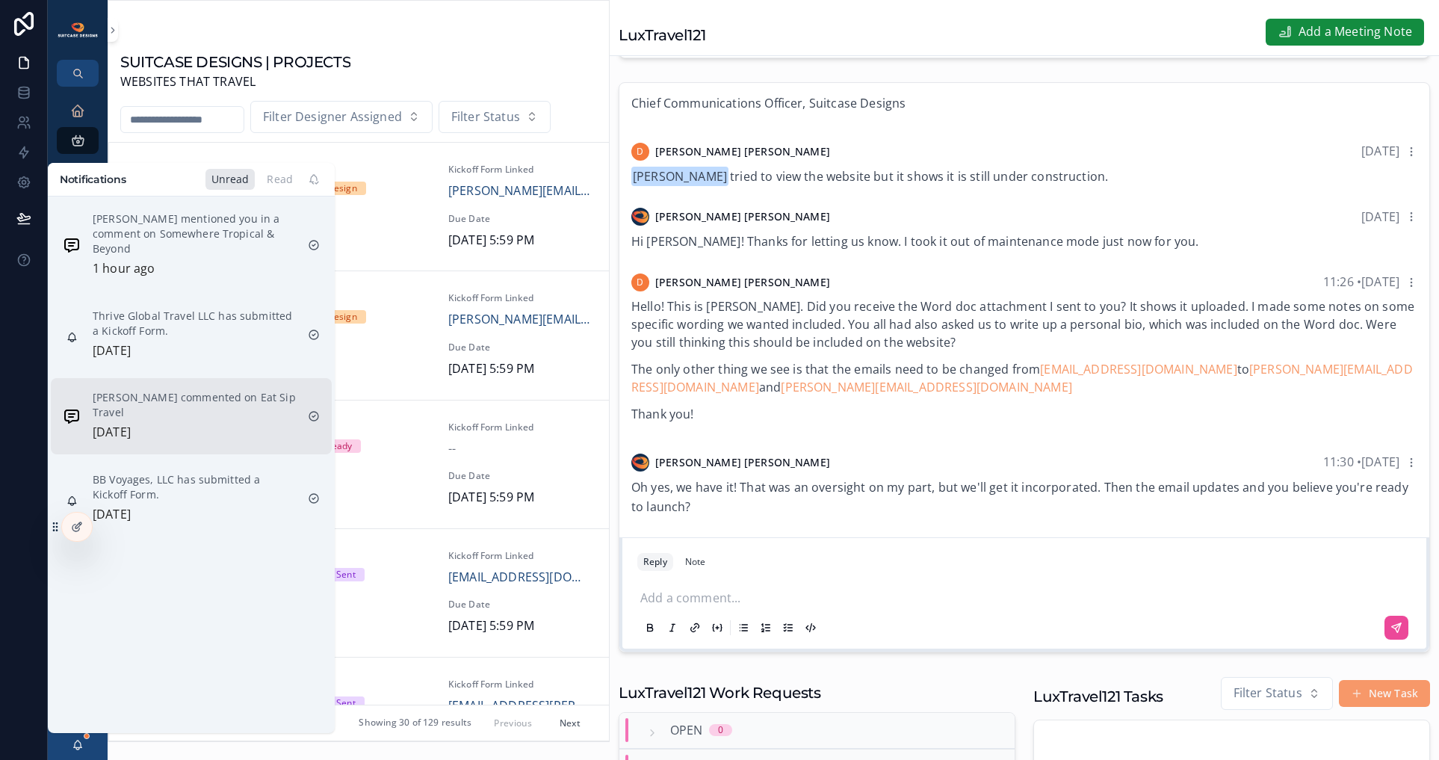
click at [187, 417] on p "[PERSON_NAME] commented on Eat Sip Travel" at bounding box center [194, 405] width 203 height 30
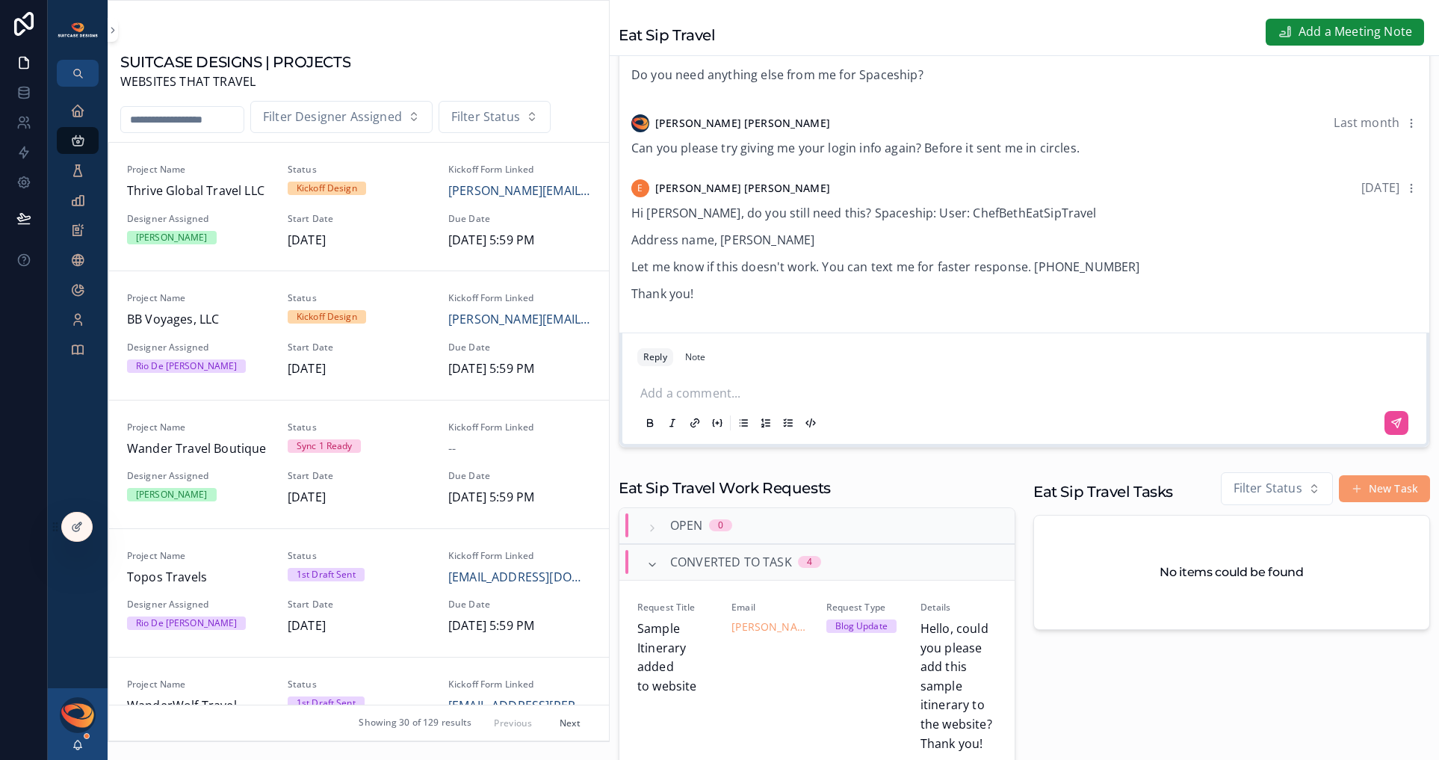
scroll to position [341, 0]
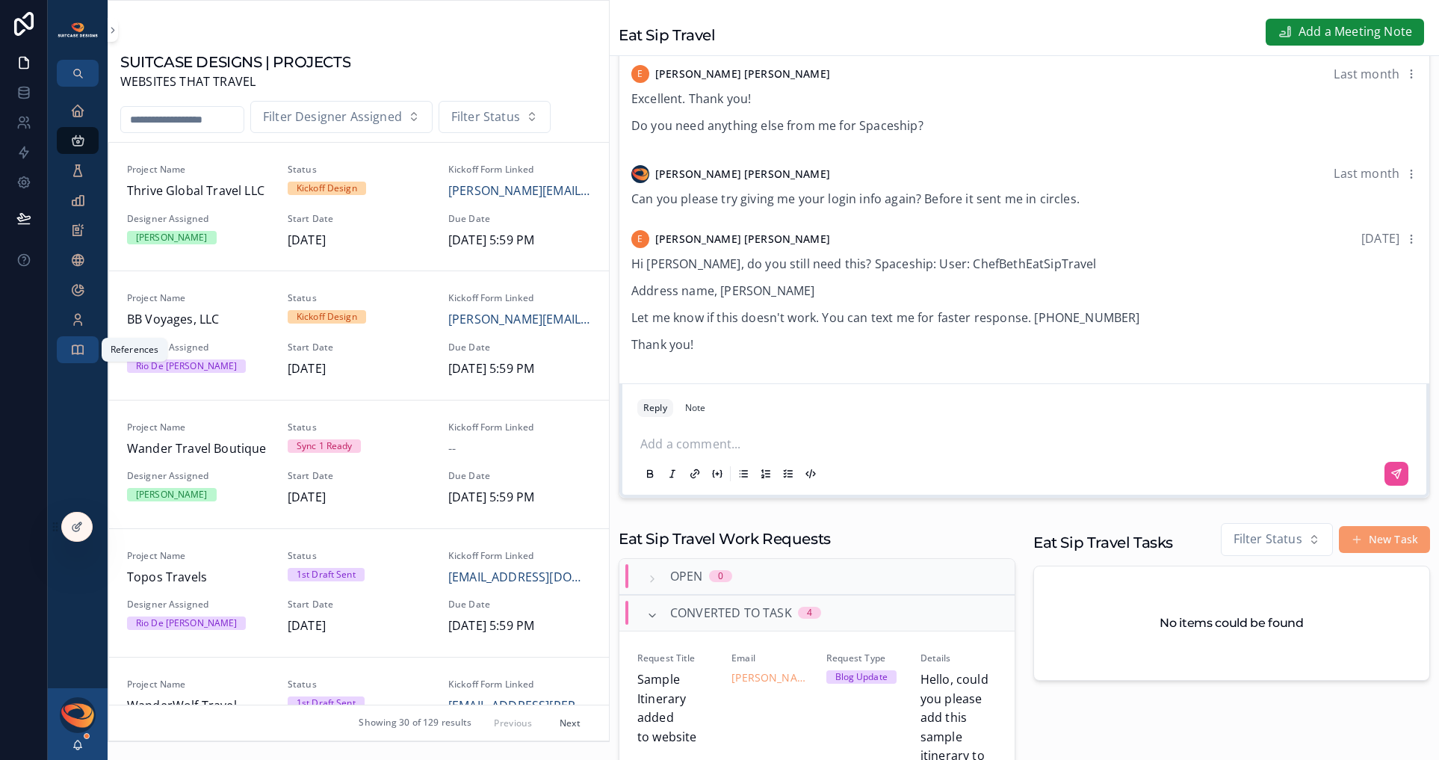
click at [78, 349] on icon "scrollable content" at bounding box center [77, 349] width 15 height 15
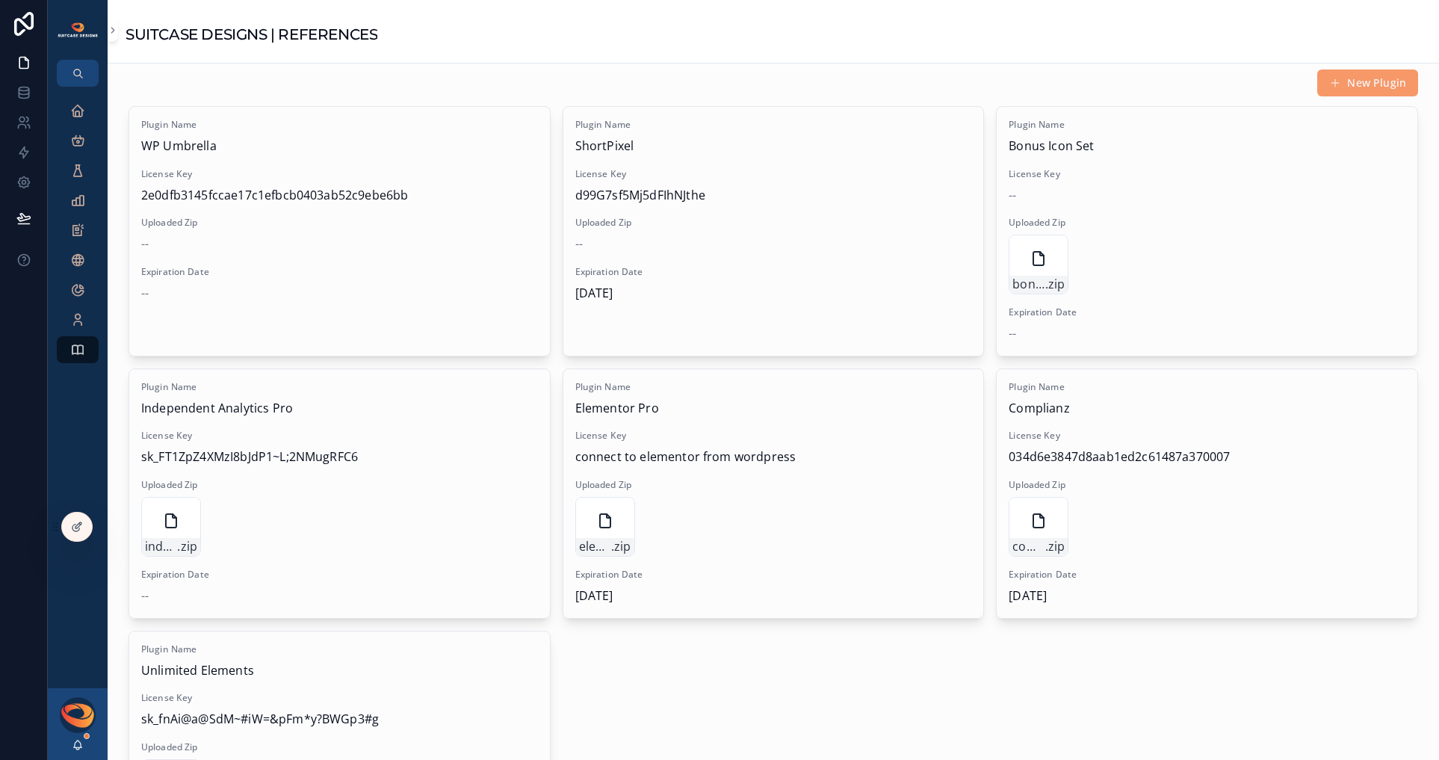
scroll to position [1029, 0]
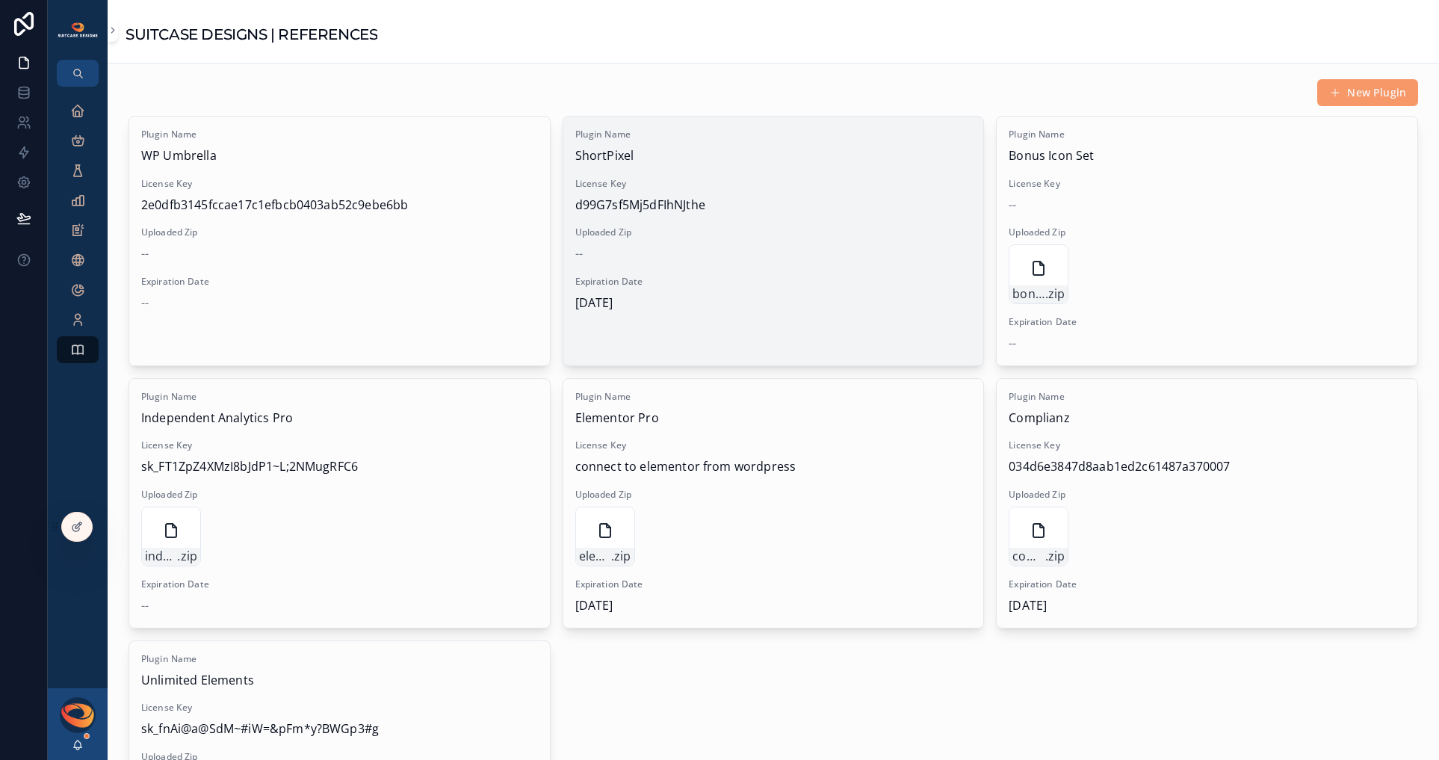
click at [690, 205] on span "d99G7sf5Mj5dFIhNJthe" at bounding box center [773, 205] width 397 height 19
drag, startPoint x: 705, startPoint y: 203, endPoint x: 570, endPoint y: 201, distance: 134.5
click at [570, 201] on div "Plugin Name ShortPixel License Key d99G7sf5Mj5dFIhNJthe Uploaded Zip -- Expirat…" at bounding box center [773, 221] width 421 height 208
copy span "d99G7sf5Mj5dFIhNJthe"
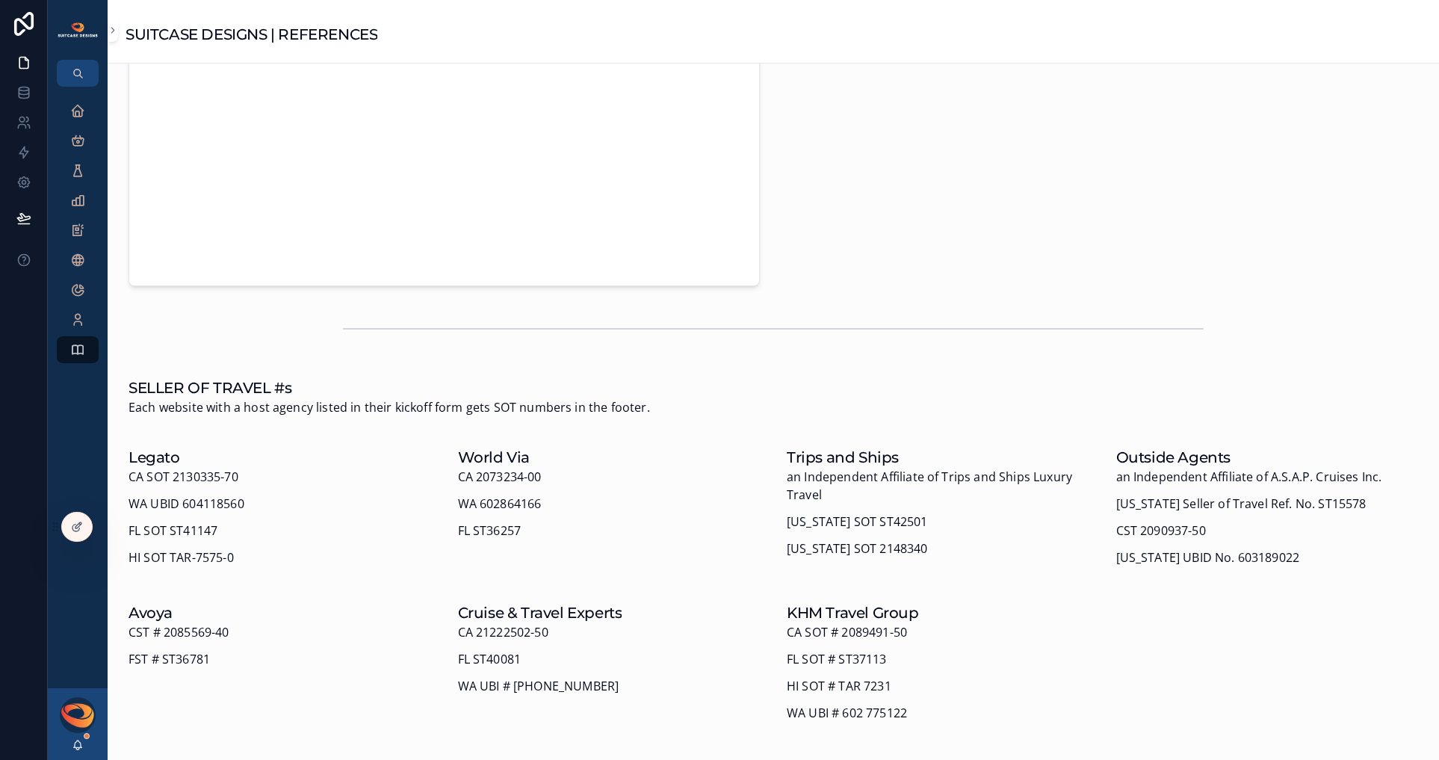
scroll to position [0, 0]
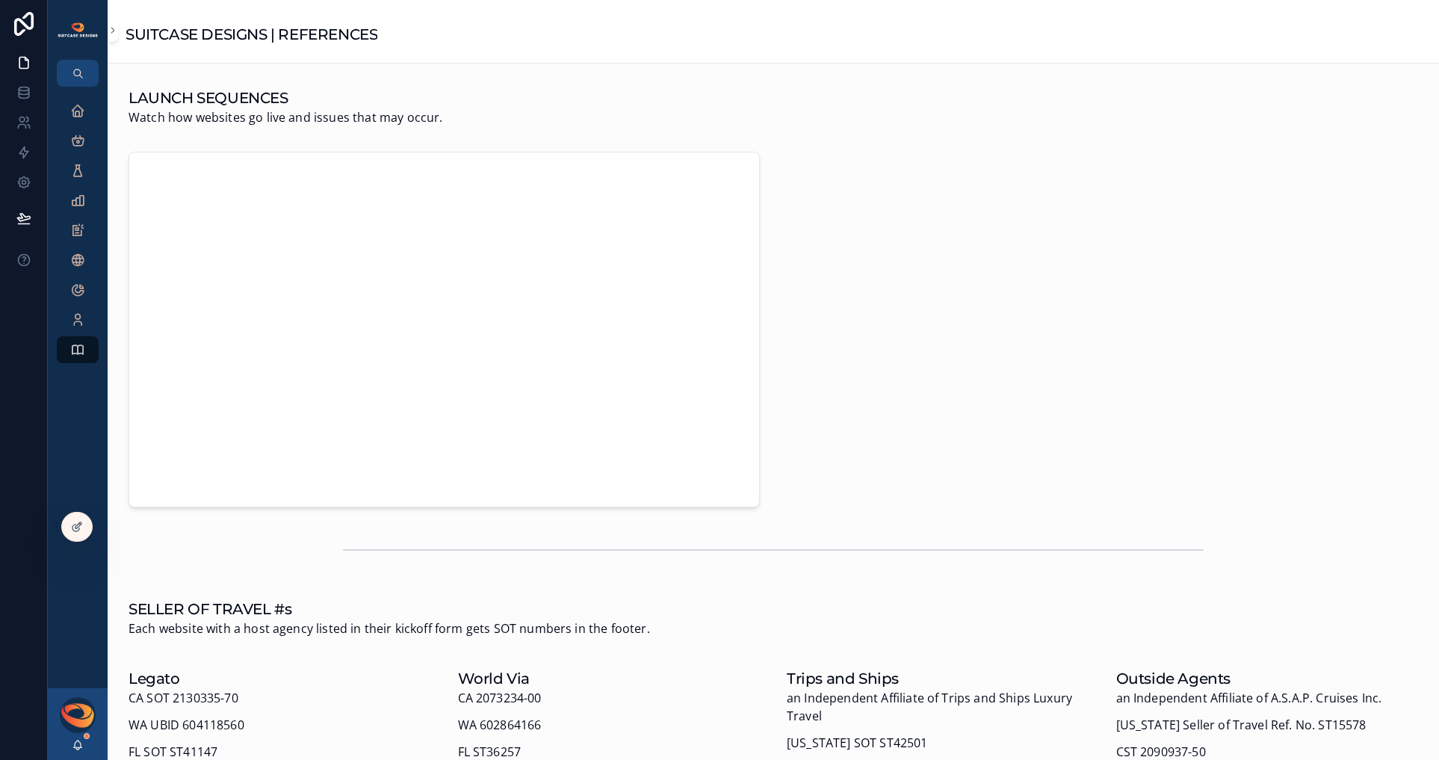
click at [82, 757] on div "[PERSON_NAME]" at bounding box center [78, 724] width 60 height 72
click at [81, 749] on icon "scrollable content" at bounding box center [78, 745] width 12 height 12
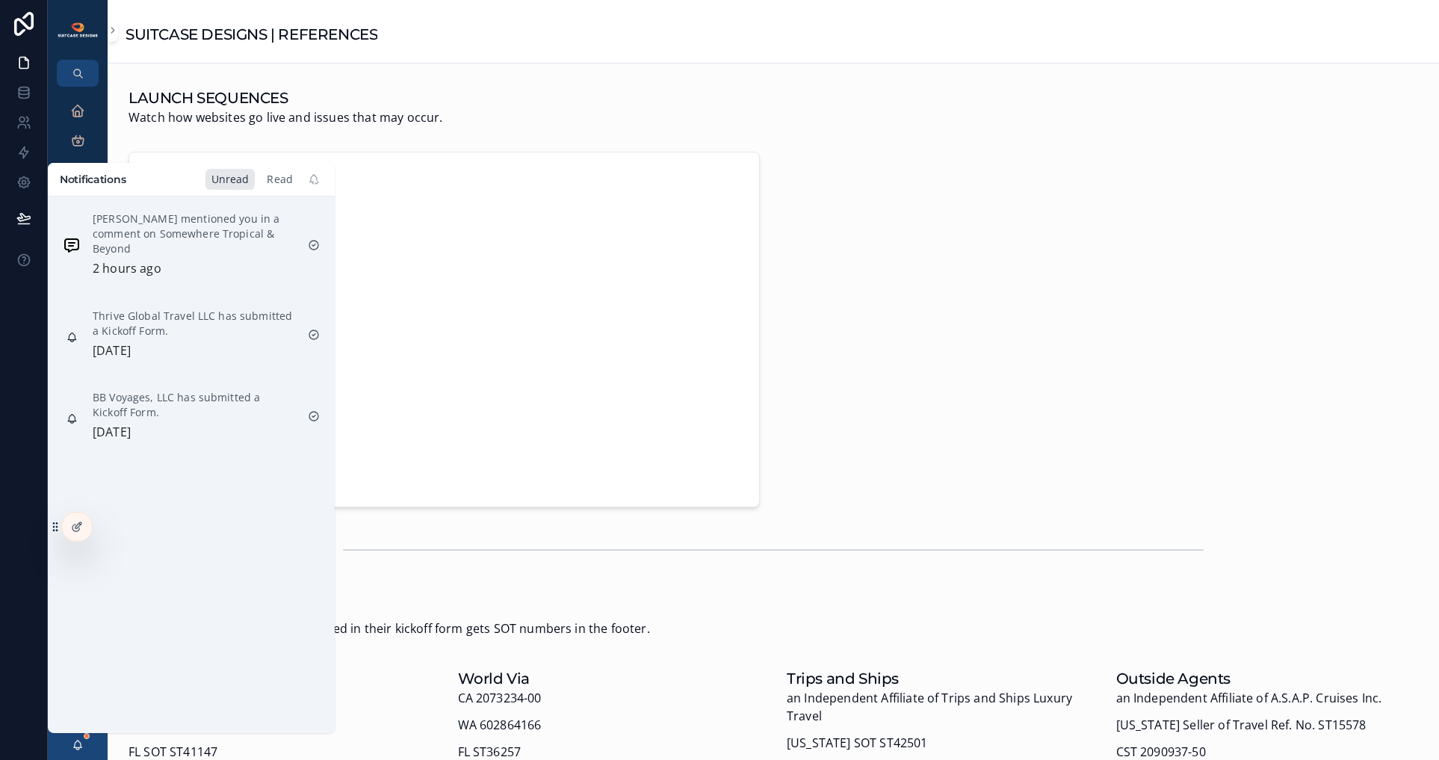
click at [282, 179] on div "Read" at bounding box center [280, 179] width 38 height 21
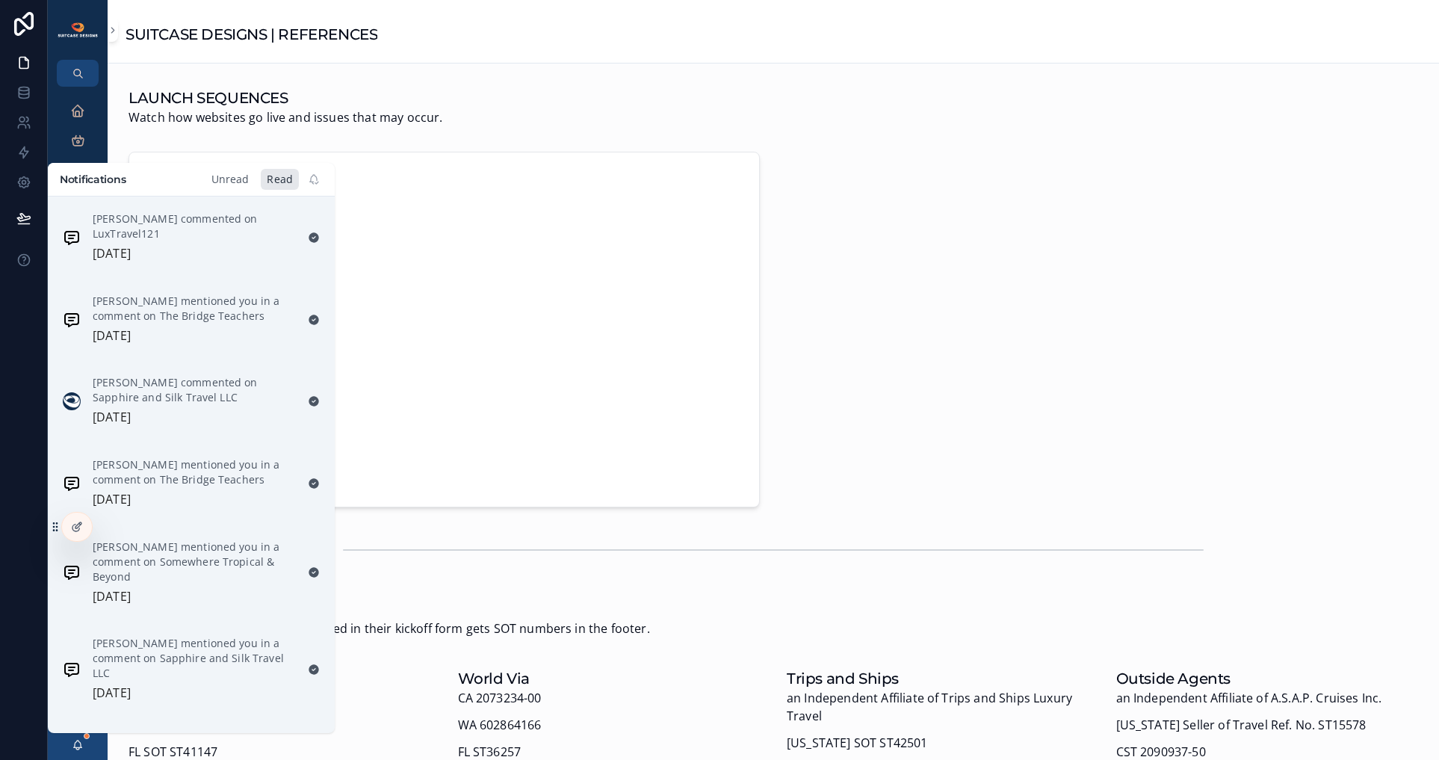
click at [233, 183] on div "Unread" at bounding box center [230, 179] width 50 height 21
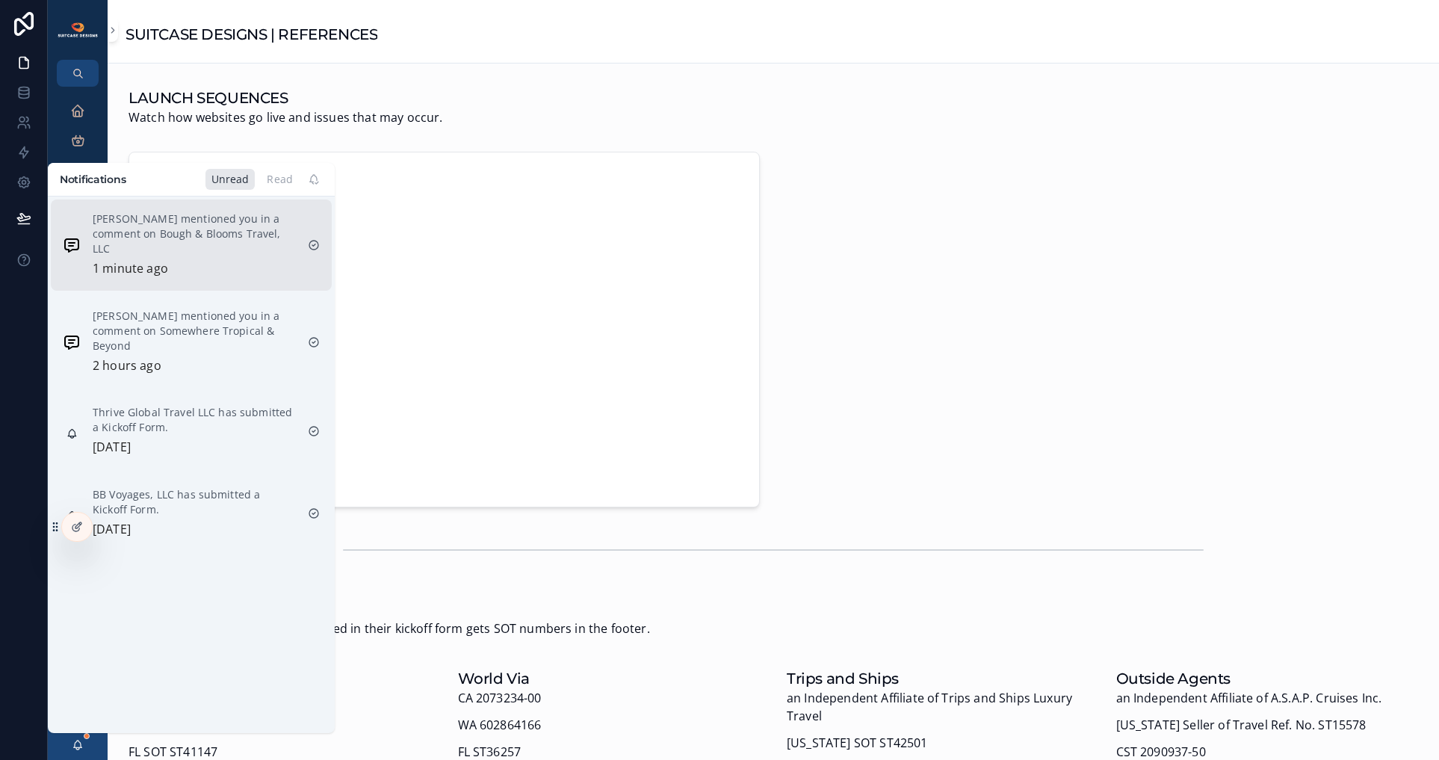
click at [173, 226] on p "[PERSON_NAME] mentioned you in a comment on Bough & Blooms Travel, LLC" at bounding box center [194, 233] width 203 height 45
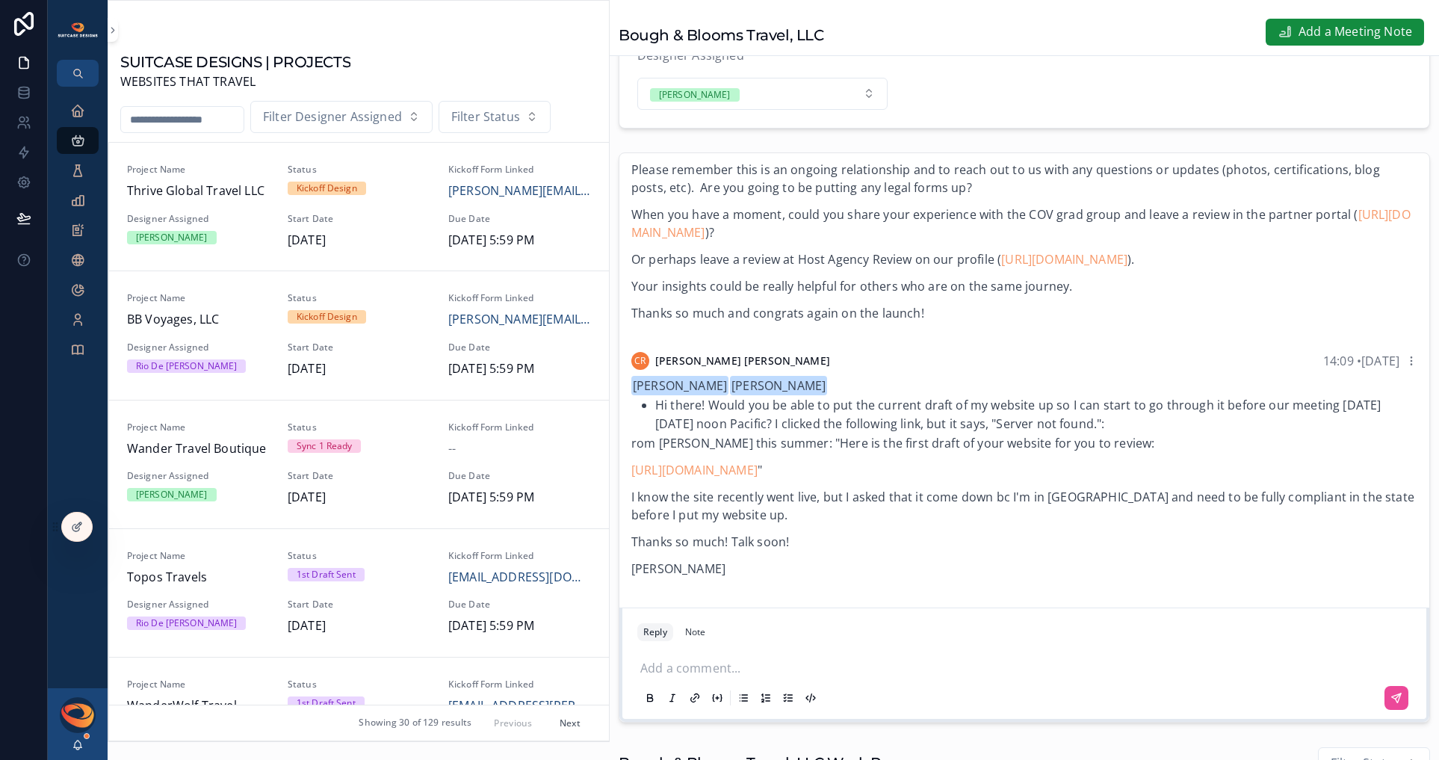
scroll to position [167, 0]
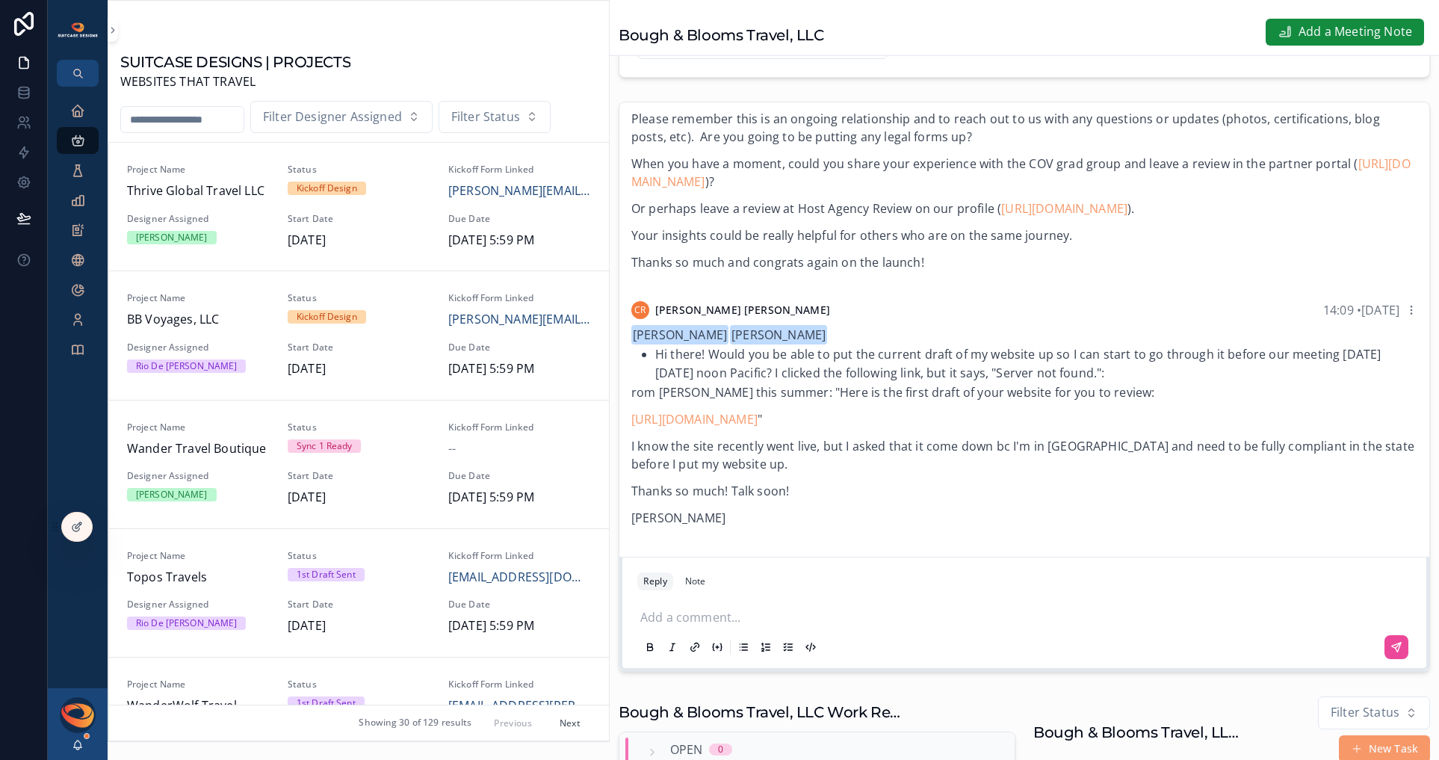
click at [689, 623] on p "scrollable content" at bounding box center [1027, 615] width 774 height 15
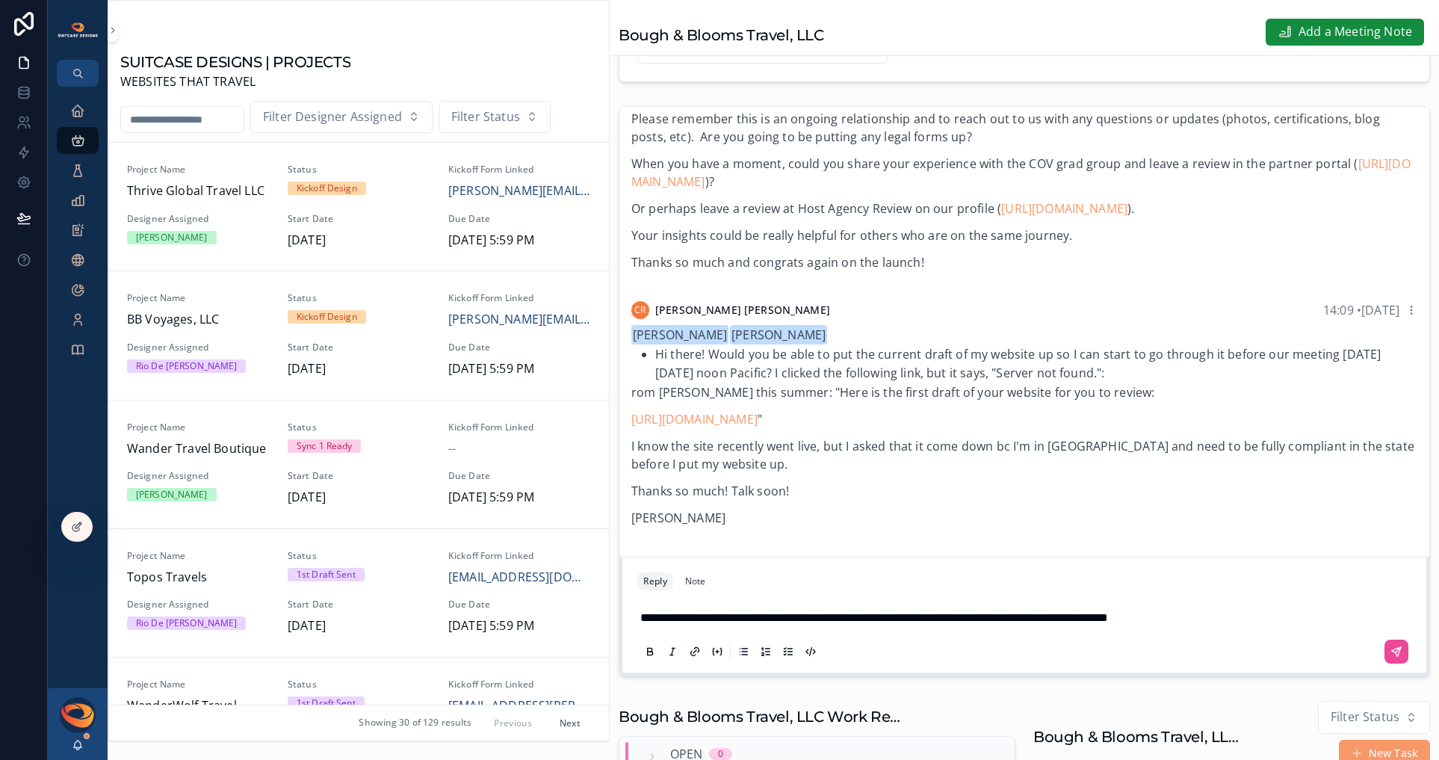
drag, startPoint x: 964, startPoint y: 630, endPoint x: 968, endPoint y: 666, distance: 36.8
click at [964, 623] on span "**********" at bounding box center [874, 617] width 468 height 11
click at [1248, 626] on p "**********" at bounding box center [1027, 617] width 774 height 19
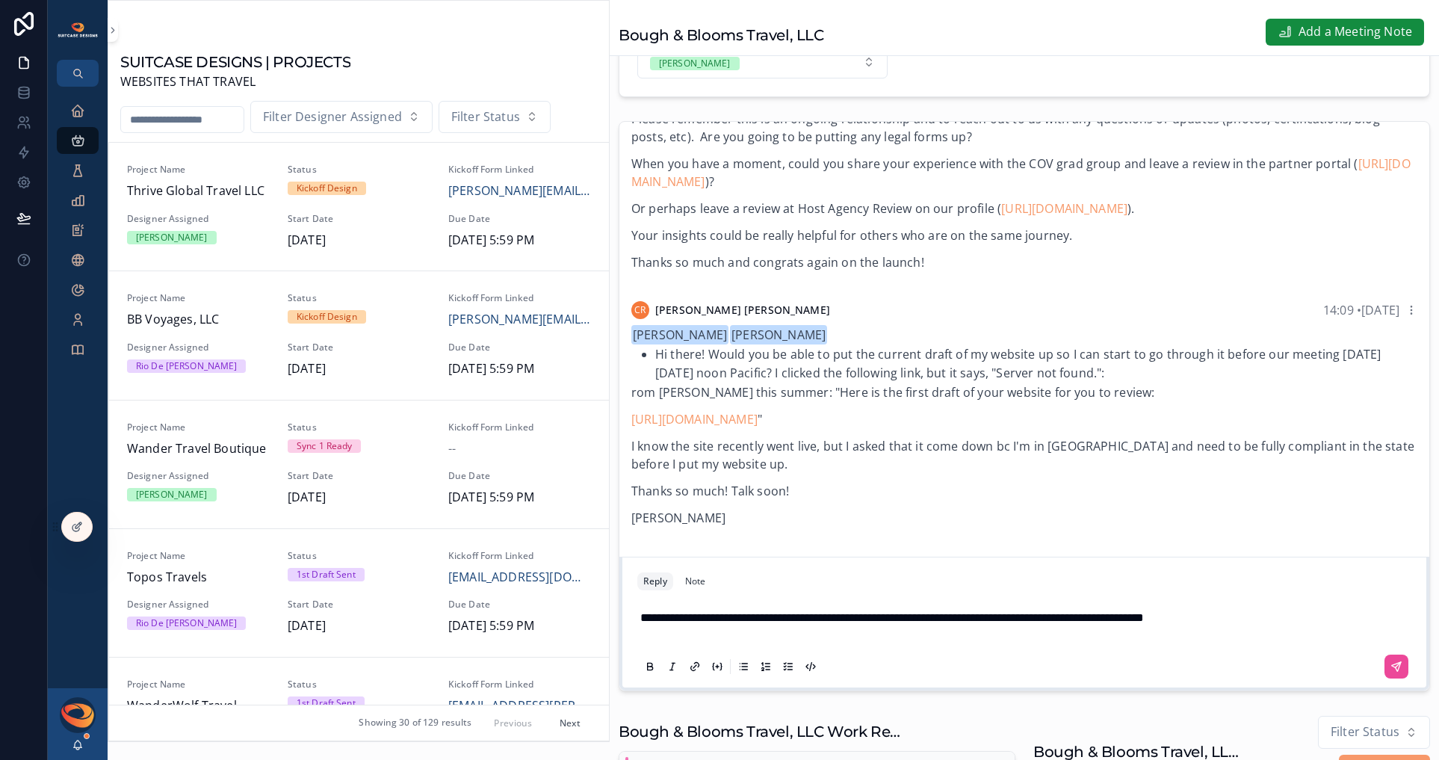
scroll to position [144, 0]
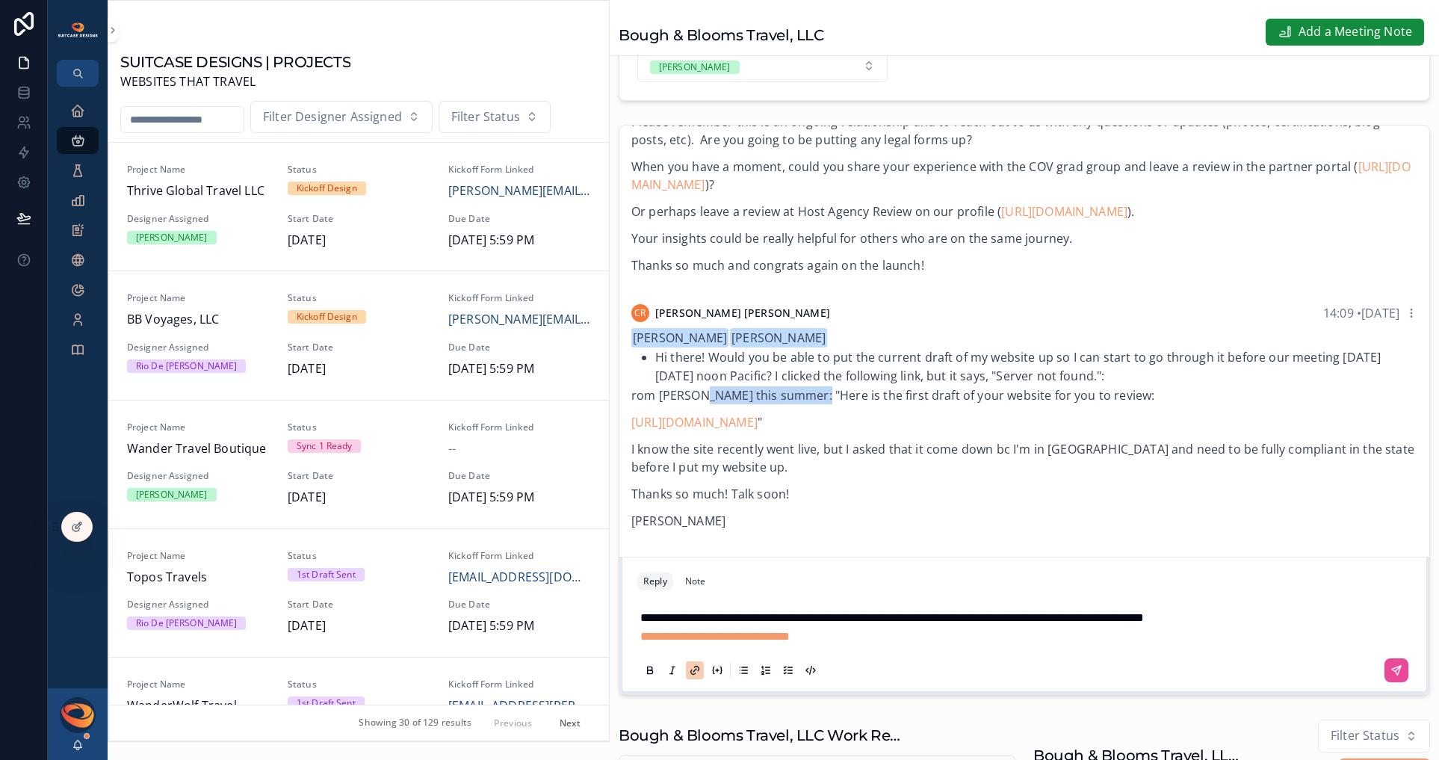
drag, startPoint x: 704, startPoint y: 430, endPoint x: 854, endPoint y: 425, distance: 150.2
click at [835, 404] on p "rom [PERSON_NAME] this summer: "Here is the first draft of your website for you…" at bounding box center [1024, 395] width 786 height 18
click at [870, 404] on p "rom [PERSON_NAME] this summer: "Here is the first draft of your website for you…" at bounding box center [1024, 395] width 786 height 18
drag, startPoint x: 838, startPoint y: 425, endPoint x: 1030, endPoint y: 421, distance: 191.3
click at [1019, 404] on p "rom [PERSON_NAME] this summer: "Here is the first draft of your website for you…" at bounding box center [1024, 395] width 786 height 18
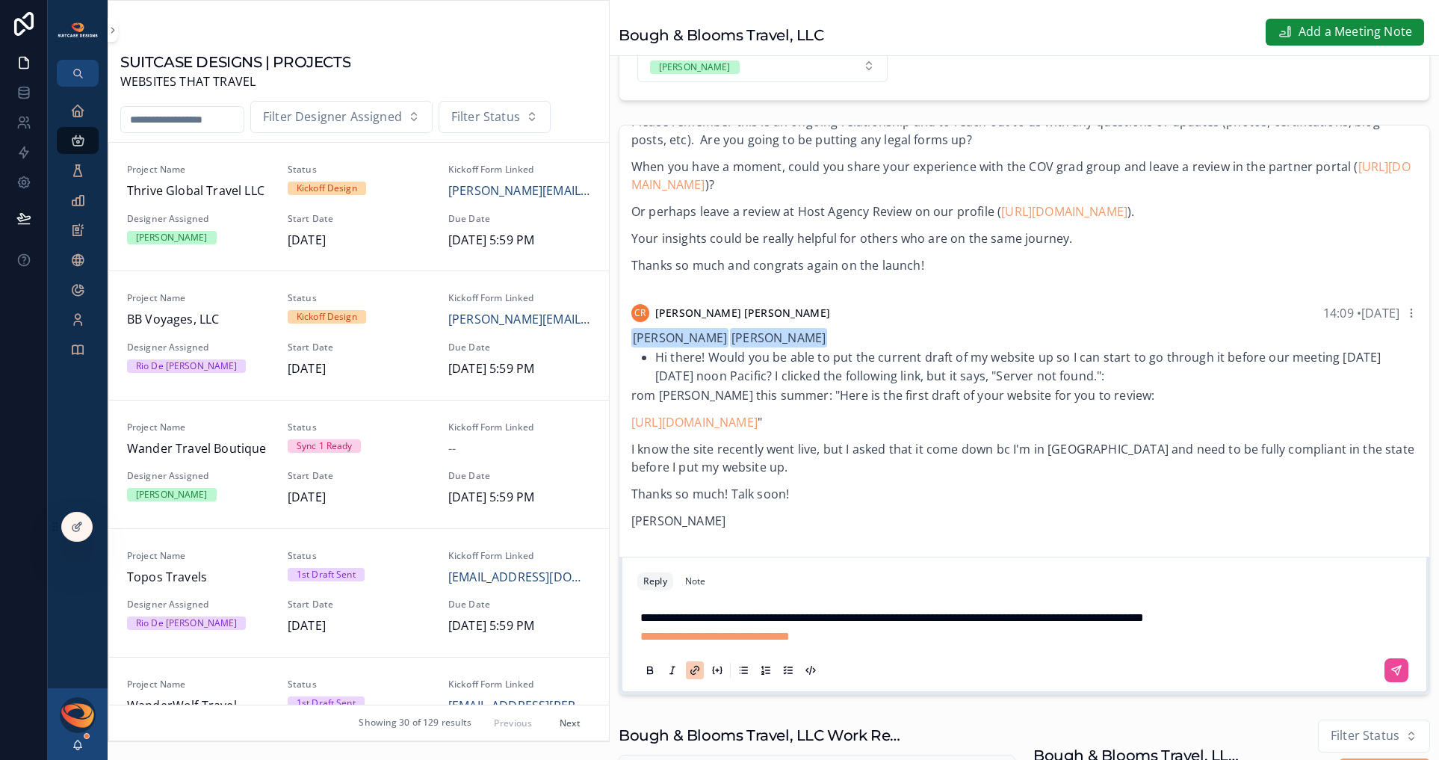
click at [1030, 404] on p "rom [PERSON_NAME] this summer: "Here is the first draft of your website for you…" at bounding box center [1024, 395] width 786 height 18
click at [1277, 675] on icon "scrollable content" at bounding box center [1396, 670] width 9 height 9
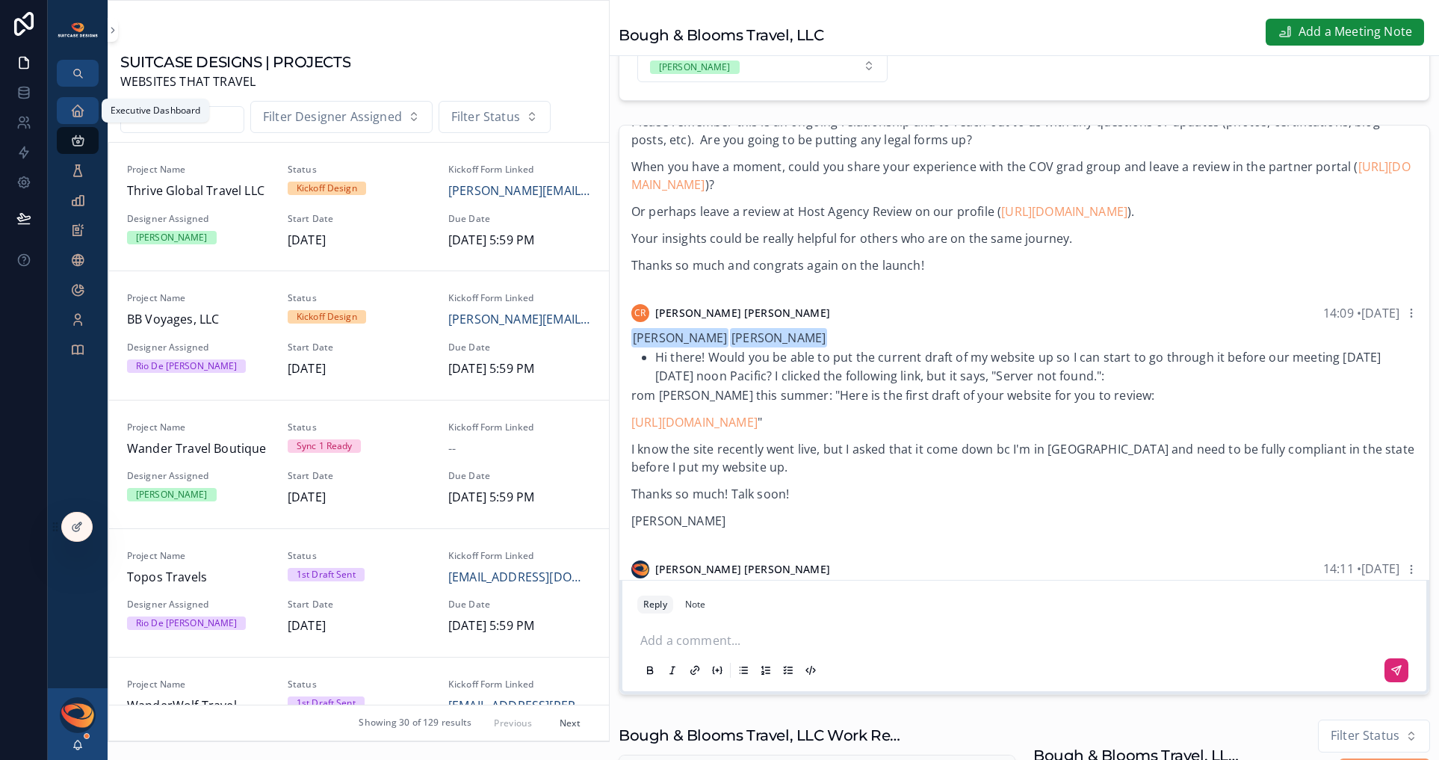
click at [78, 120] on div "Executive Dashboard" at bounding box center [78, 111] width 24 height 24
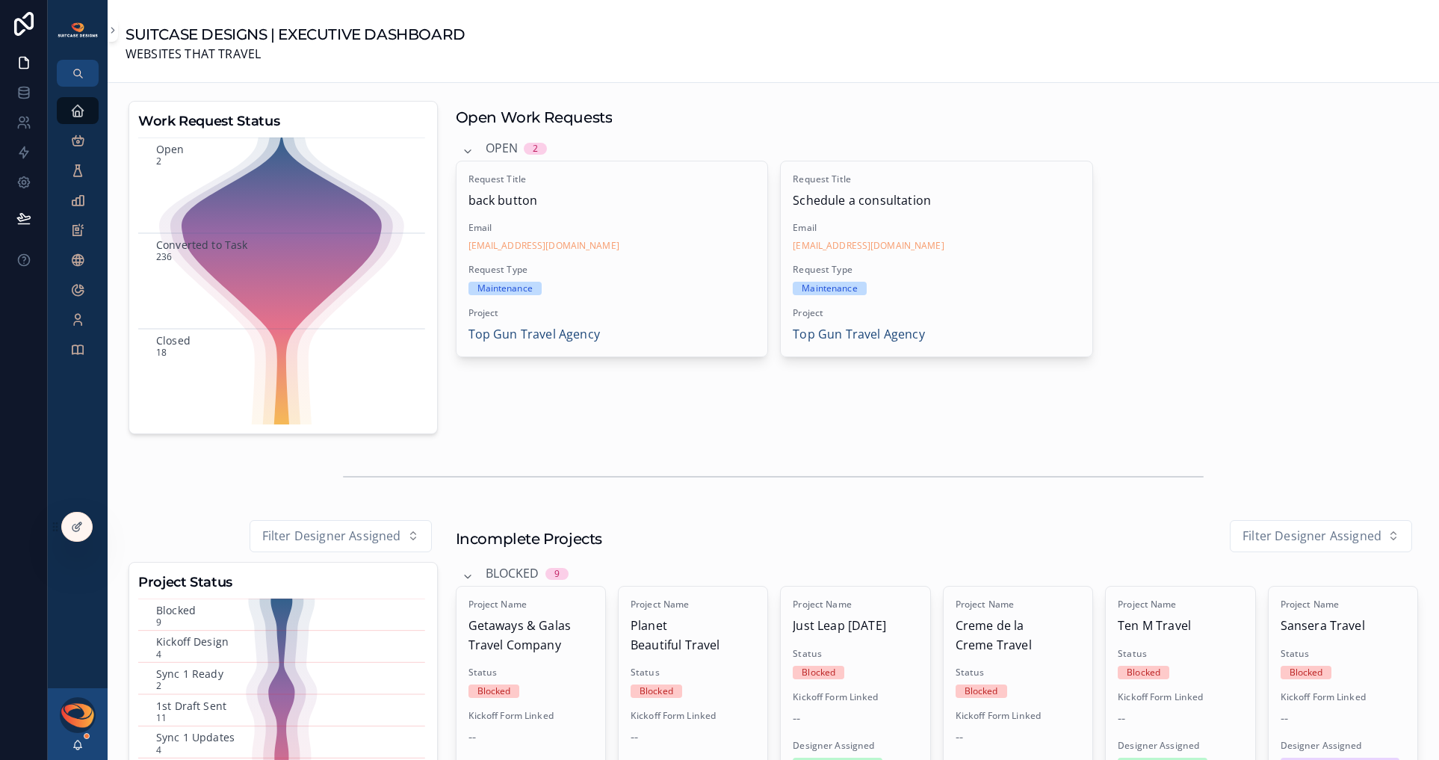
click at [84, 743] on div "[PERSON_NAME]" at bounding box center [78, 724] width 60 height 72
click at [78, 746] on icon "scrollable content" at bounding box center [78, 745] width 12 height 12
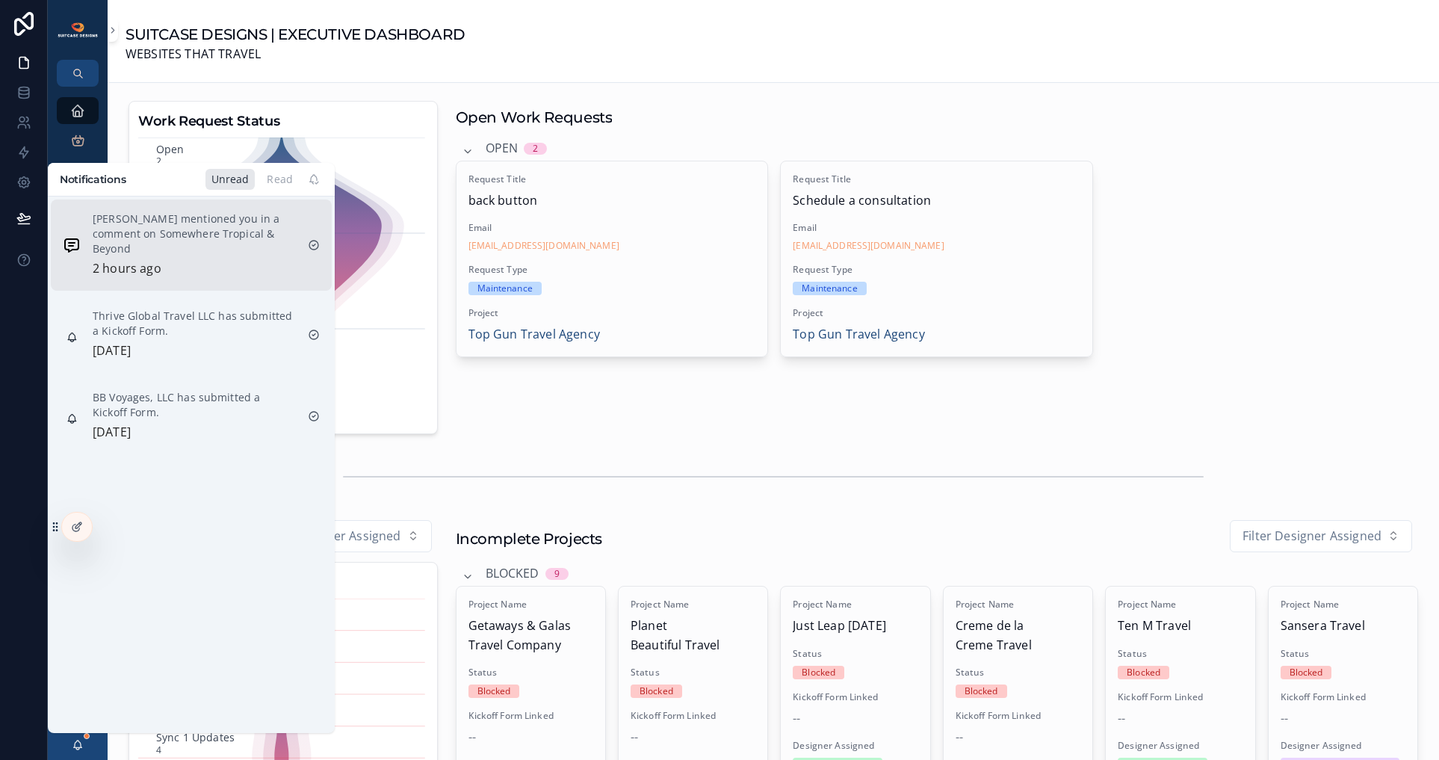
click at [143, 243] on p "[PERSON_NAME] mentioned you in a comment on Somewhere Tropical & Beyond" at bounding box center [194, 233] width 203 height 45
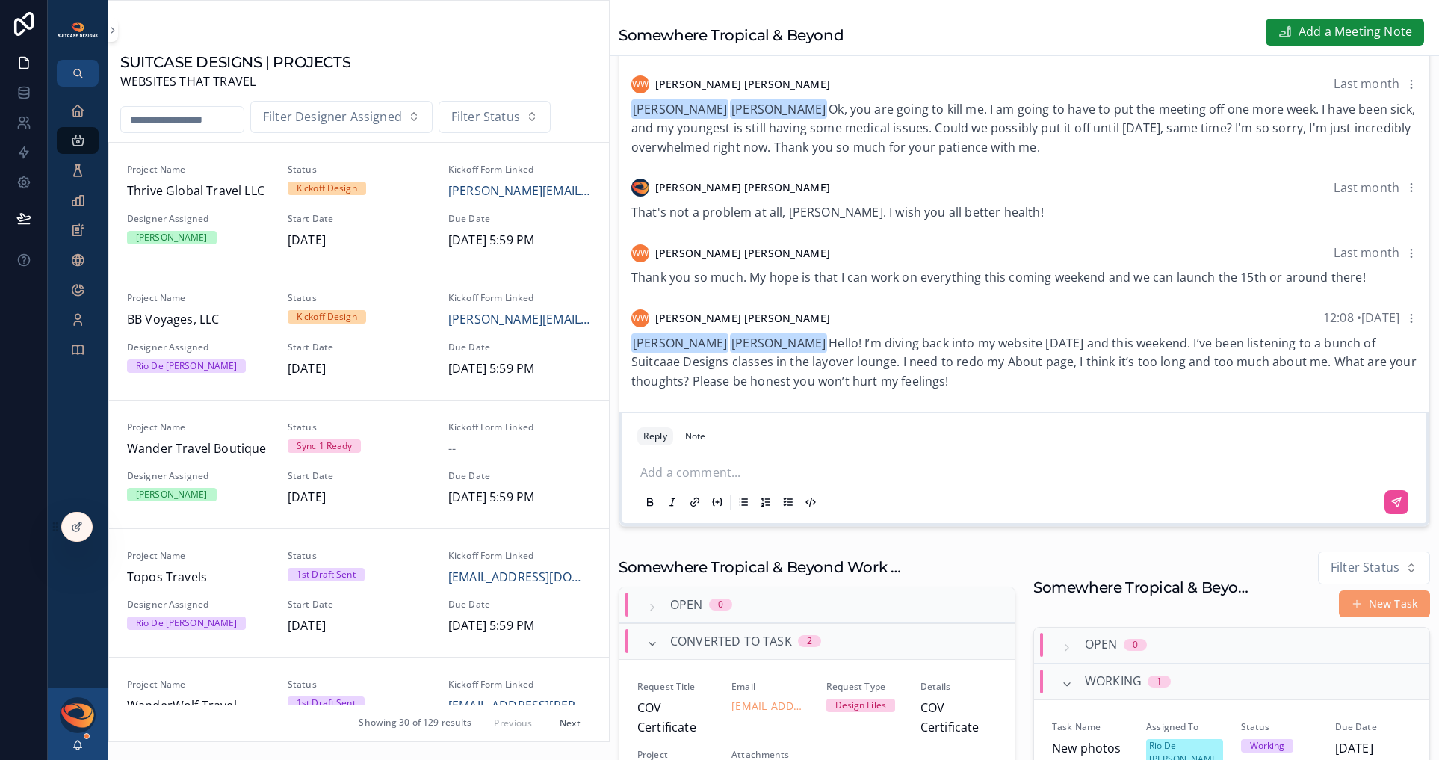
scroll to position [389, 0]
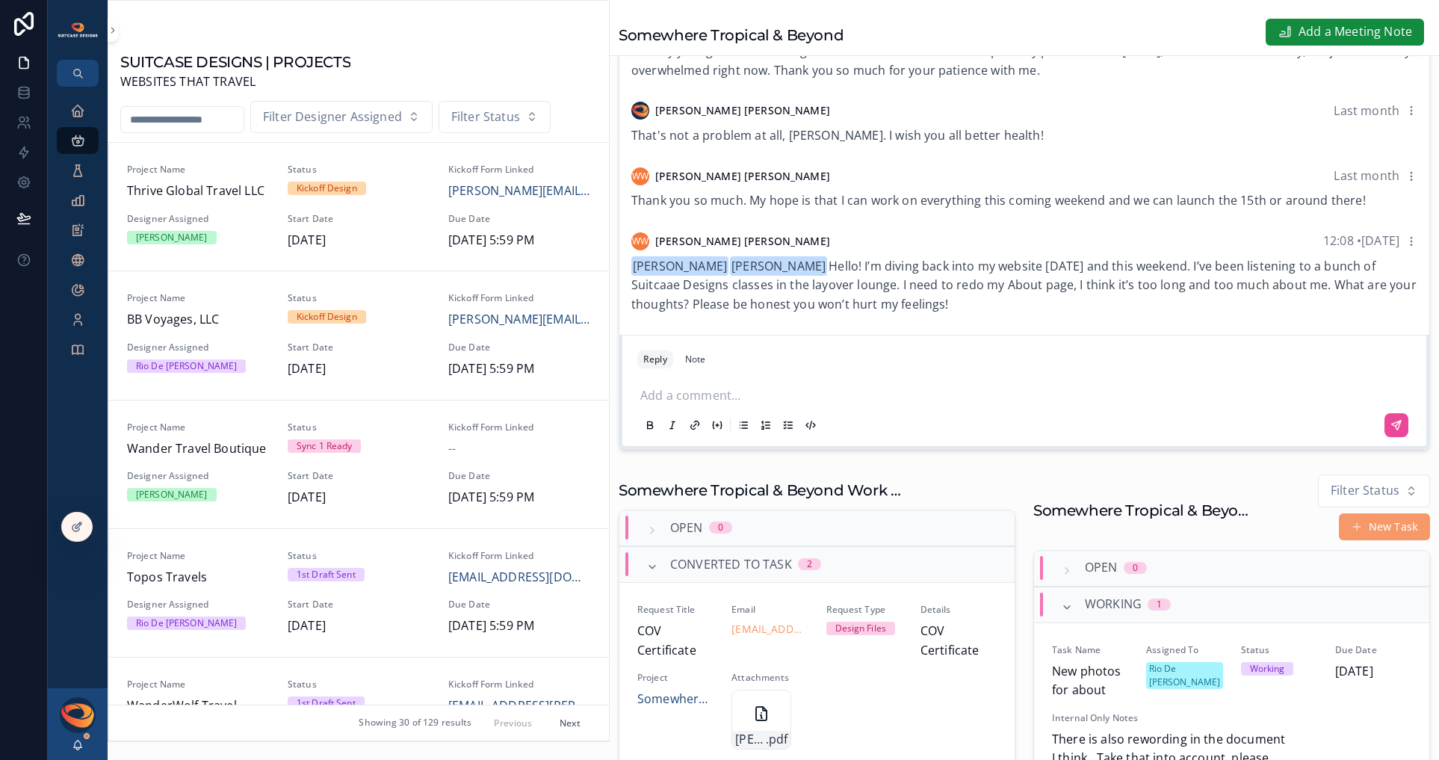
click at [684, 401] on p "scrollable content" at bounding box center [1027, 393] width 774 height 15
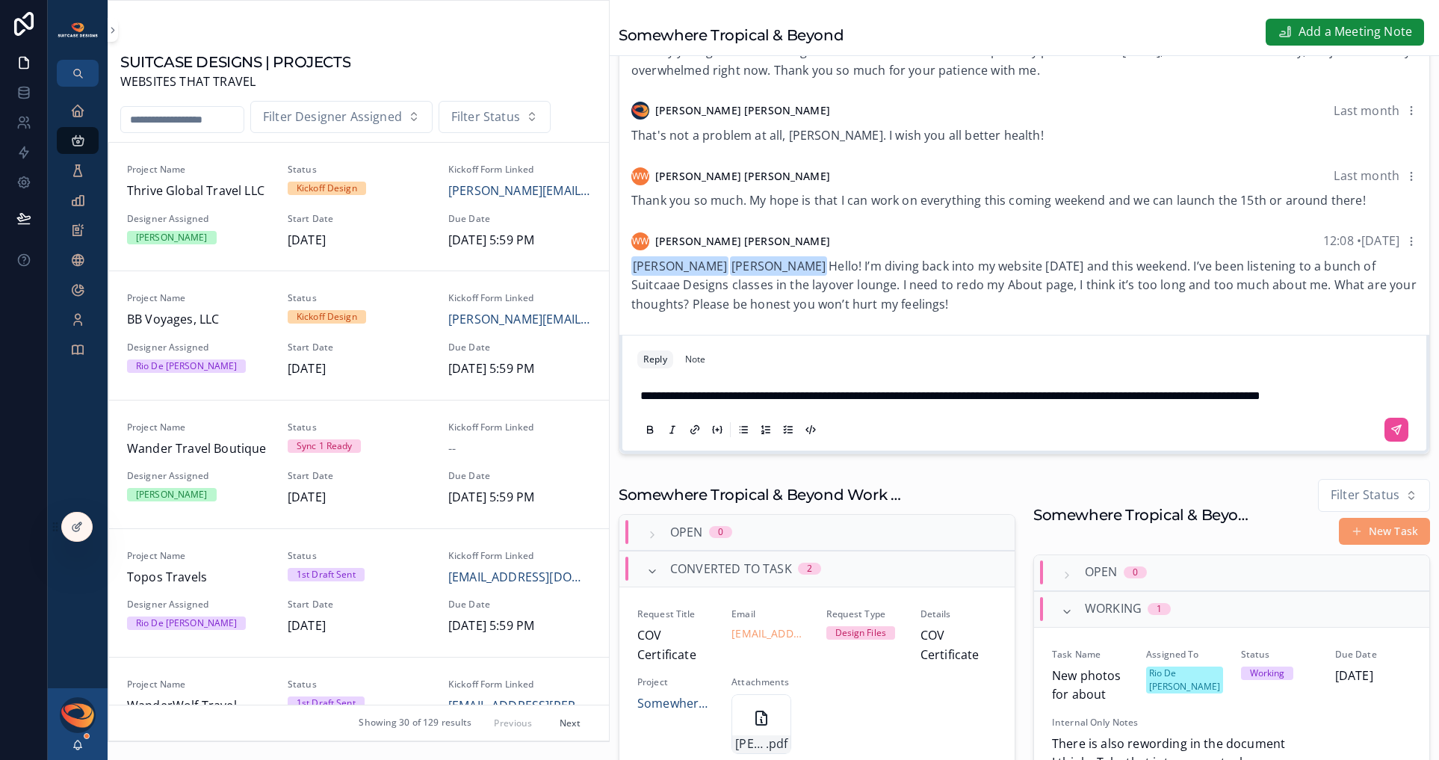
scroll to position [366, 0]
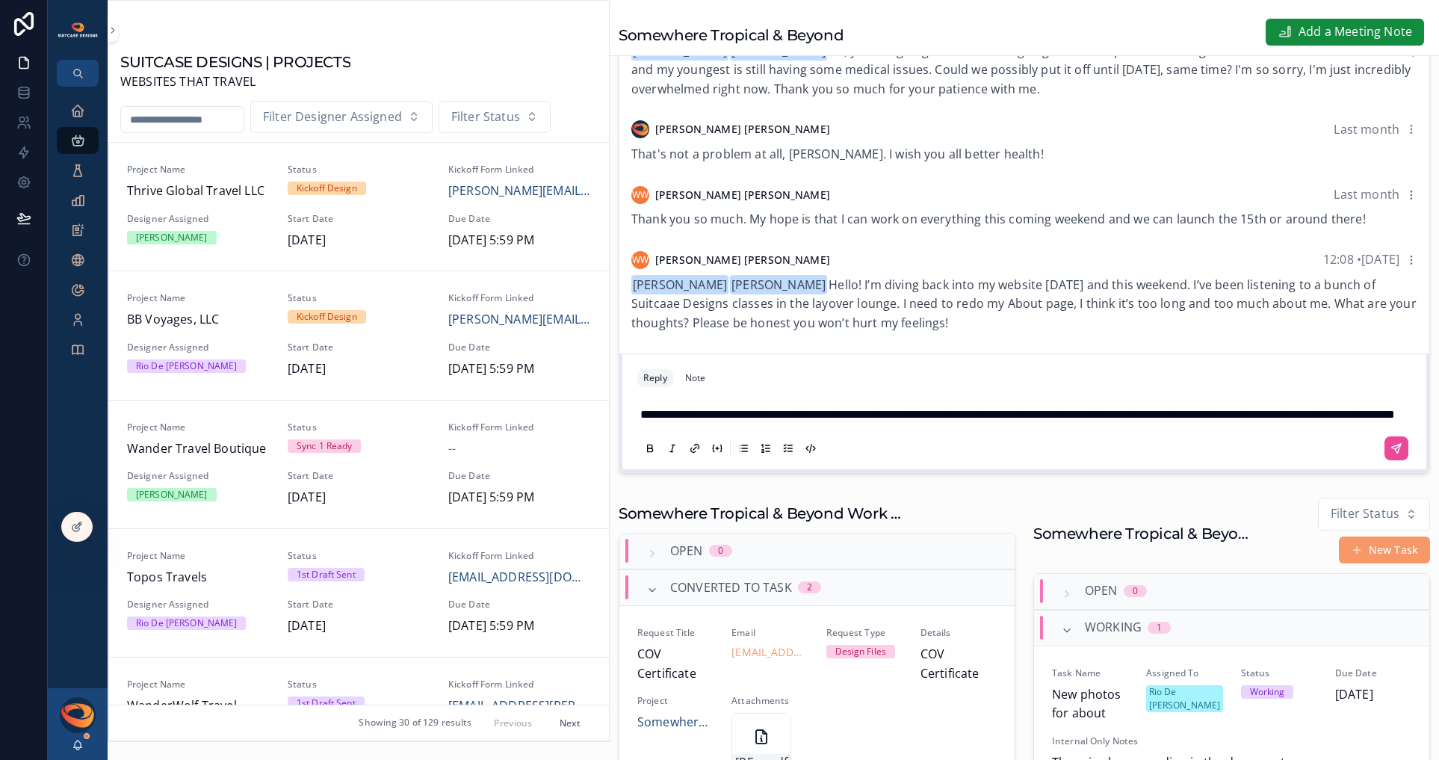
click at [718, 420] on span "**********" at bounding box center [1017, 414] width 755 height 11
click at [705, 420] on span "**********" at bounding box center [1017, 414] width 755 height 11
click at [706, 420] on span "**********" at bounding box center [1017, 414] width 755 height 11
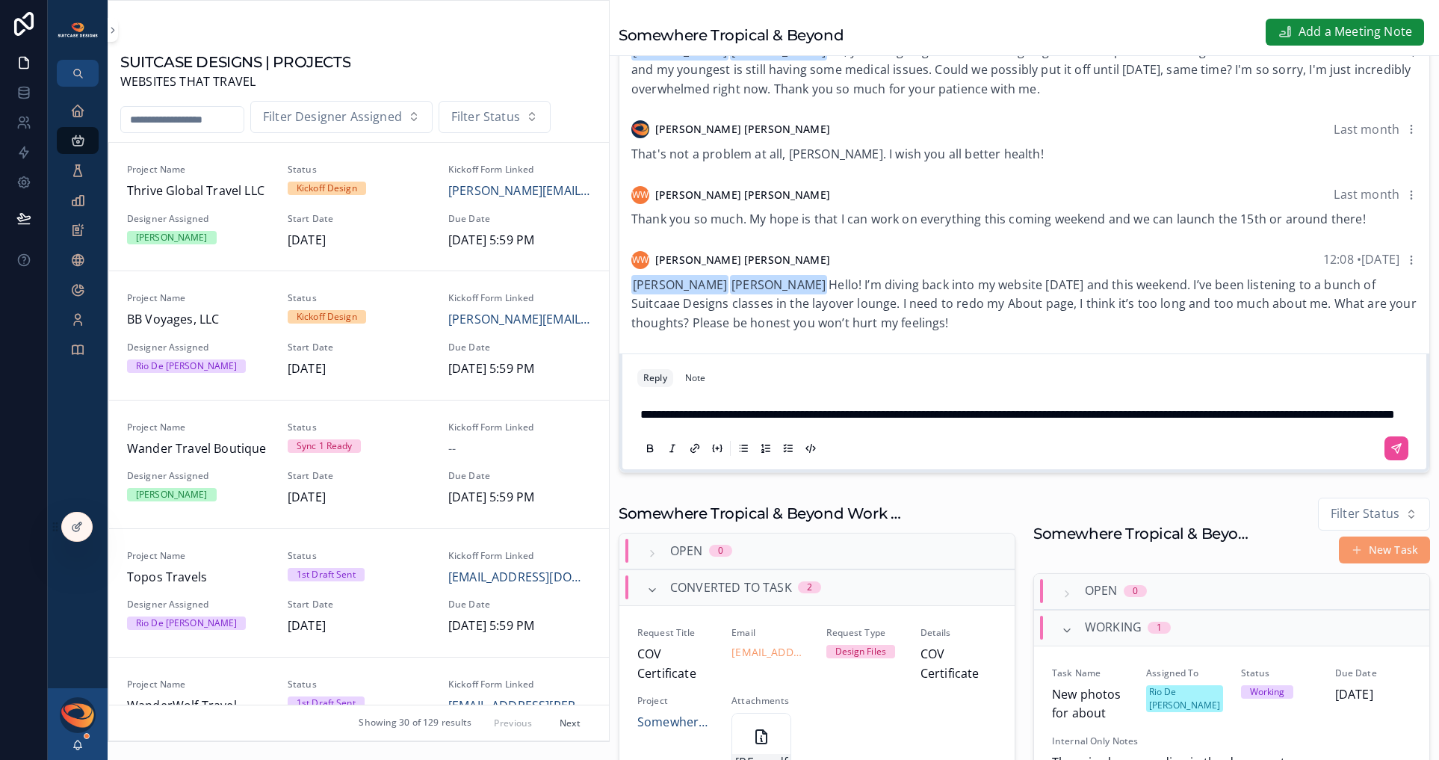
click at [838, 424] on p "**********" at bounding box center [1027, 414] width 774 height 19
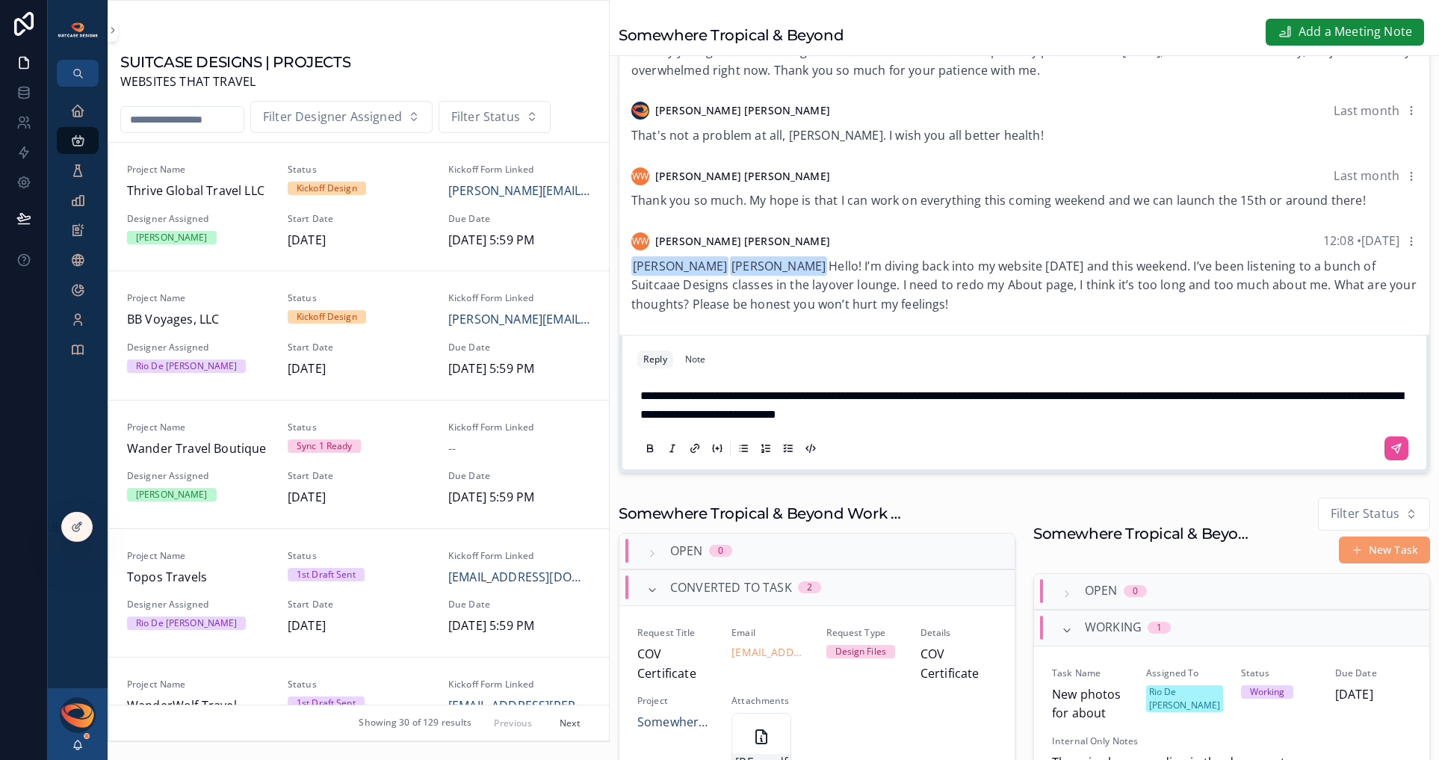
click at [1277, 408] on span "**********" at bounding box center [1021, 405] width 763 height 31
click at [823, 421] on span "**********" at bounding box center [1021, 405] width 763 height 31
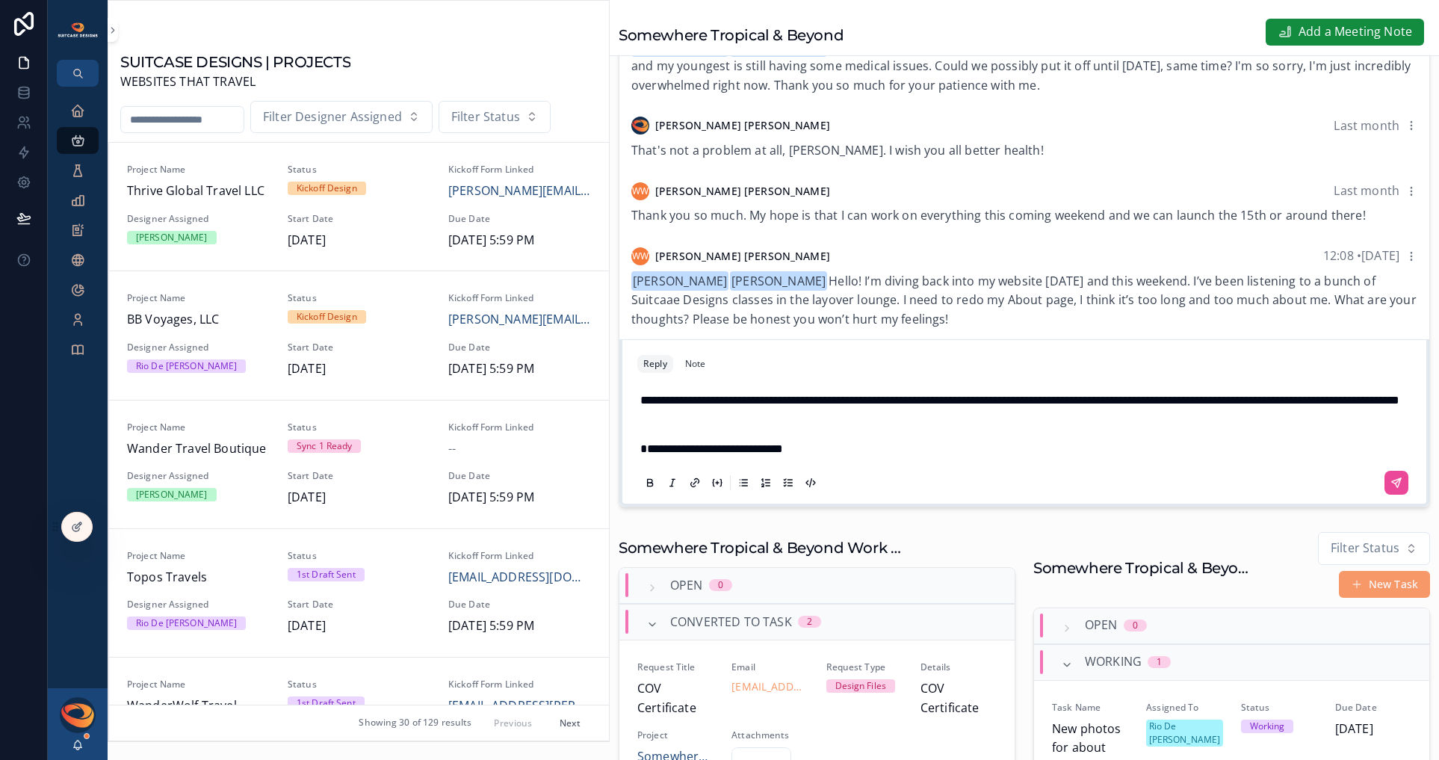
scroll to position [317, 0]
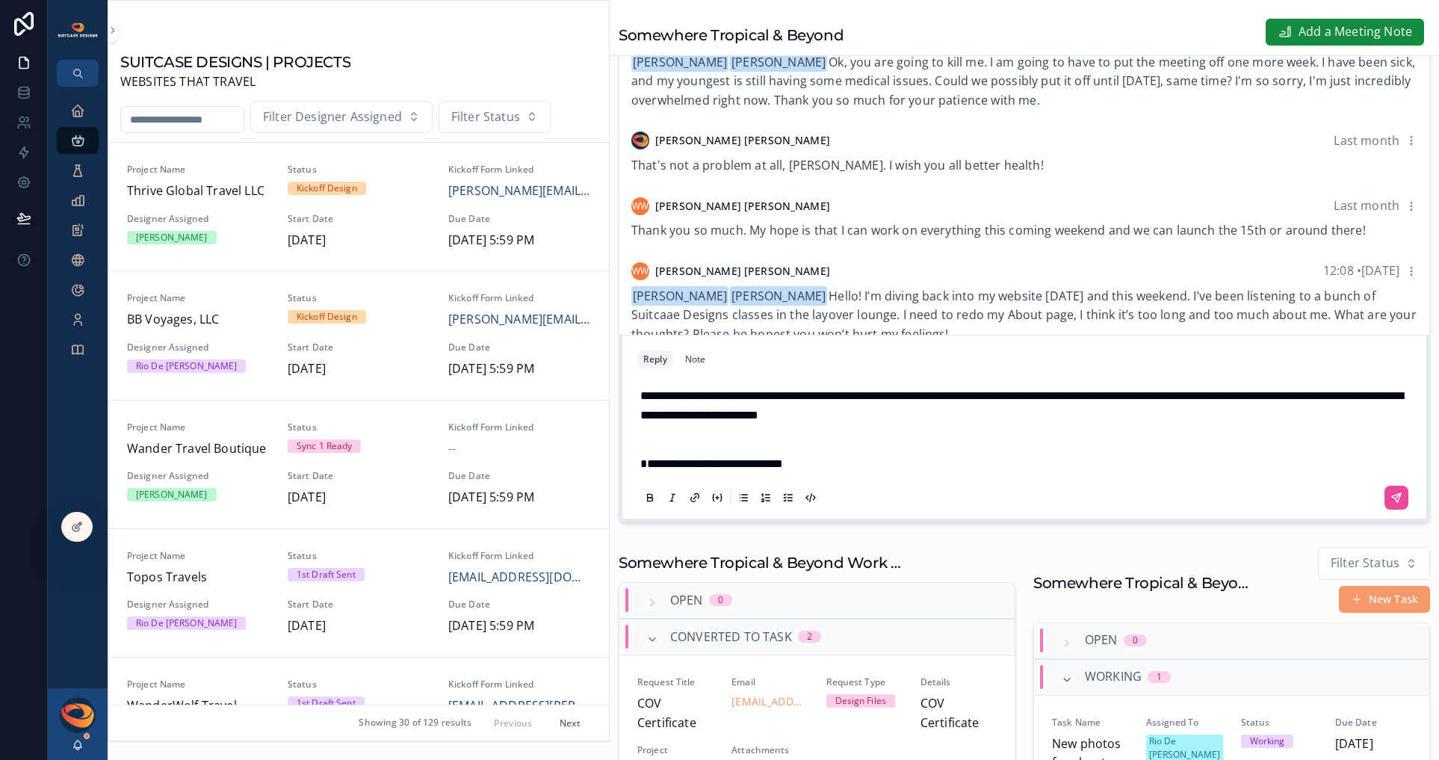
click at [894, 421] on span "**********" at bounding box center [1021, 405] width 763 height 31
click at [1000, 424] on p "**********" at bounding box center [1027, 405] width 774 height 38
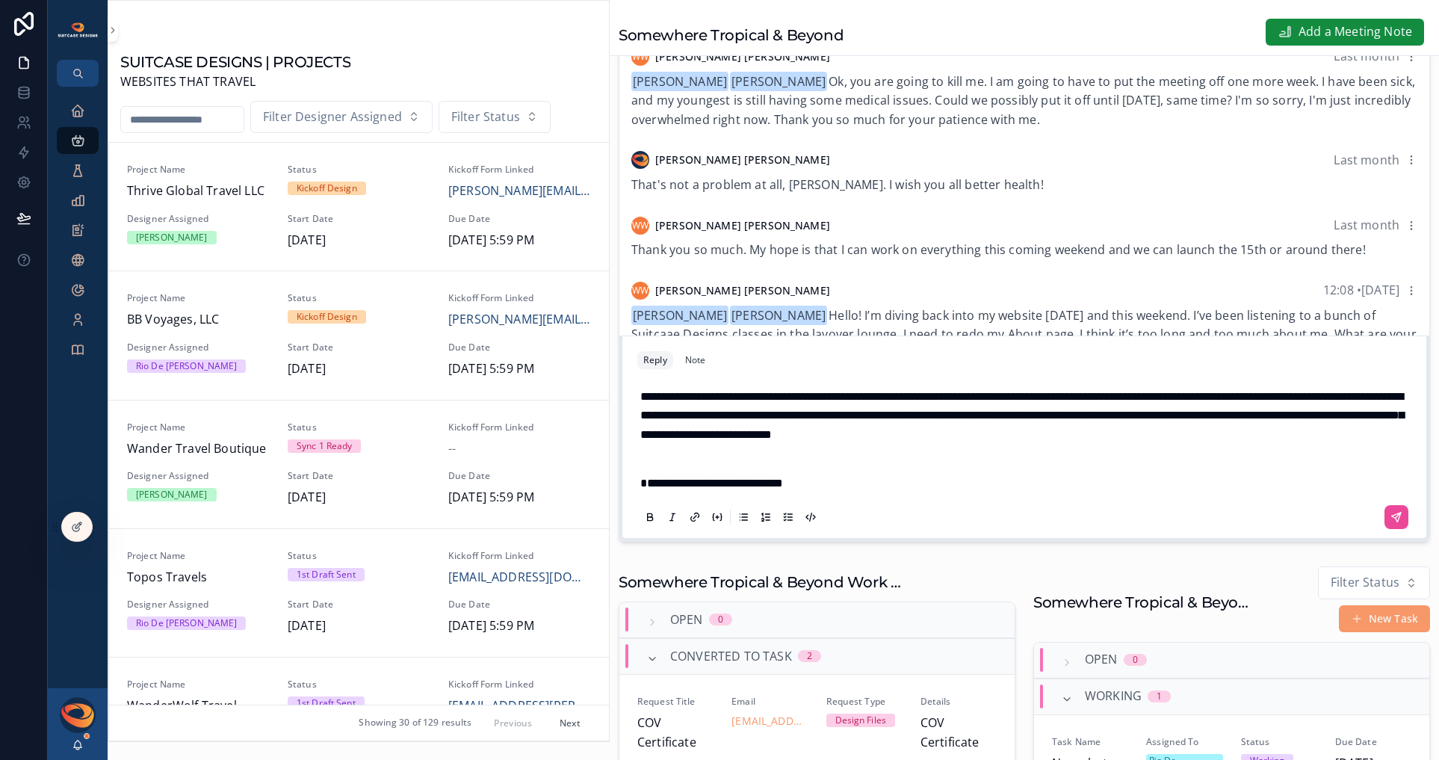
click at [1148, 440] on span "**********" at bounding box center [1022, 415] width 764 height 49
click at [1179, 409] on span "**********" at bounding box center [1022, 415] width 764 height 49
click at [1231, 445] on p "**********" at bounding box center [1027, 416] width 774 height 58
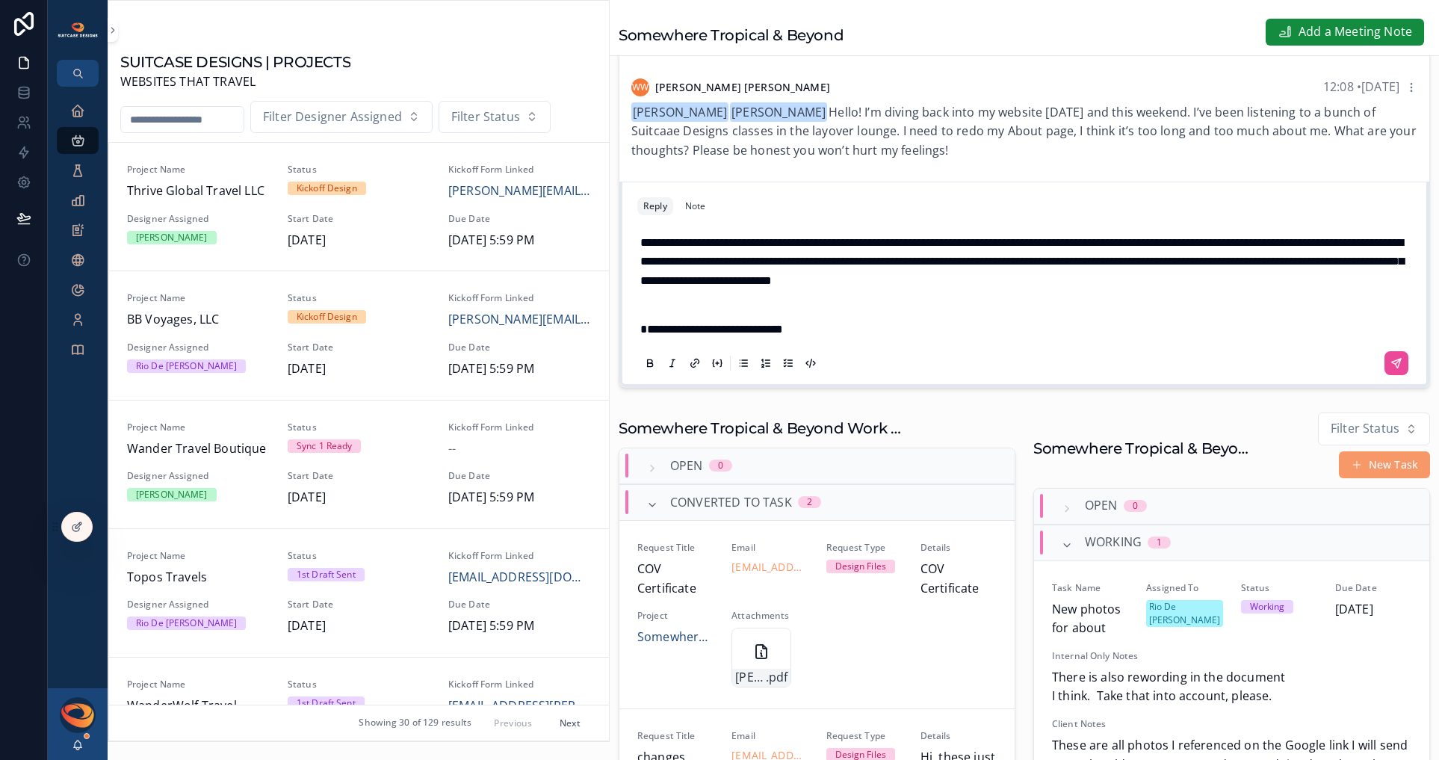
scroll to position [461, 0]
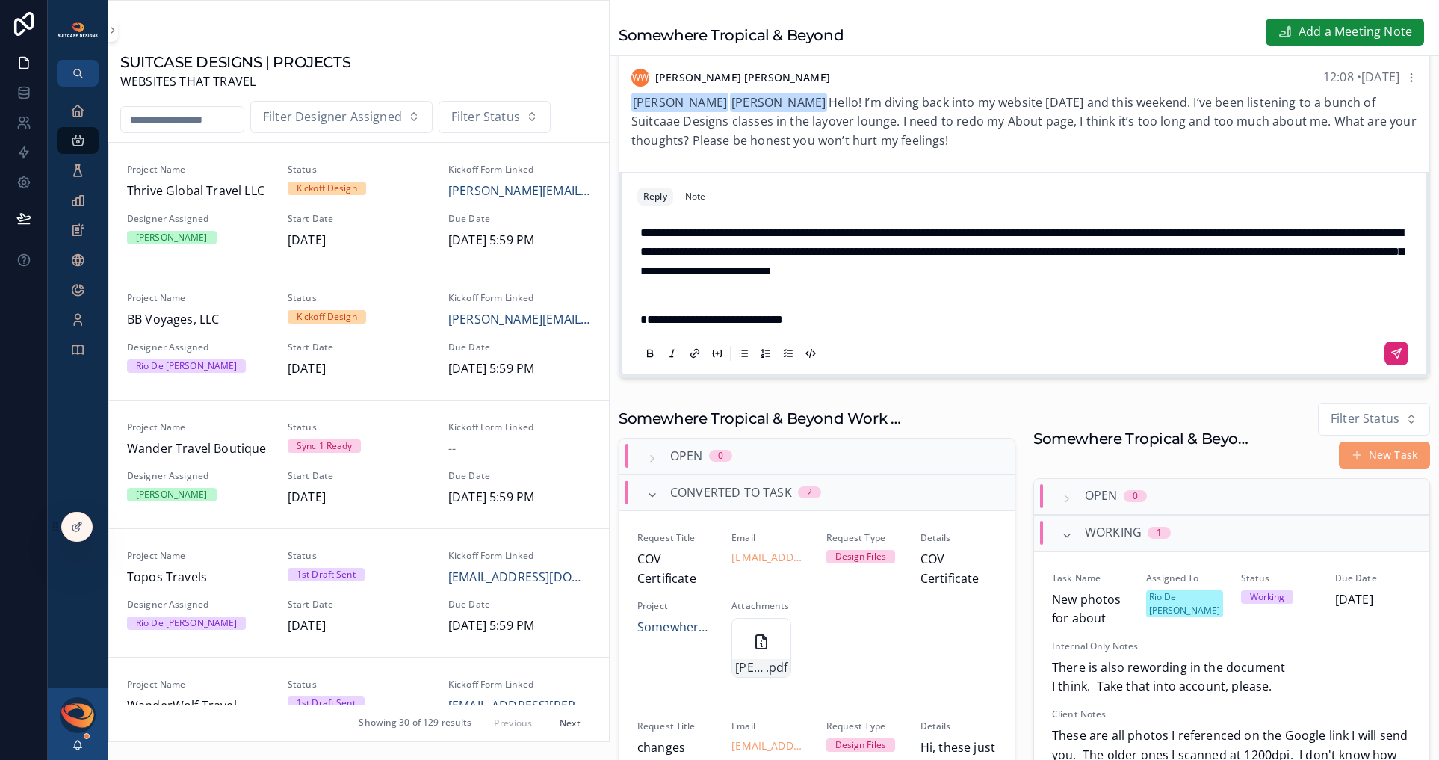
click at [1277, 358] on icon "scrollable content" at bounding box center [1396, 353] width 9 height 9
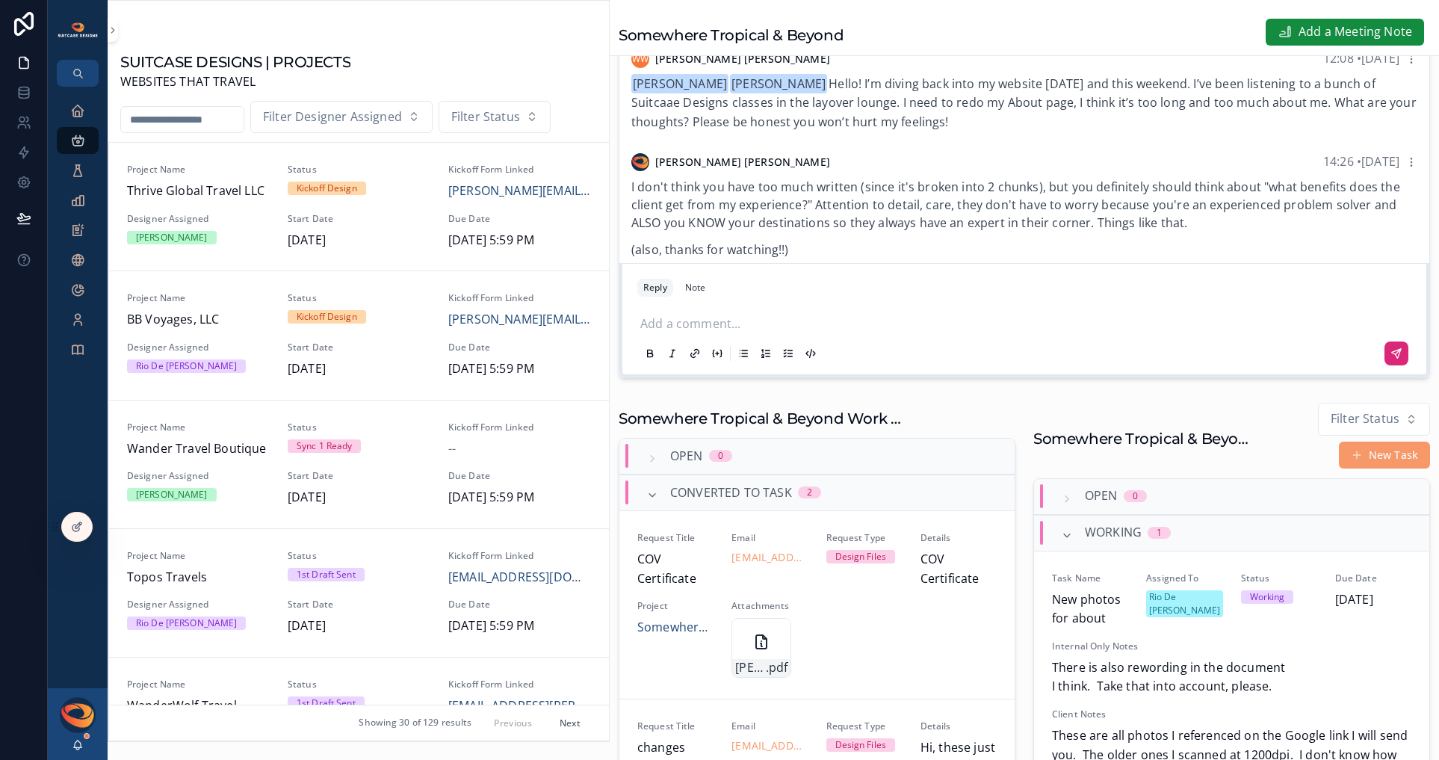
click at [80, 752] on div "[PERSON_NAME]" at bounding box center [78, 724] width 60 height 72
click at [78, 749] on icon "scrollable content" at bounding box center [78, 745] width 12 height 12
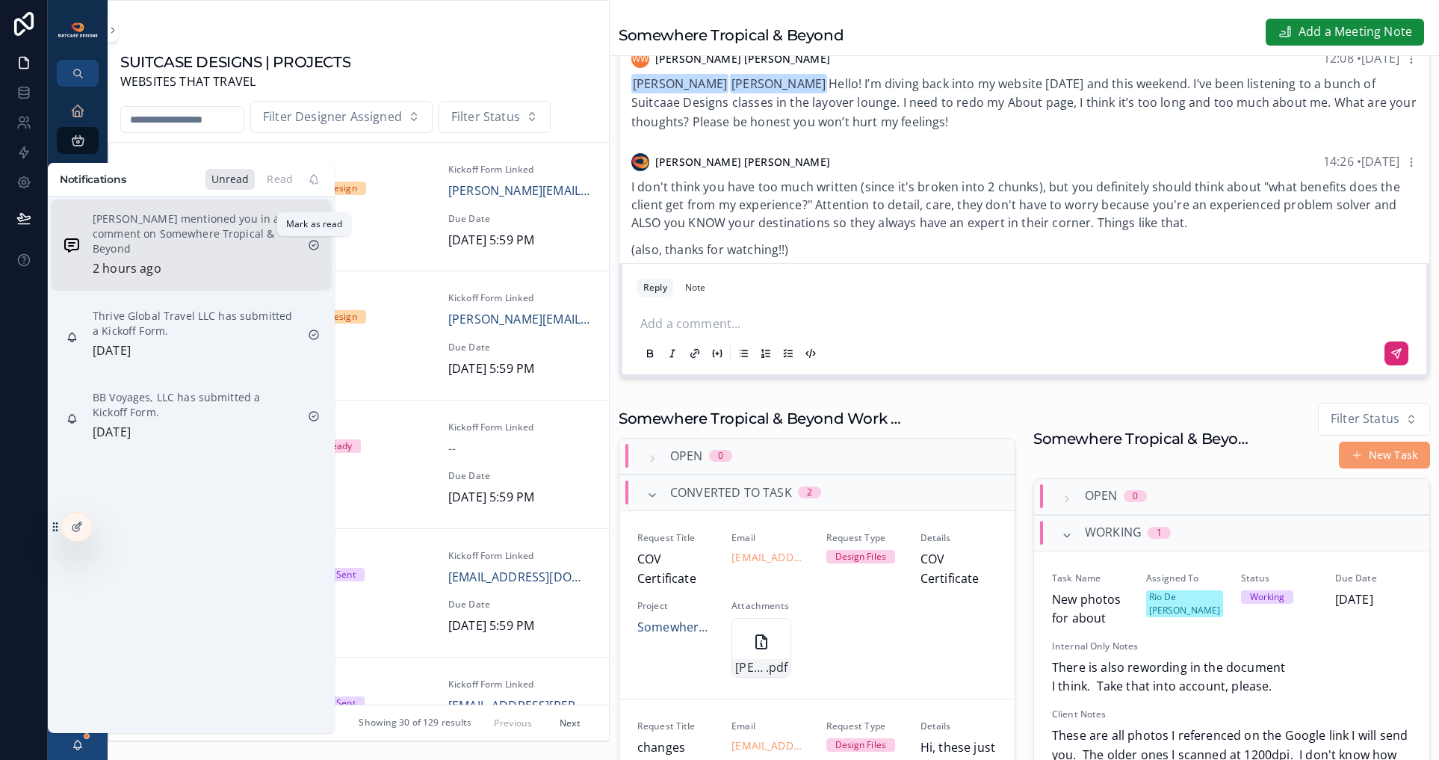
click at [315, 243] on icon "scrollable content" at bounding box center [314, 245] width 12 height 12
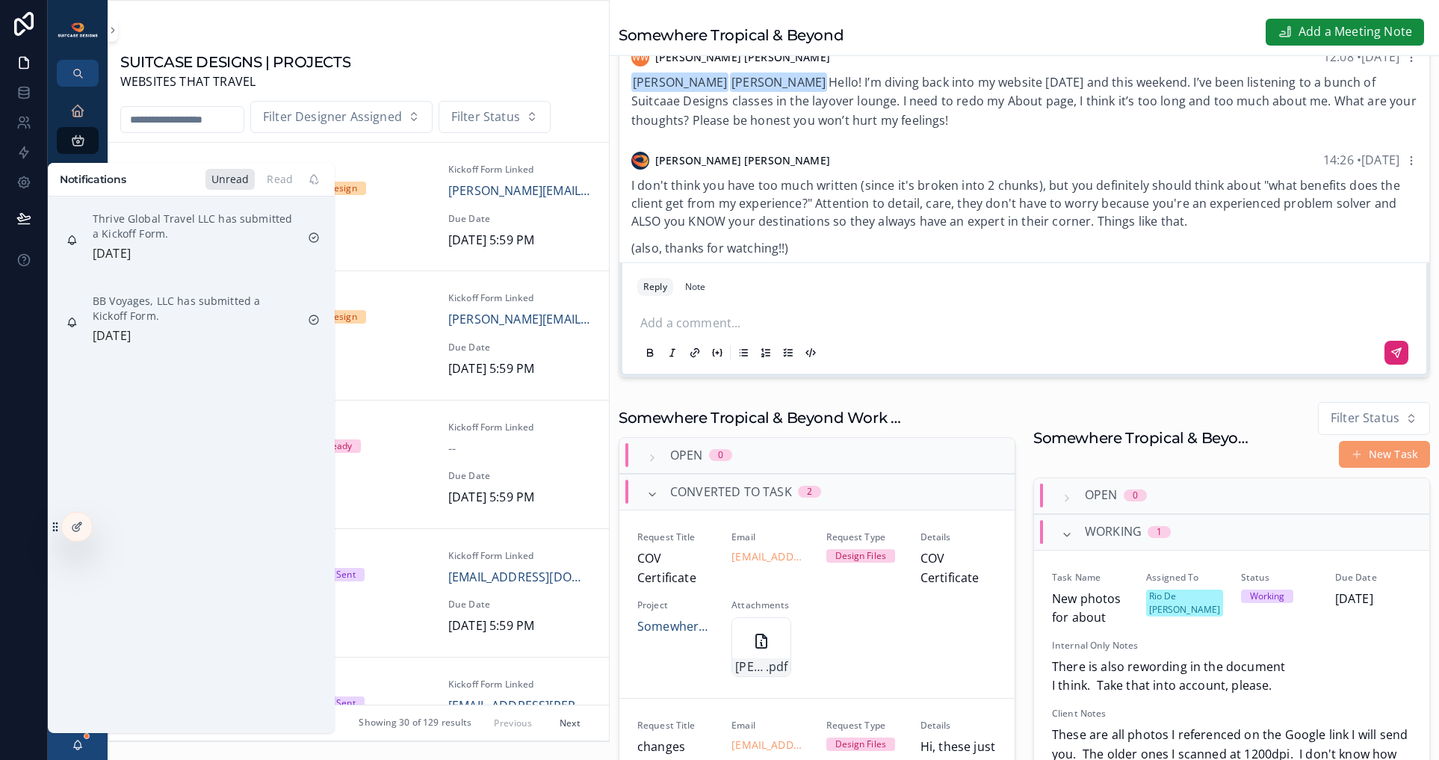
scroll to position [1517, 0]
